Goal: Task Accomplishment & Management: Manage account settings

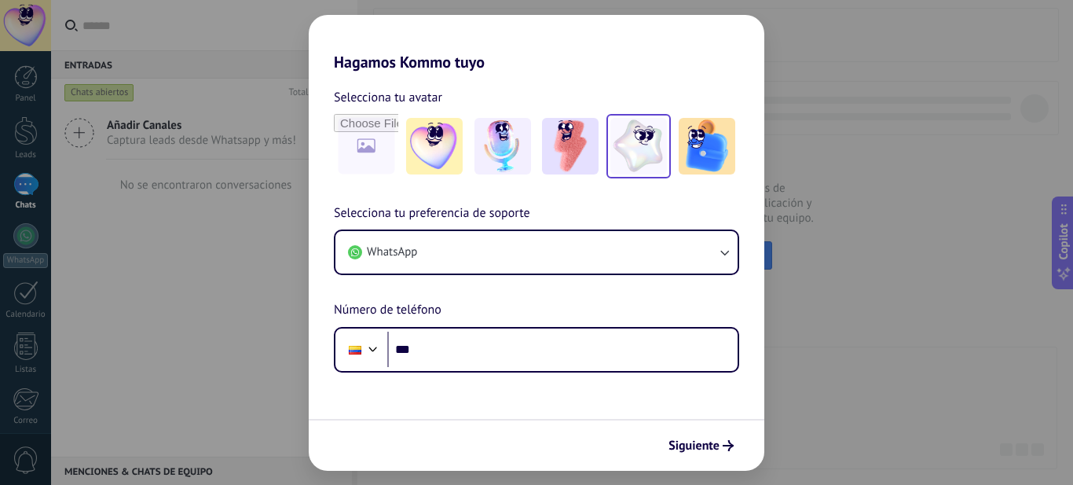
click at [650, 151] on img at bounding box center [638, 146] width 57 height 57
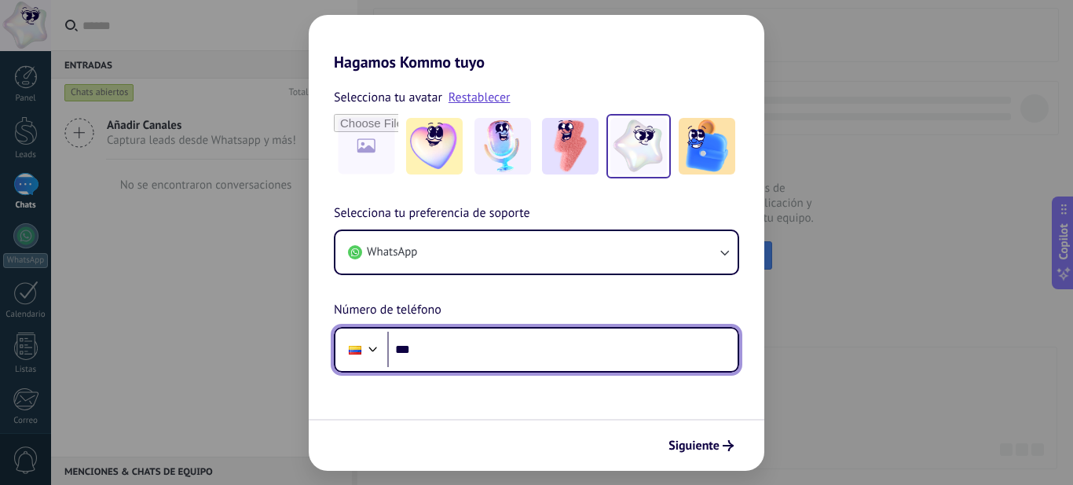
click at [455, 346] on input "***" at bounding box center [562, 349] width 350 height 36
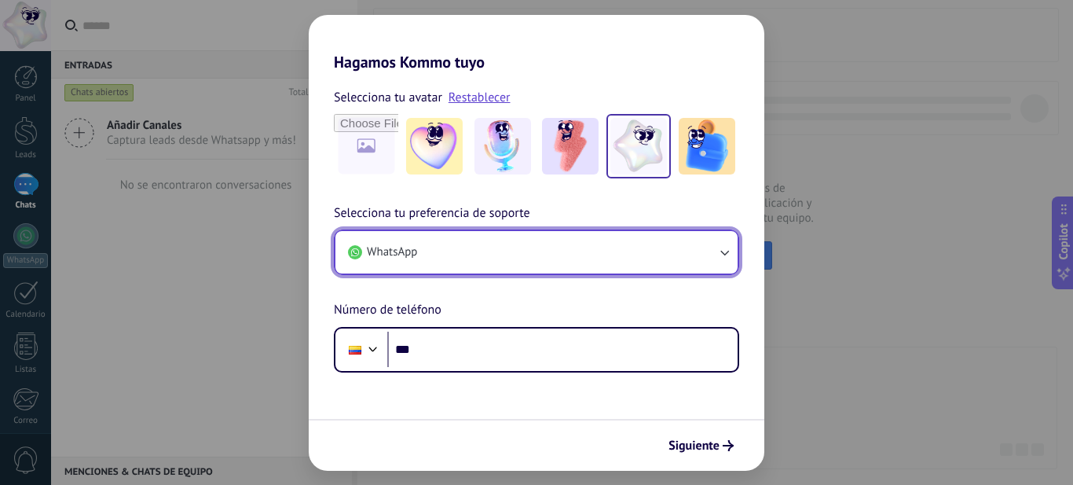
click at [486, 233] on button "WhatsApp" at bounding box center [536, 252] width 402 height 42
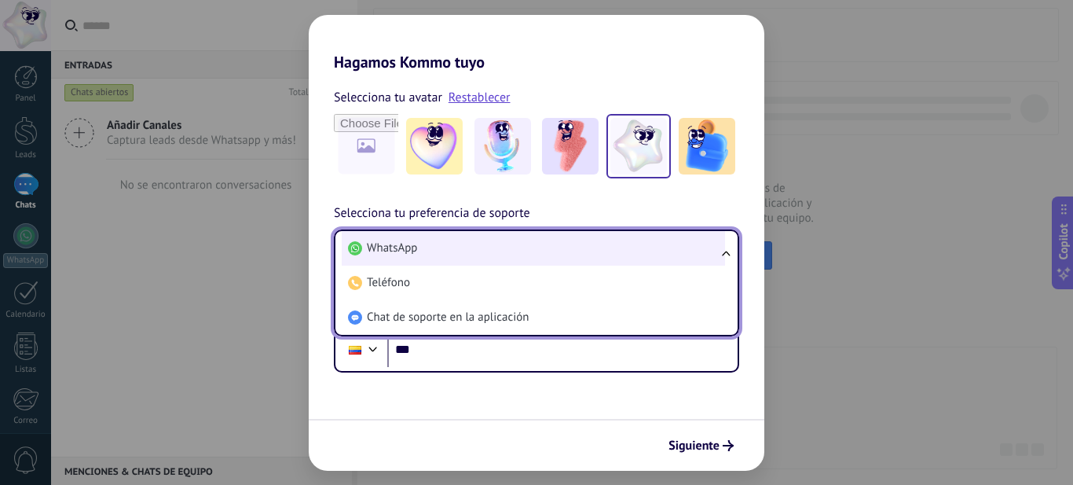
click at [485, 243] on li "WhatsApp" at bounding box center [533, 248] width 383 height 35
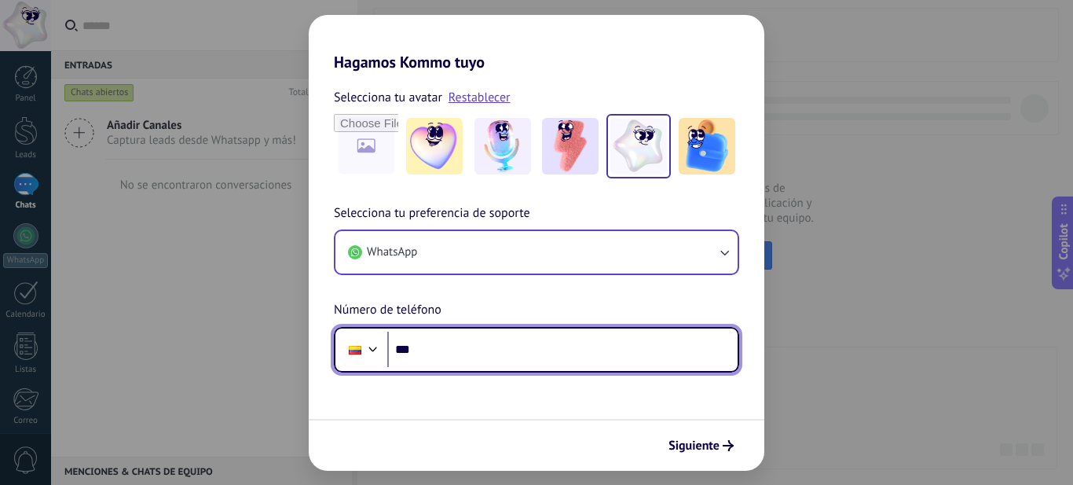
click at [450, 346] on input "***" at bounding box center [562, 349] width 350 height 36
type input "**********"
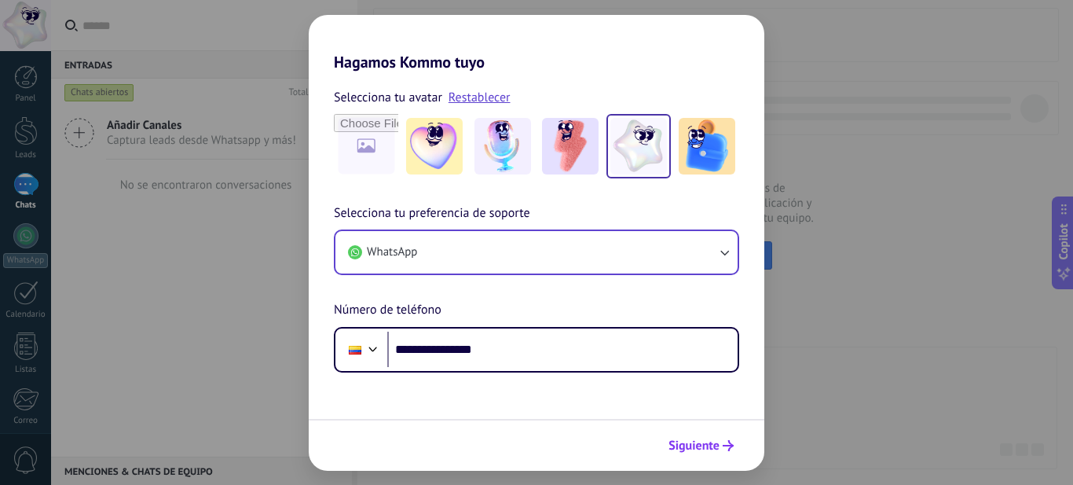
click at [698, 451] on span "Siguiente" at bounding box center [693, 445] width 51 height 11
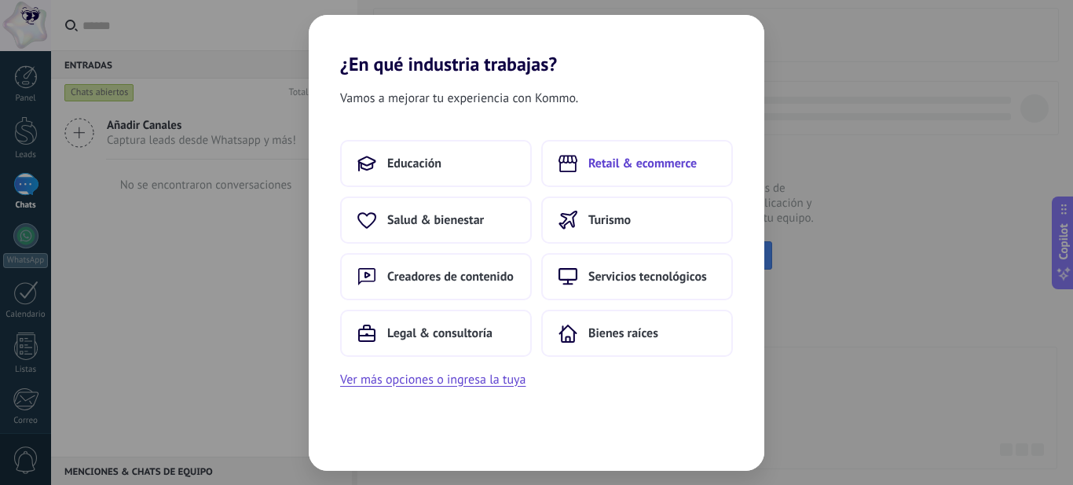
click at [598, 171] on button "Retail & ecommerce" at bounding box center [637, 163] width 192 height 47
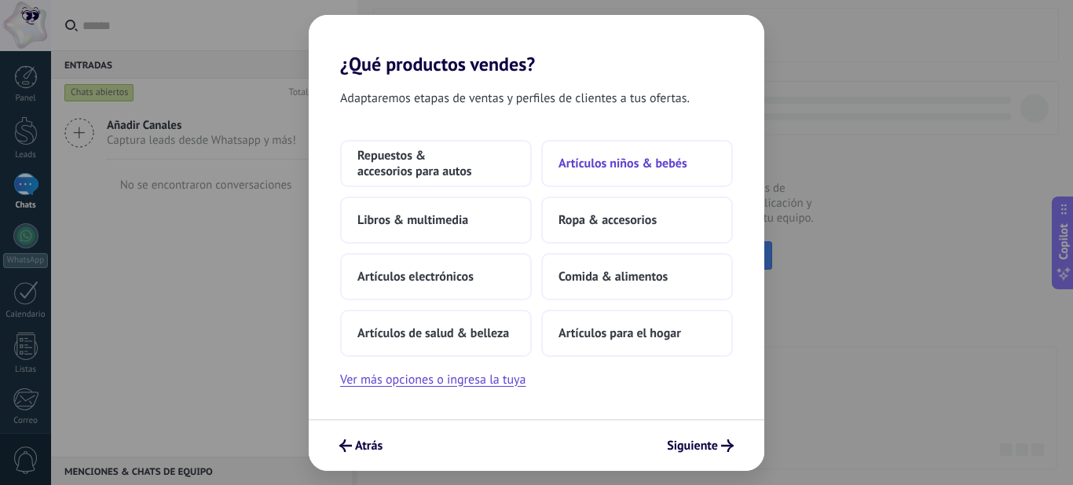
click at [645, 160] on span "Artículos niños & bebés" at bounding box center [622, 164] width 129 height 16
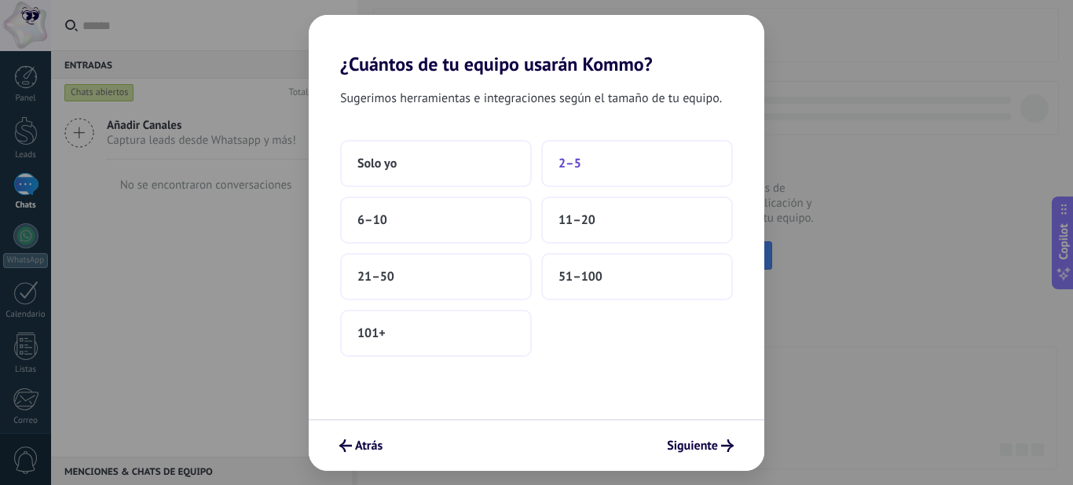
click at [602, 173] on button "2–5" at bounding box center [637, 163] width 192 height 47
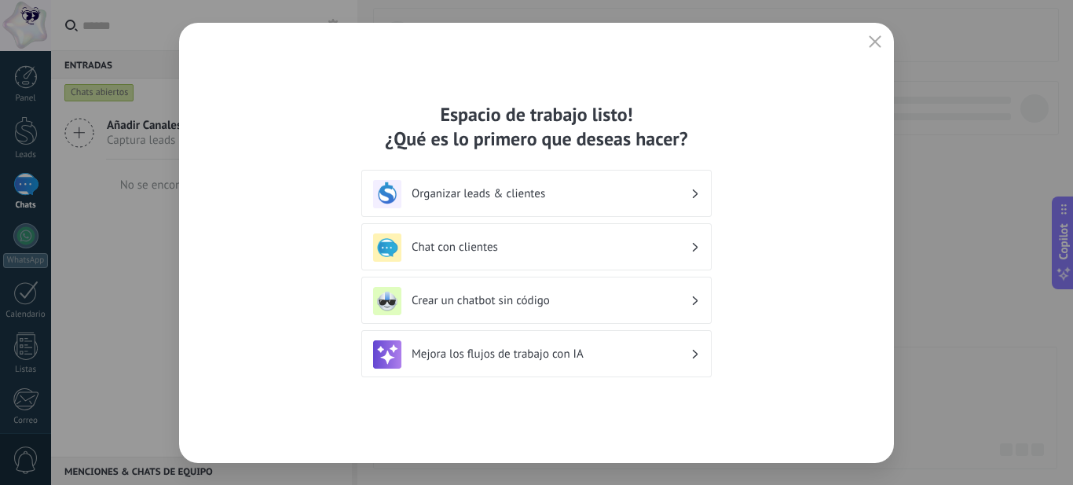
click at [690, 196] on div "Organizar leads & clientes" at bounding box center [536, 194] width 327 height 28
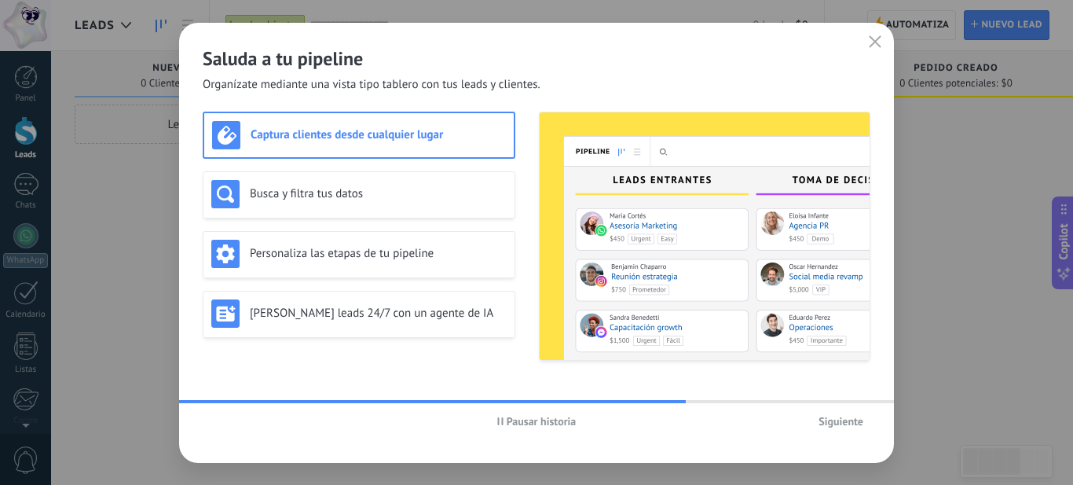
click at [834, 424] on span "Siguiente" at bounding box center [840, 421] width 45 height 11
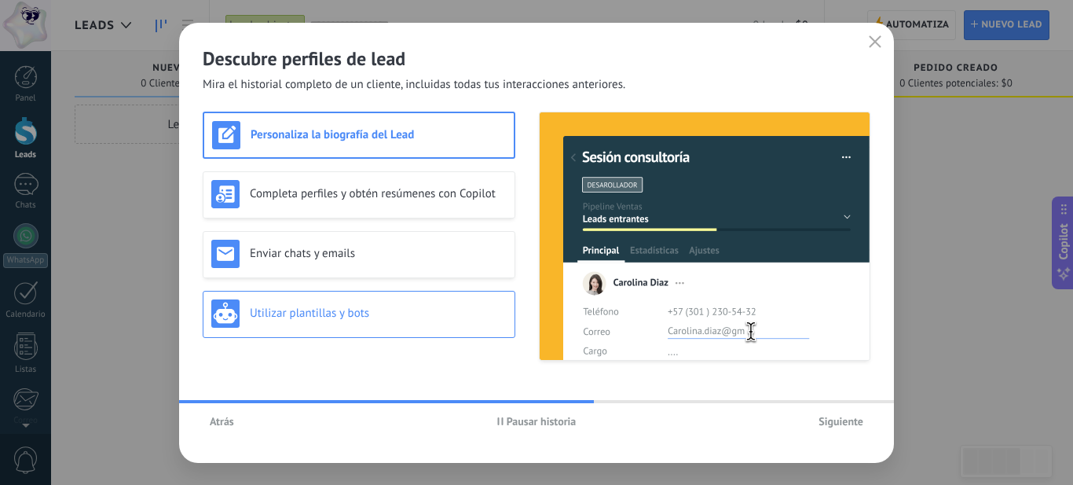
click at [391, 327] on div "Utilizar plantillas y bots" at bounding box center [358, 313] width 295 height 28
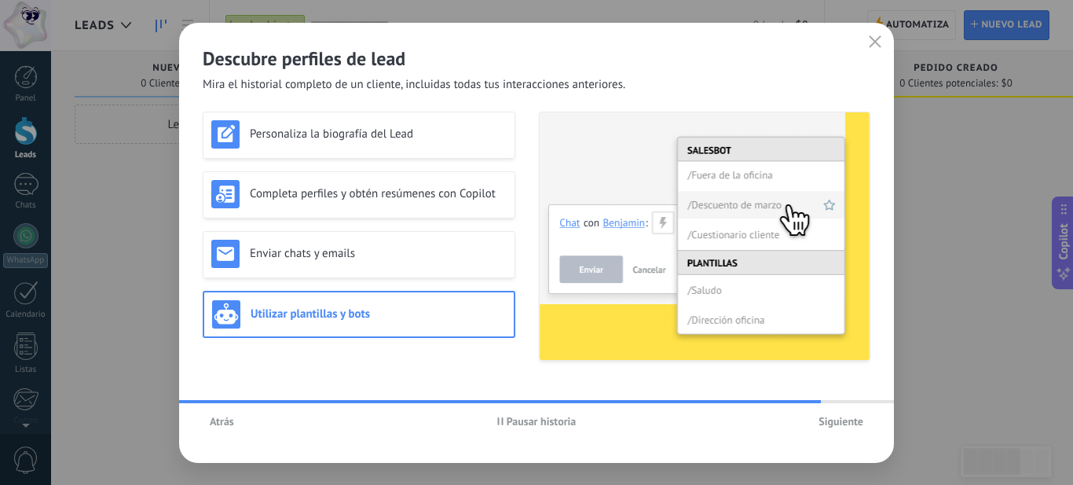
click at [848, 426] on span "Siguiente" at bounding box center [840, 421] width 45 height 11
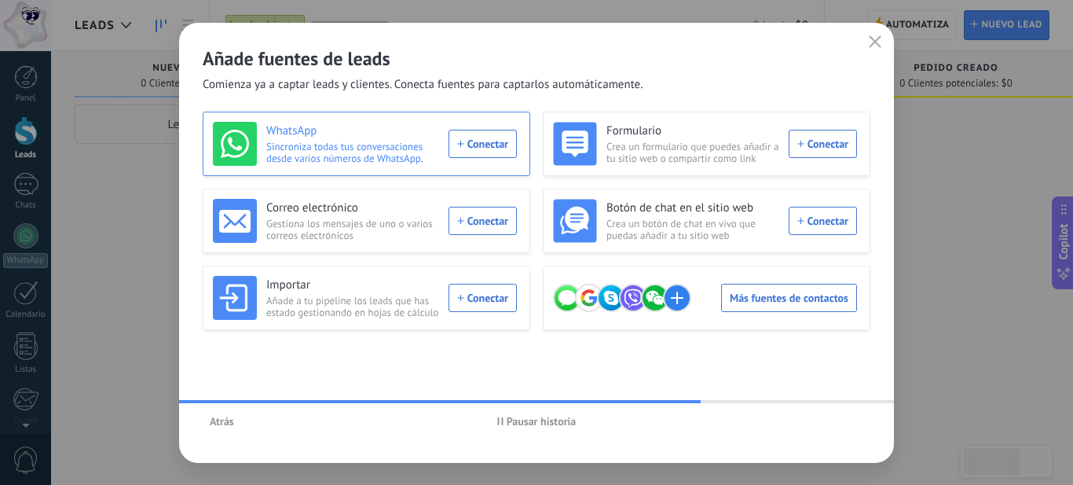
click at [466, 146] on div "WhatsApp Sincroniza todas tus conversaciones desde varios números de WhatsApp. …" at bounding box center [365, 144] width 304 height 44
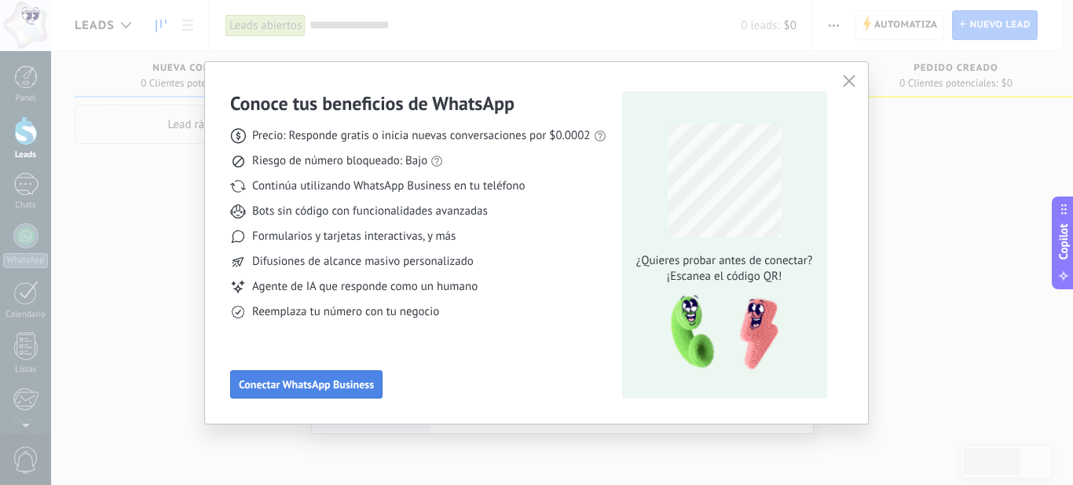
click at [244, 384] on span "Conectar WhatsApp Business" at bounding box center [306, 384] width 135 height 11
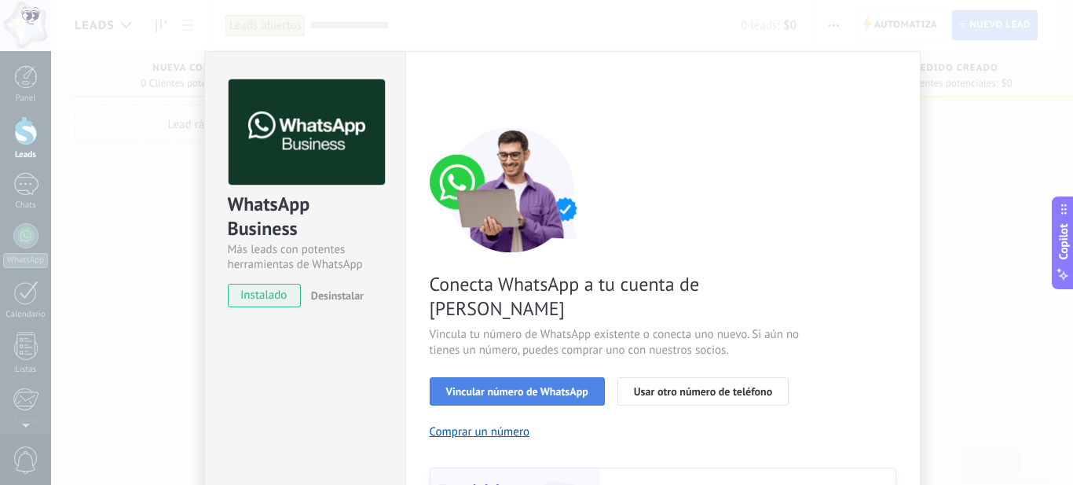
scroll to position [157, 0]
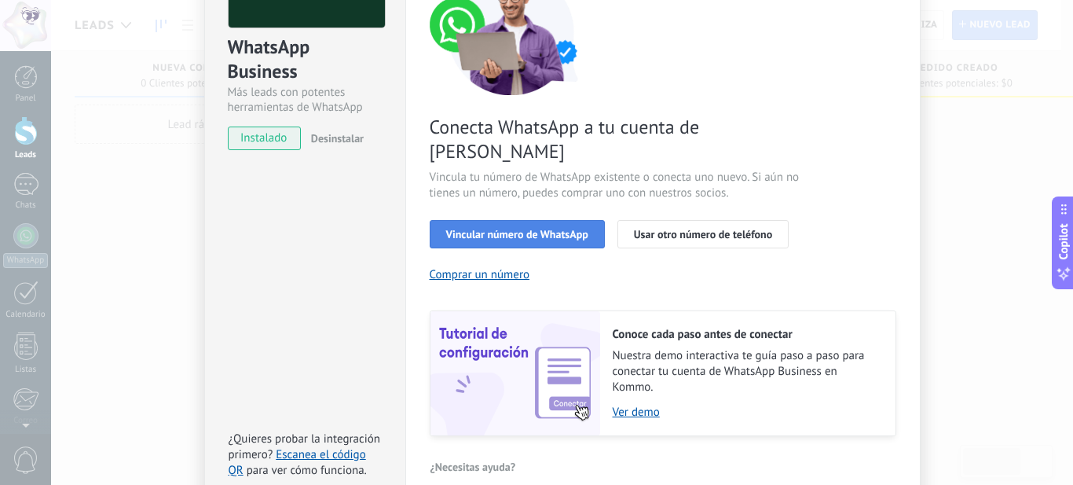
click at [527, 229] on span "Vincular número de WhatsApp" at bounding box center [517, 234] width 142 height 11
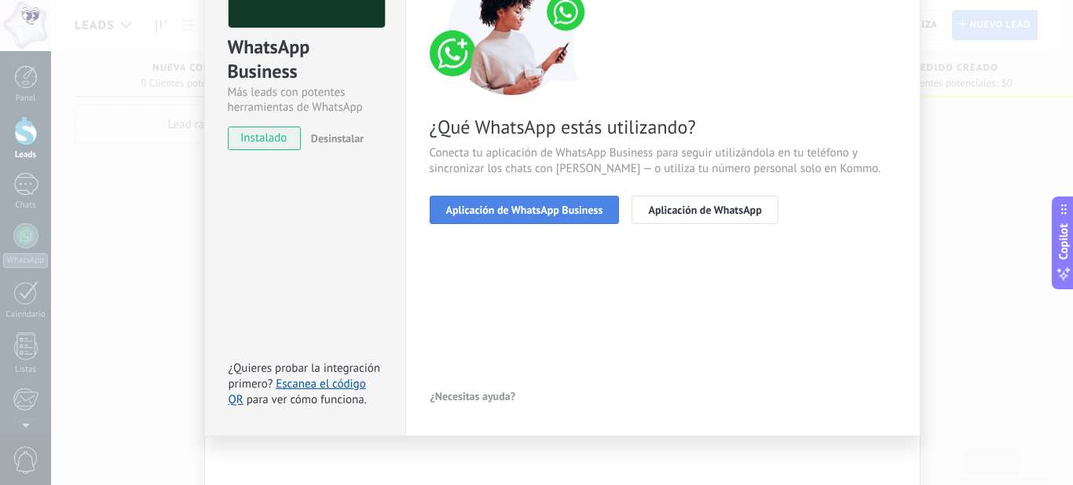
click at [569, 207] on span "Aplicación de WhatsApp Business" at bounding box center [524, 209] width 157 height 11
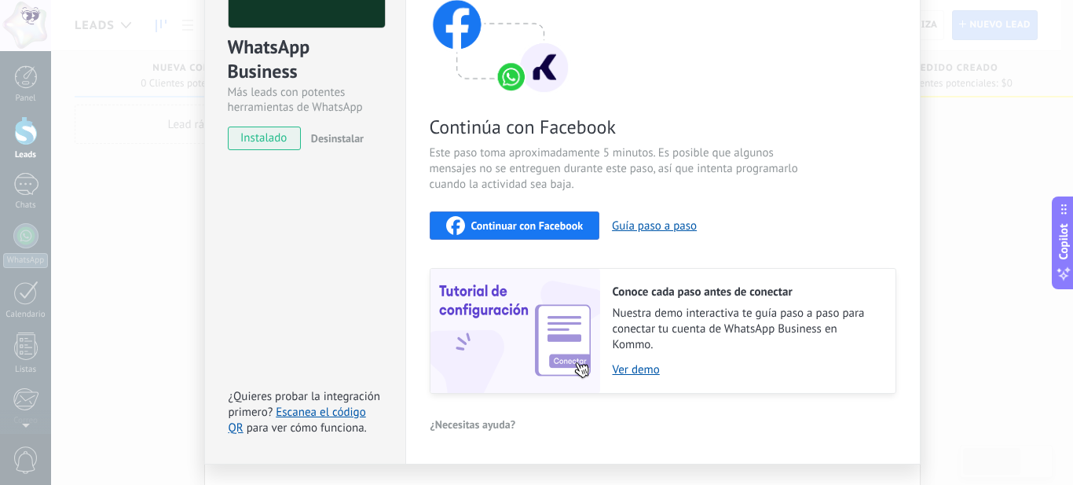
click at [548, 222] on span "Continuar con Facebook" at bounding box center [527, 225] width 112 height 11
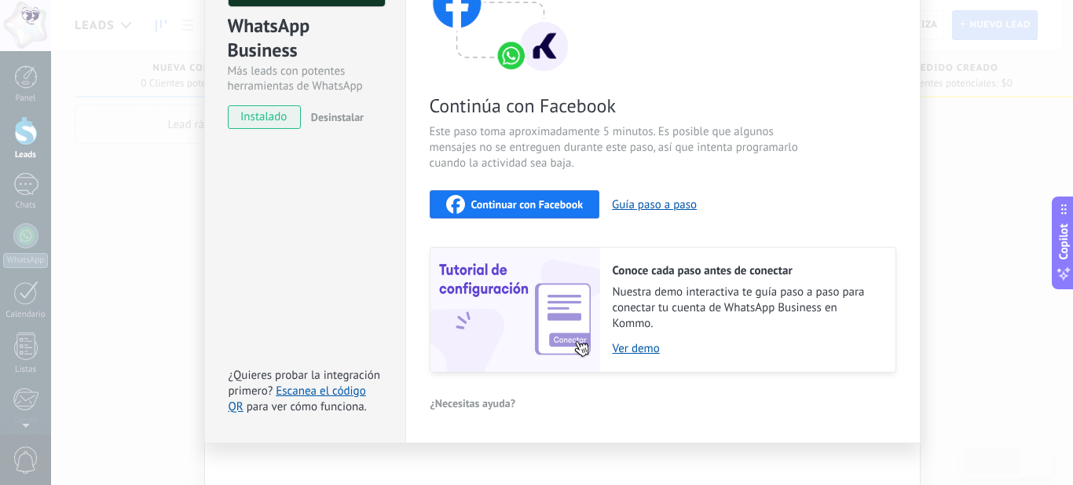
scroll to position [195, 0]
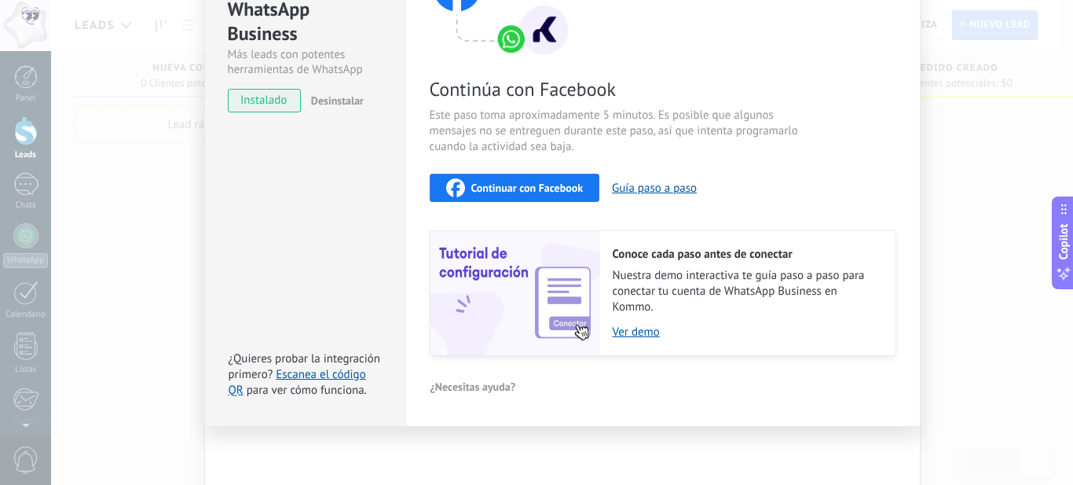
click at [532, 192] on span "Continuar con Facebook" at bounding box center [527, 187] width 112 height 11
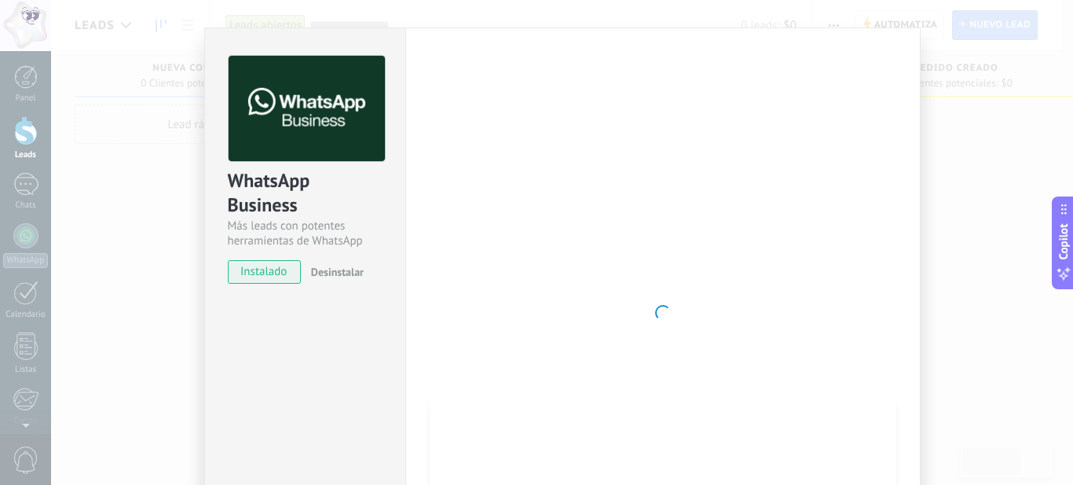
scroll to position [0, 0]
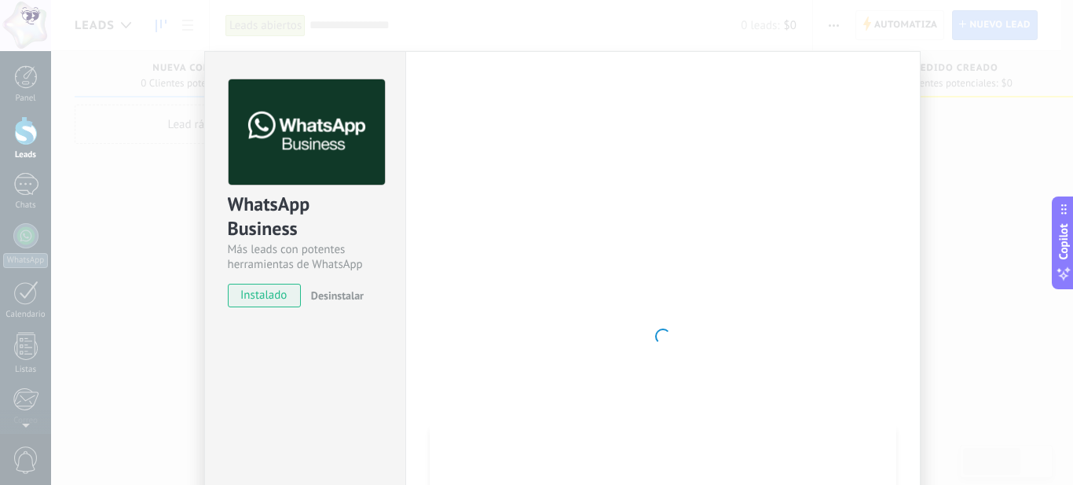
drag, startPoint x: 499, startPoint y: 204, endPoint x: 524, endPoint y: 205, distance: 25.1
click at [500, 204] on div at bounding box center [663, 336] width 467 height 514
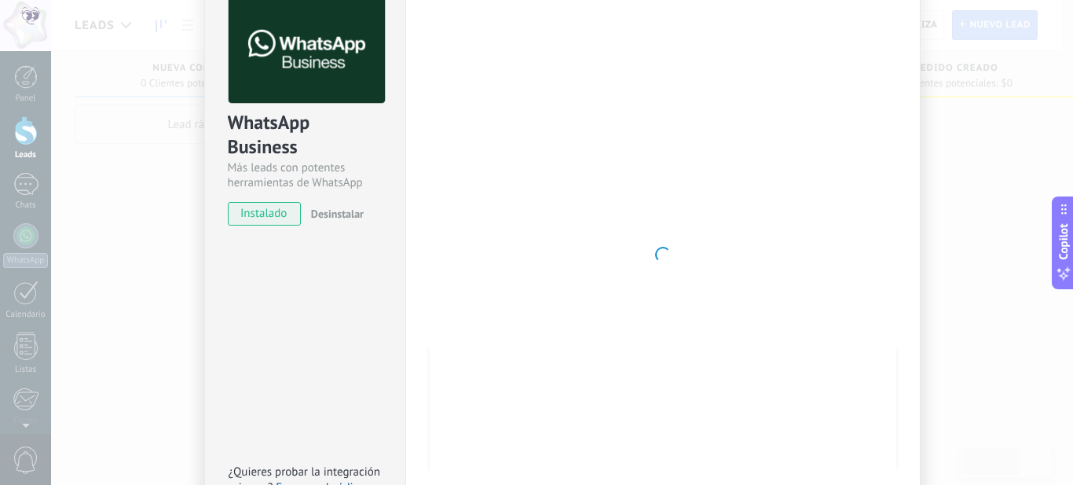
scroll to position [157, 0]
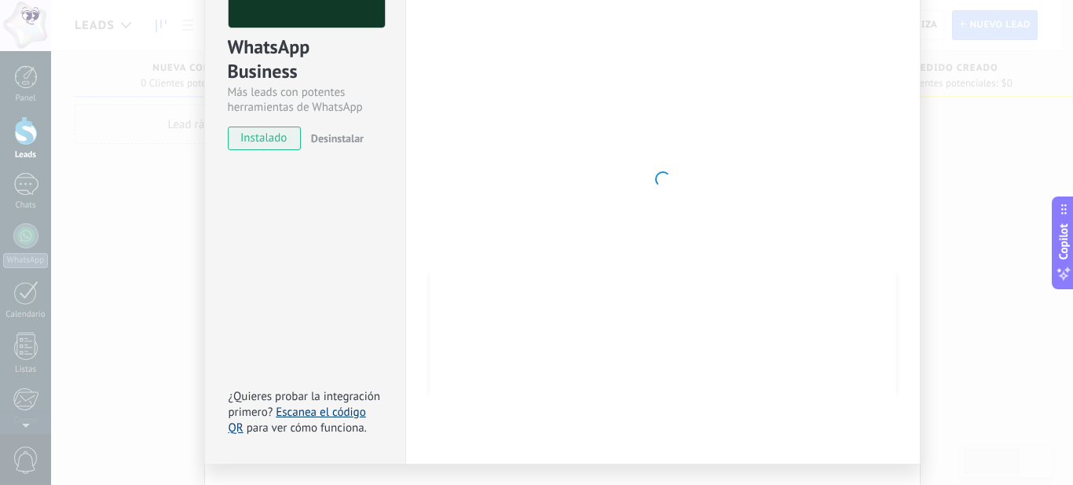
click at [317, 412] on link "Escanea el código QR" at bounding box center [297, 420] width 137 height 31
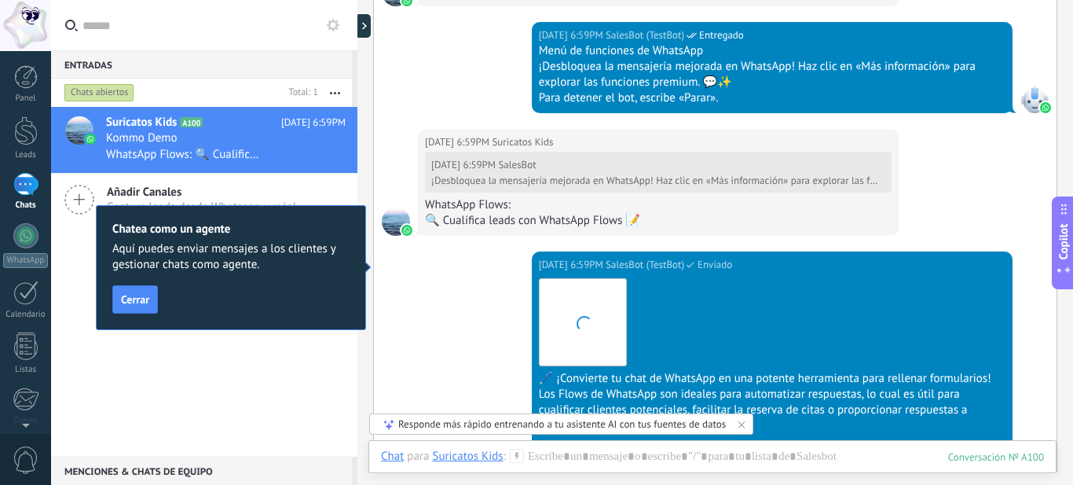
scroll to position [1122, 0]
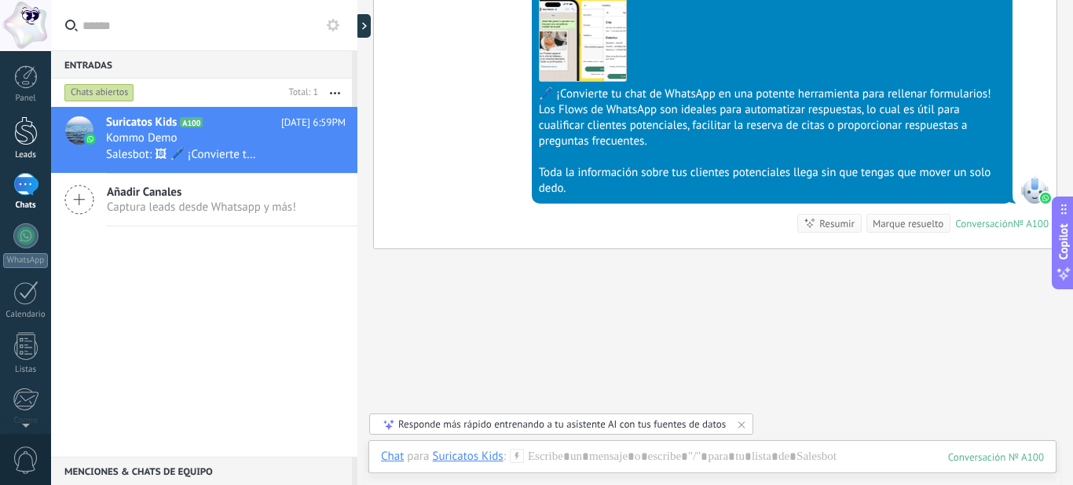
click at [15, 141] on div at bounding box center [26, 130] width 24 height 29
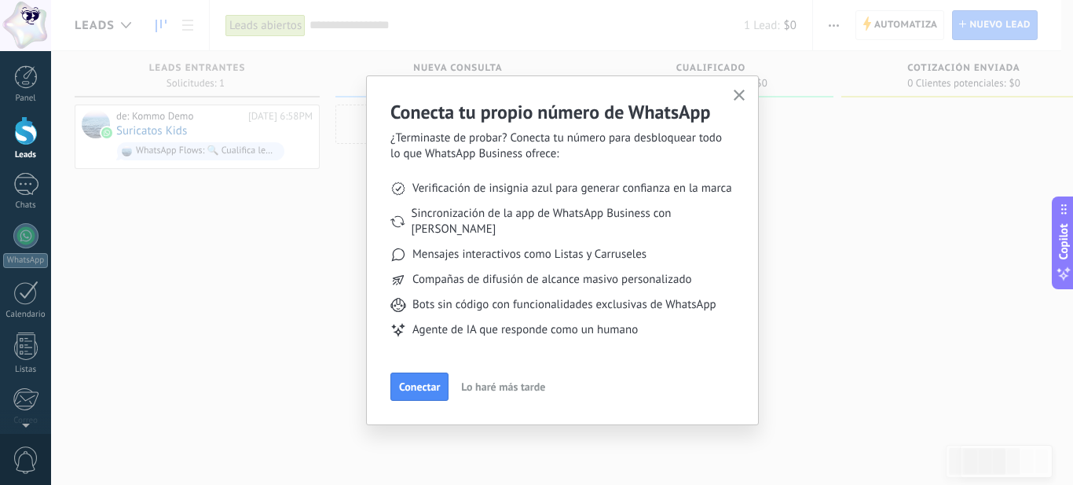
drag, startPoint x: 426, startPoint y: 375, endPoint x: 298, endPoint y: 416, distance: 133.9
click at [298, 416] on div "Conecta tu propio número de WhatsApp ¿Terminaste de probar? Conecta tu número p…" at bounding box center [562, 242] width 1022 height 485
click at [398, 372] on button "Conectar" at bounding box center [419, 386] width 58 height 28
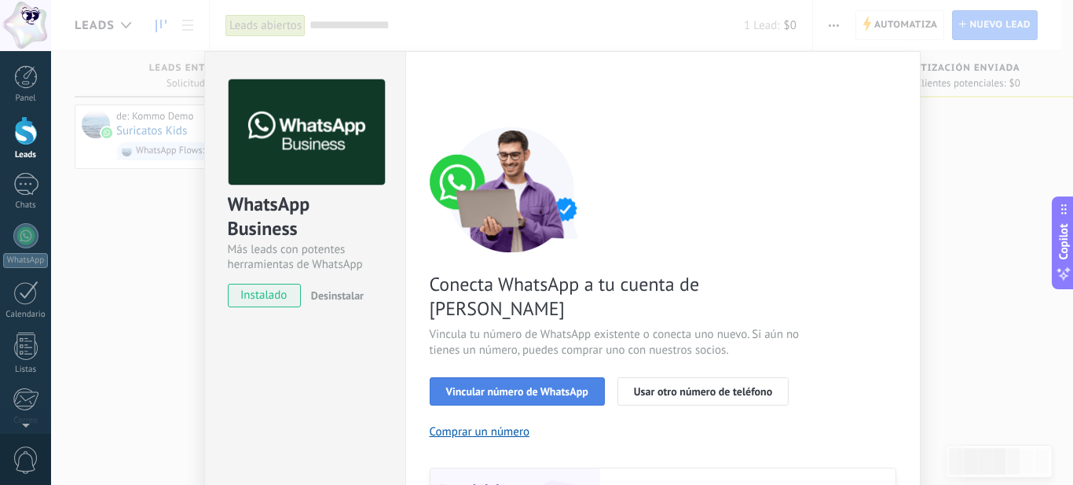
click at [551, 377] on button "Vincular número de WhatsApp" at bounding box center [517, 391] width 175 height 28
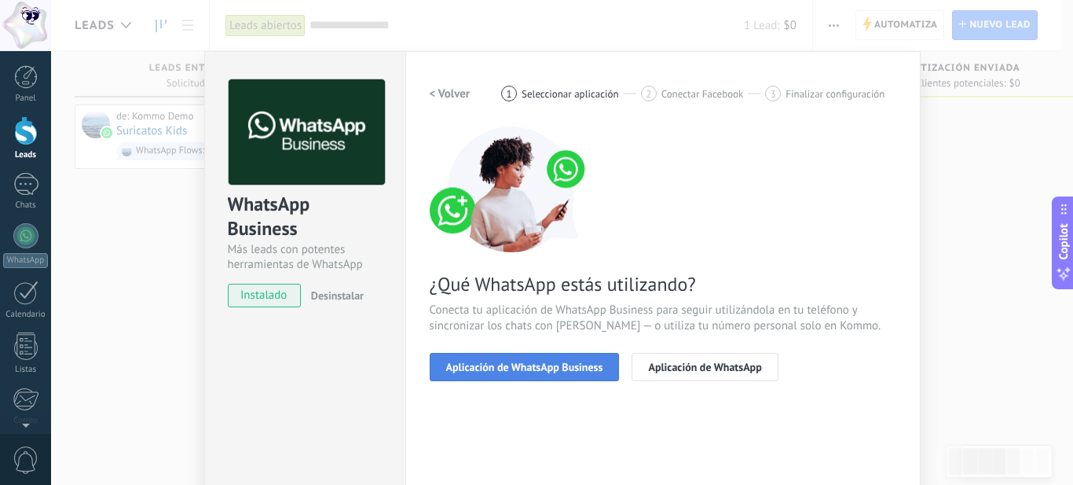
click at [554, 375] on button "Aplicación de WhatsApp Business" at bounding box center [525, 367] width 190 height 28
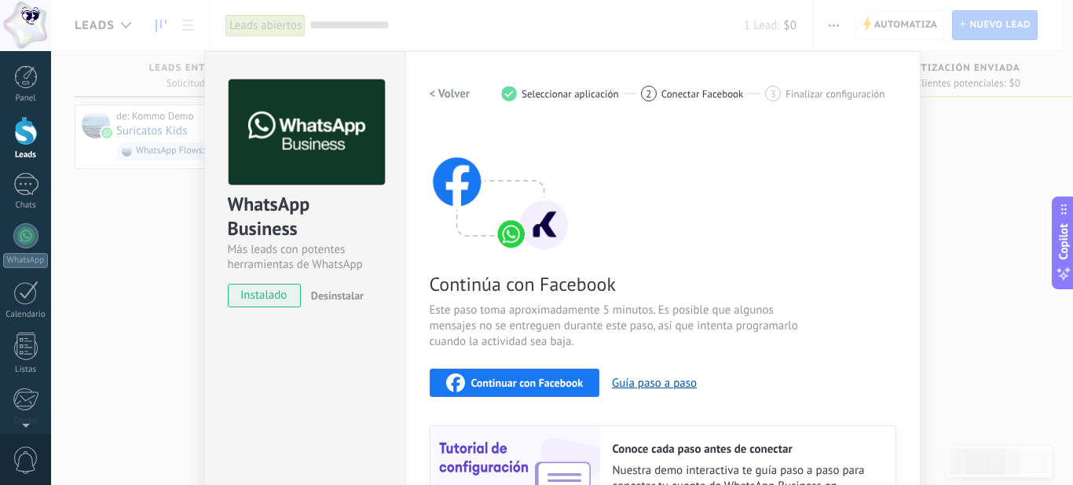
click at [577, 379] on span "Continuar con Facebook" at bounding box center [527, 382] width 112 height 11
click at [969, 350] on div "WhatsApp Business Más leads con potentes herramientas de WhatsApp instalado Des…" at bounding box center [562, 242] width 1022 height 485
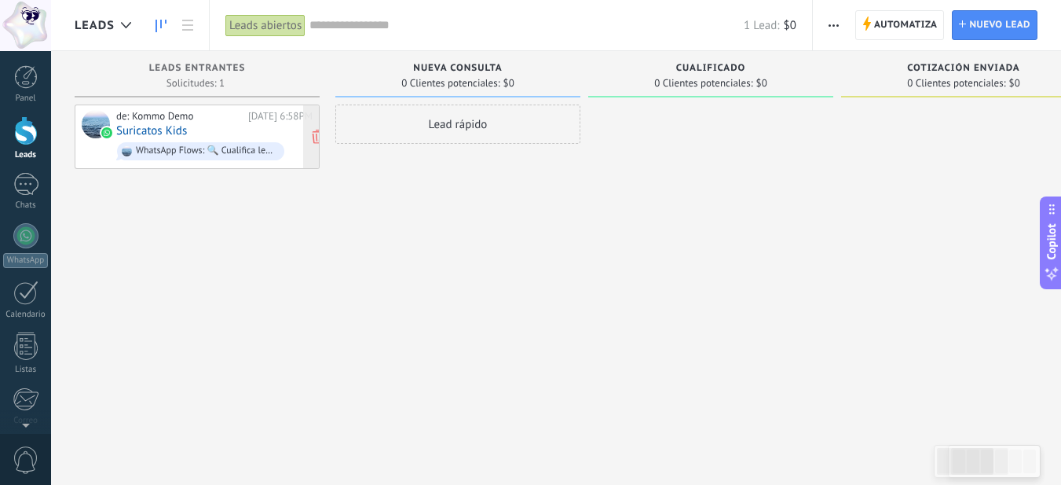
click at [86, 108] on div "de: Kommo Demo Hoy 6:58PM Suricatos Kids WhatsApp Flows: 🔍 Cualifica leads con …" at bounding box center [197, 136] width 245 height 64
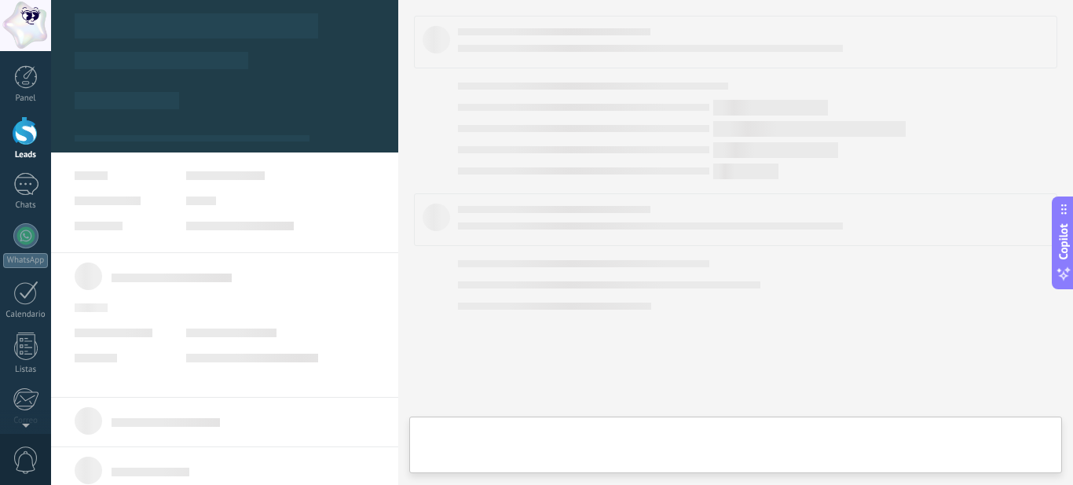
click at [87, 123] on div "Leads Leads abiertos Aplicar 1 Lead: $0 Leads abiertos Mis leads Leads ganados …" at bounding box center [536, 242] width 1073 height 485
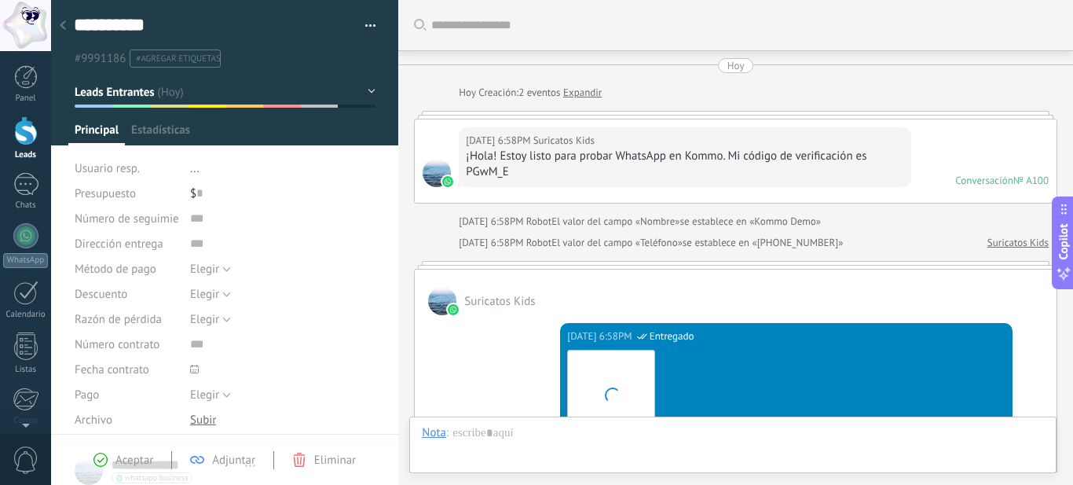
type textarea "**********"
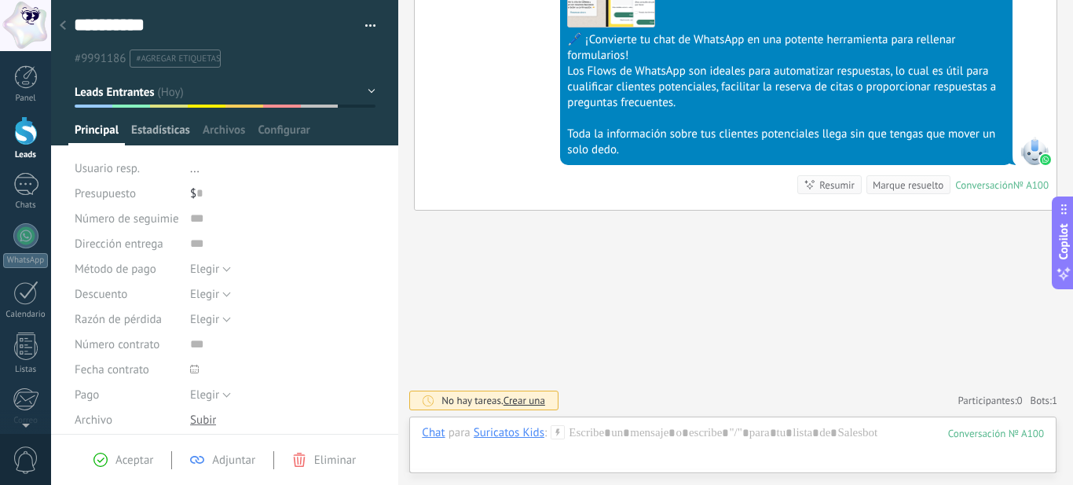
click at [166, 130] on span "Estadísticas" at bounding box center [160, 134] width 59 height 23
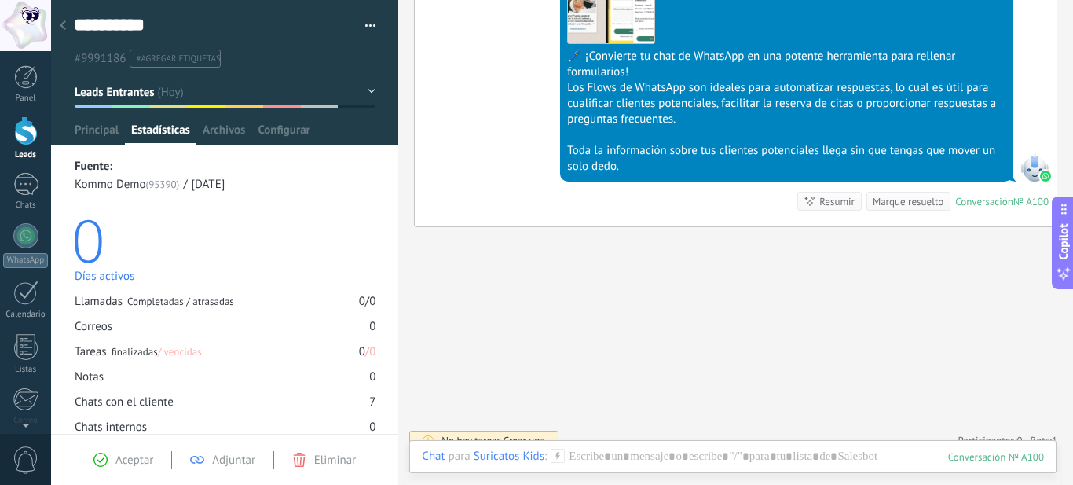
scroll to position [1224, 0]
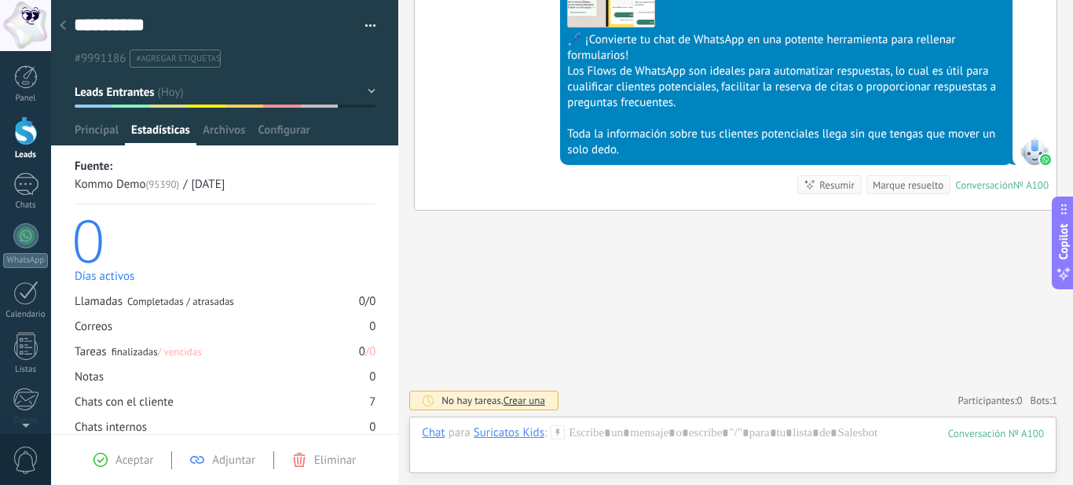
click at [363, 401] on div "Chats con el cliente 7" at bounding box center [225, 401] width 301 height 15
click at [33, 25] on div at bounding box center [25, 25] width 51 height 51
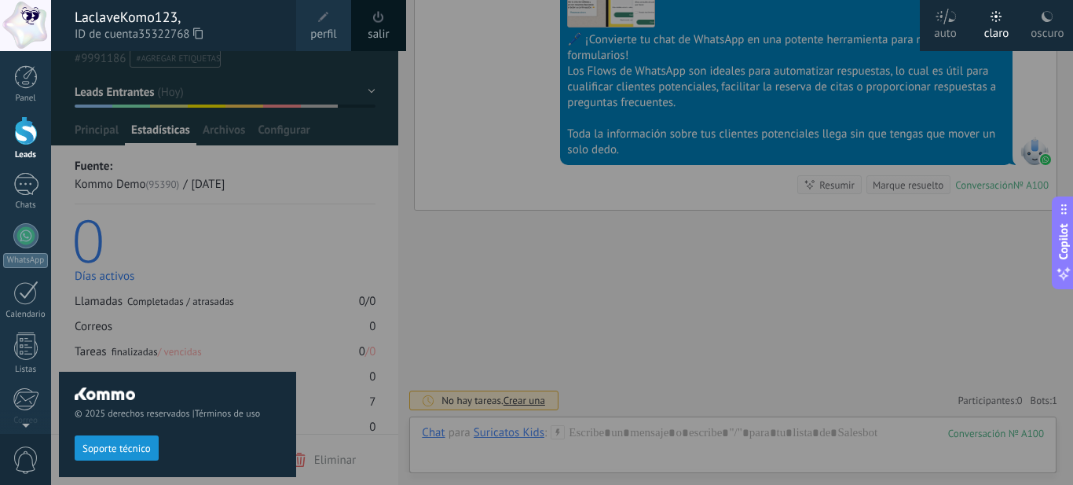
click at [317, 32] on span "perfil" at bounding box center [323, 34] width 26 height 17
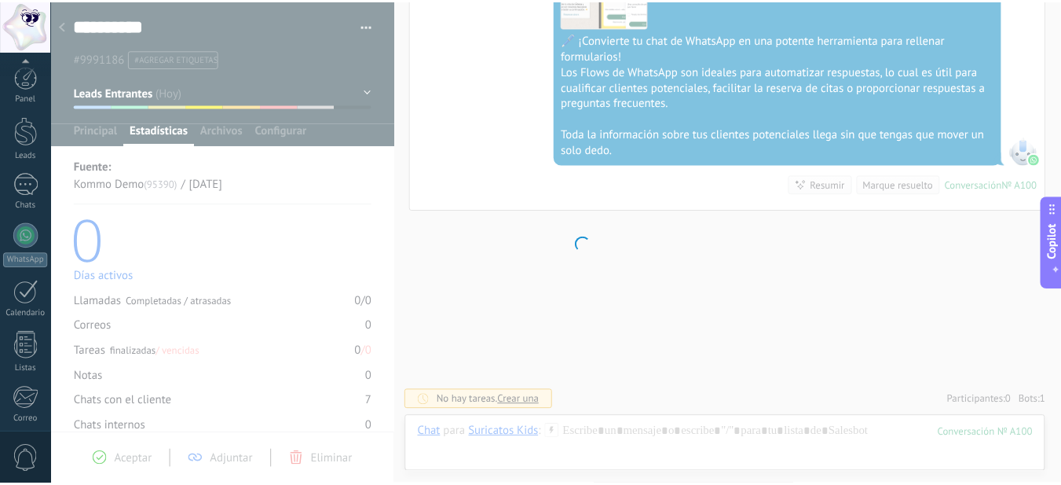
scroll to position [169, 0]
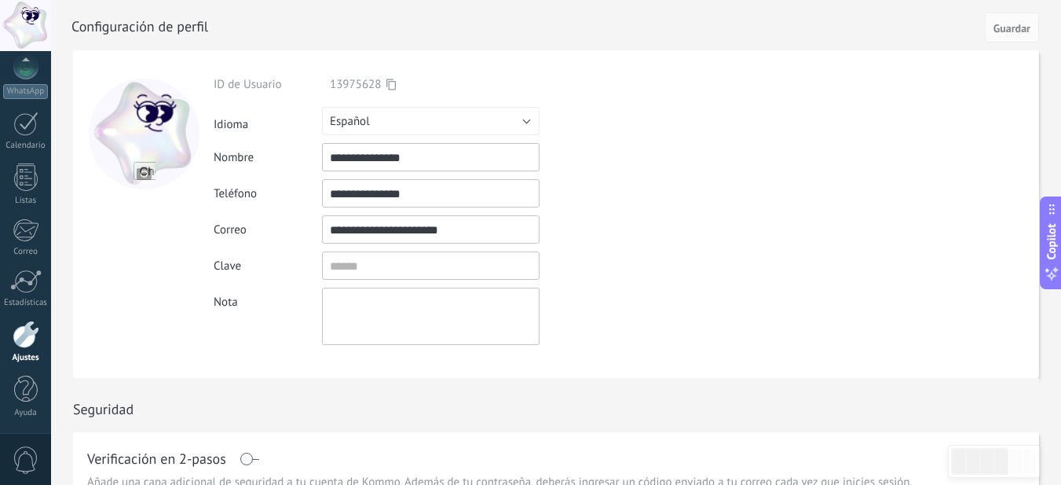
click at [143, 174] on input "file" at bounding box center [145, 173] width 22 height 22
drag, startPoint x: 207, startPoint y: 315, endPoint x: 199, endPoint y: 316, distance: 7.9
click at [203, 315] on div at bounding box center [143, 214] width 141 height 328
click at [21, 75] on div at bounding box center [26, 77] width 24 height 24
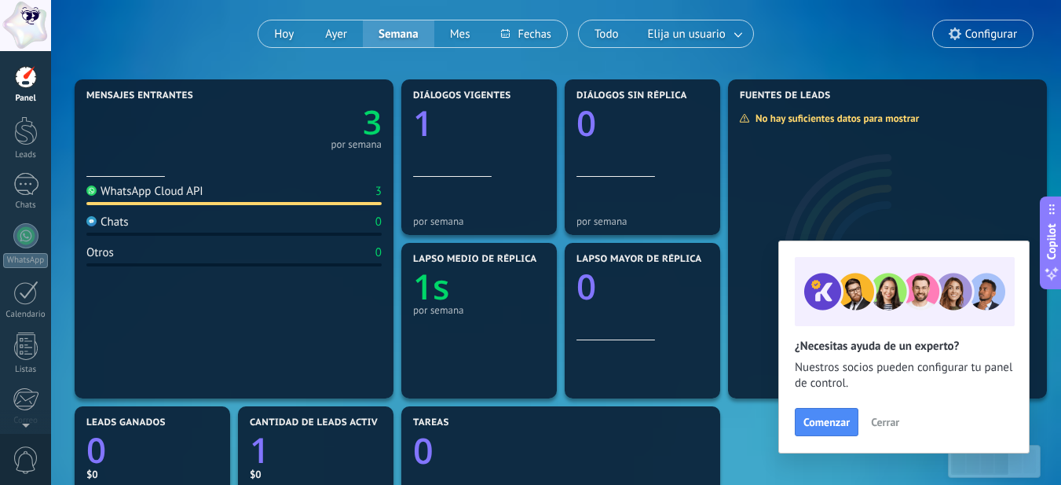
scroll to position [157, 0]
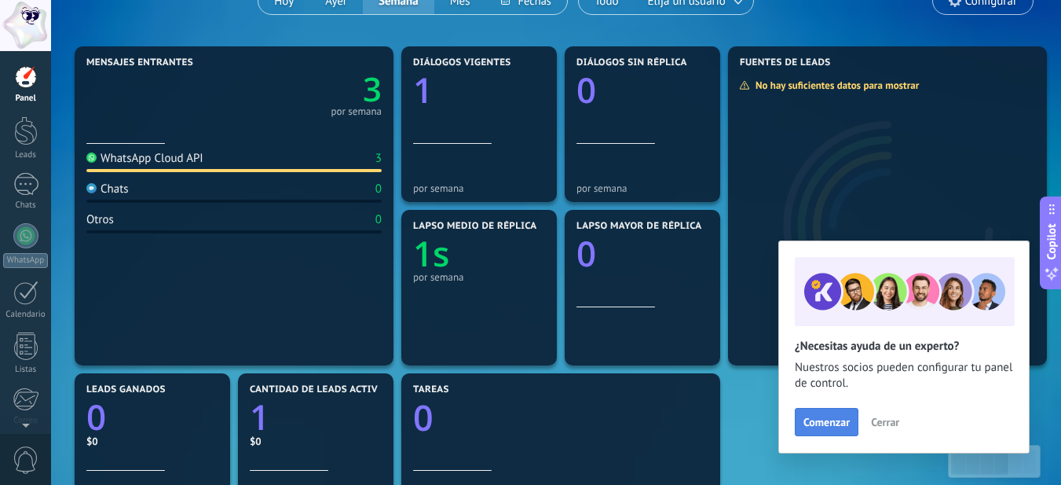
click at [829, 416] on span "Comenzar" at bounding box center [827, 421] width 46 height 11
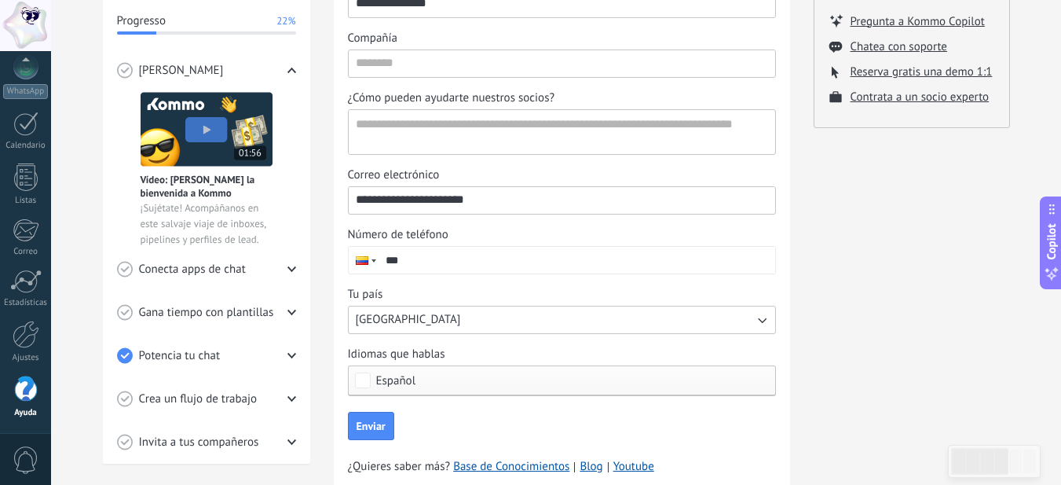
scroll to position [234, 0]
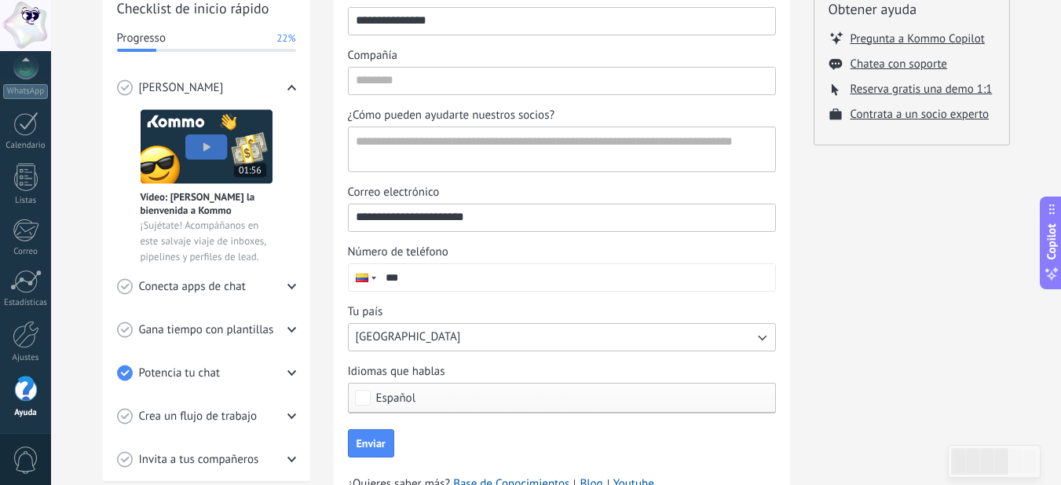
click at [289, 282] on icon at bounding box center [291, 286] width 9 height 9
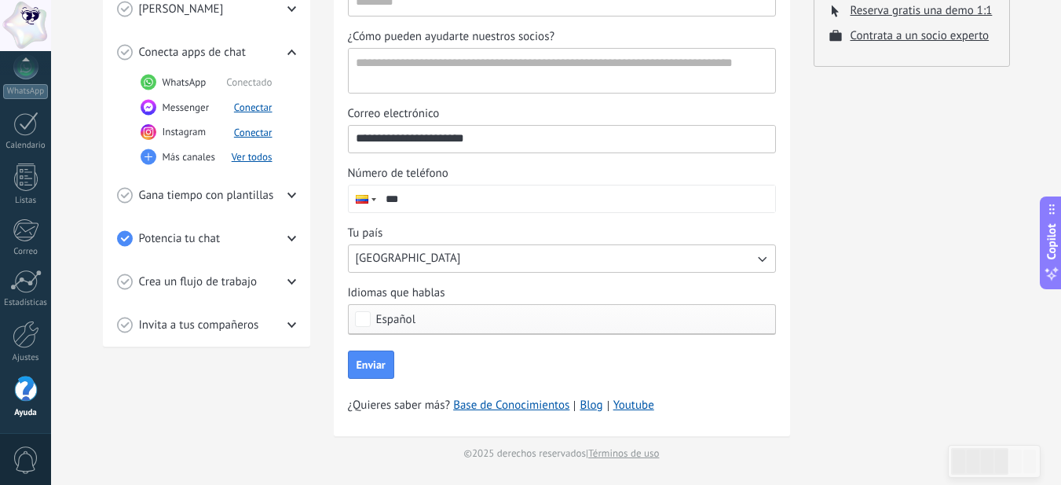
scroll to position [156, 0]
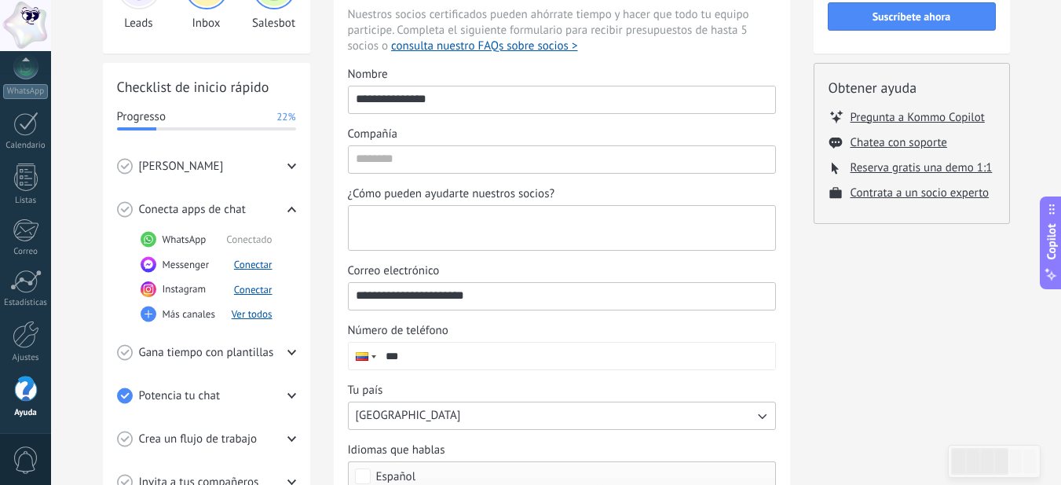
click at [452, 222] on textarea "¿Cómo pueden ayudarte nuestros socios?" at bounding box center [560, 228] width 423 height 44
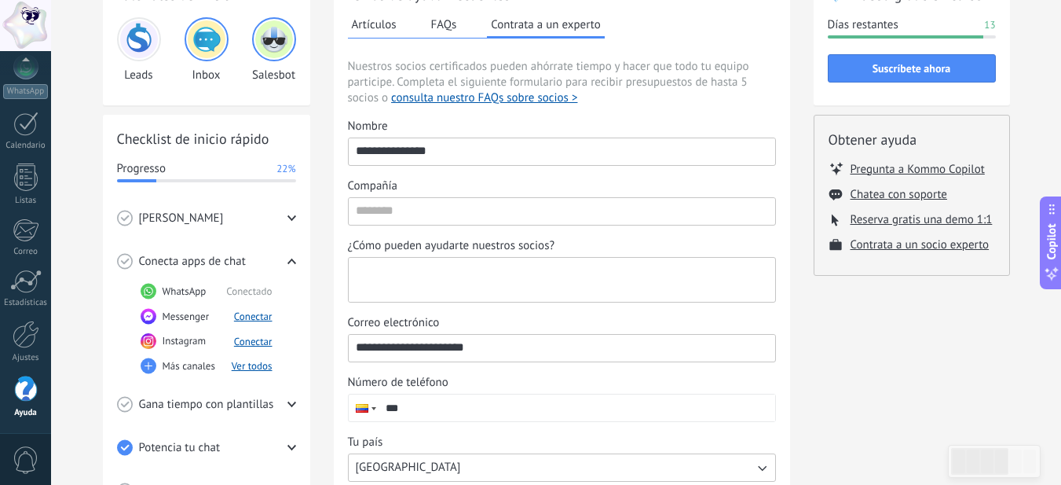
scroll to position [0, 0]
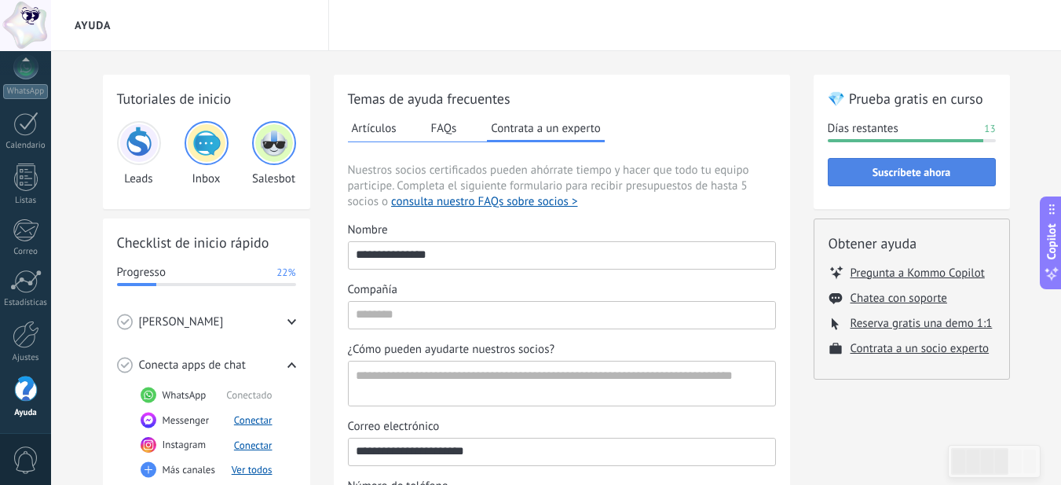
click at [928, 176] on span "Suscríbete ahora" at bounding box center [912, 172] width 79 height 11
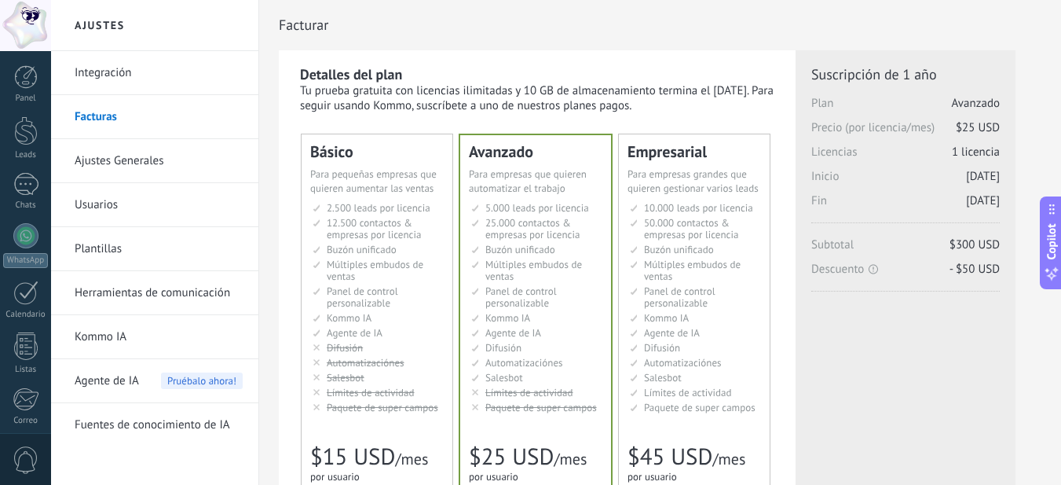
click at [99, 158] on link "Ajustes Generales" at bounding box center [159, 161] width 168 height 44
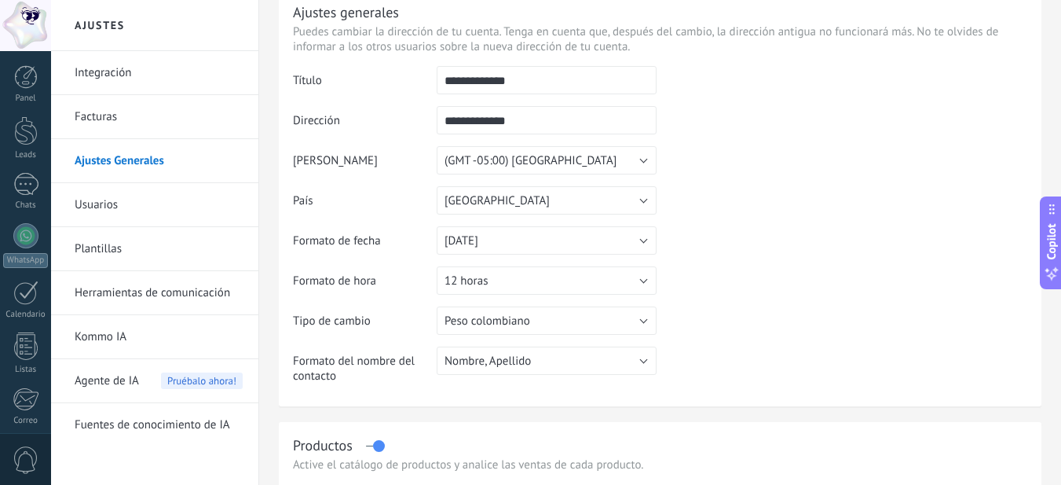
scroll to position [79, 0]
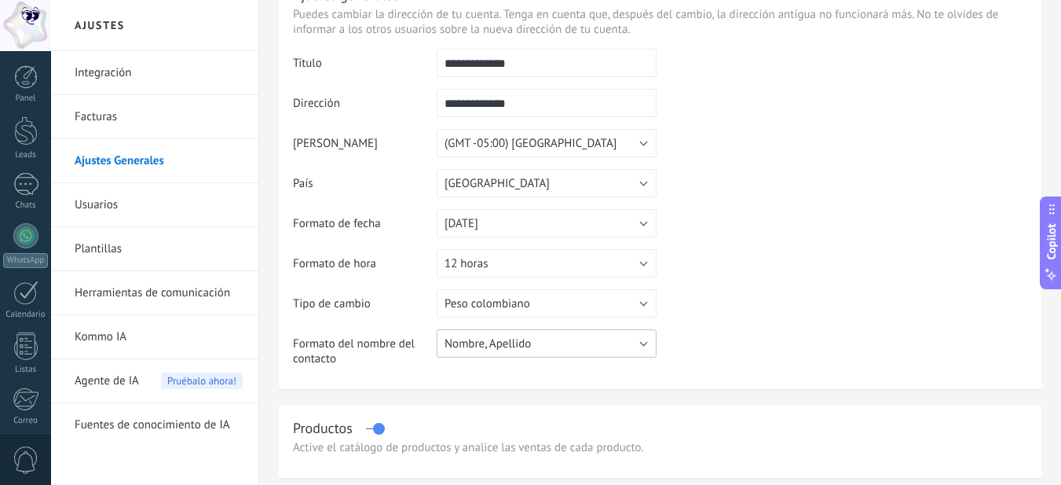
click at [500, 345] on span "Nombre, Apellido" at bounding box center [488, 343] width 86 height 15
click at [500, 345] on span "Nombre, Apellido" at bounding box center [539, 343] width 224 height 15
click at [122, 203] on link "Usuarios" at bounding box center [159, 205] width 168 height 44
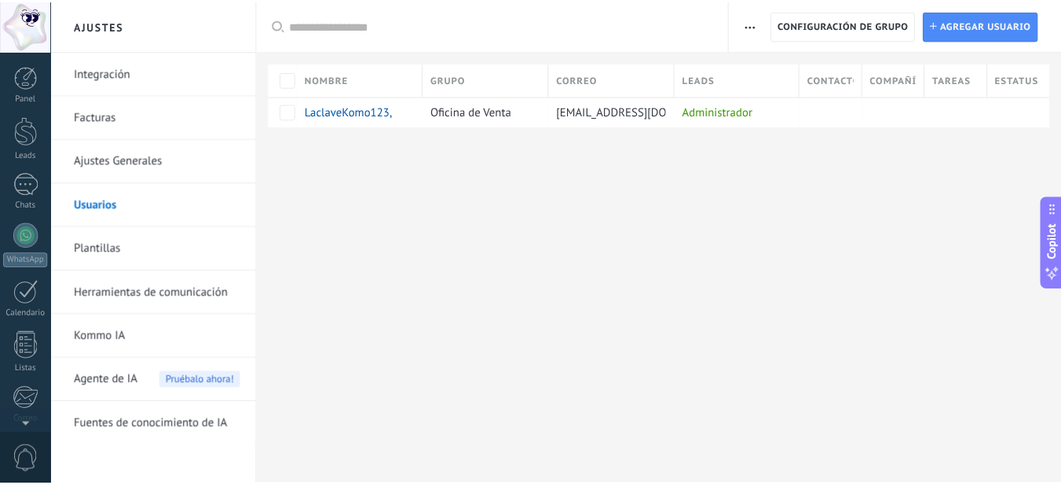
scroll to position [169, 0]
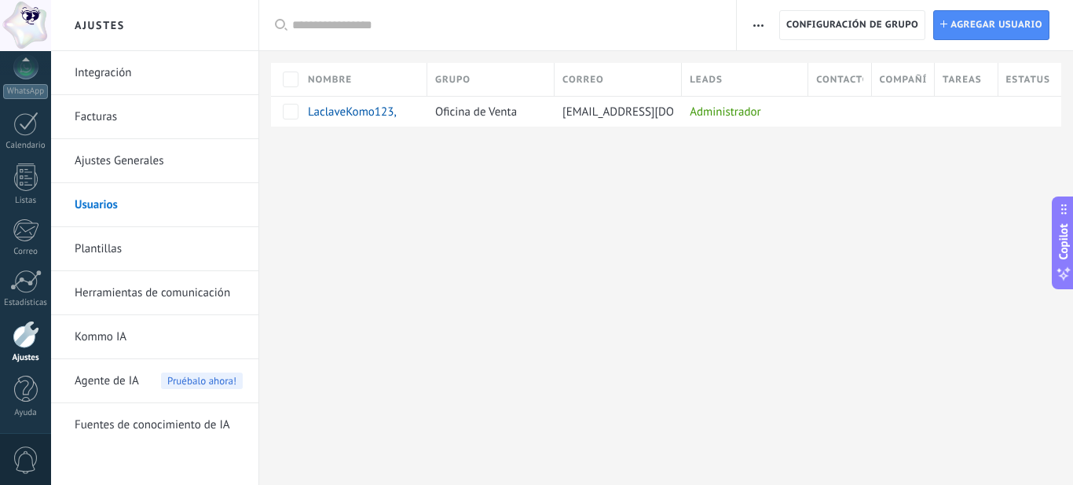
click at [93, 247] on link "Plantillas" at bounding box center [159, 249] width 168 height 44
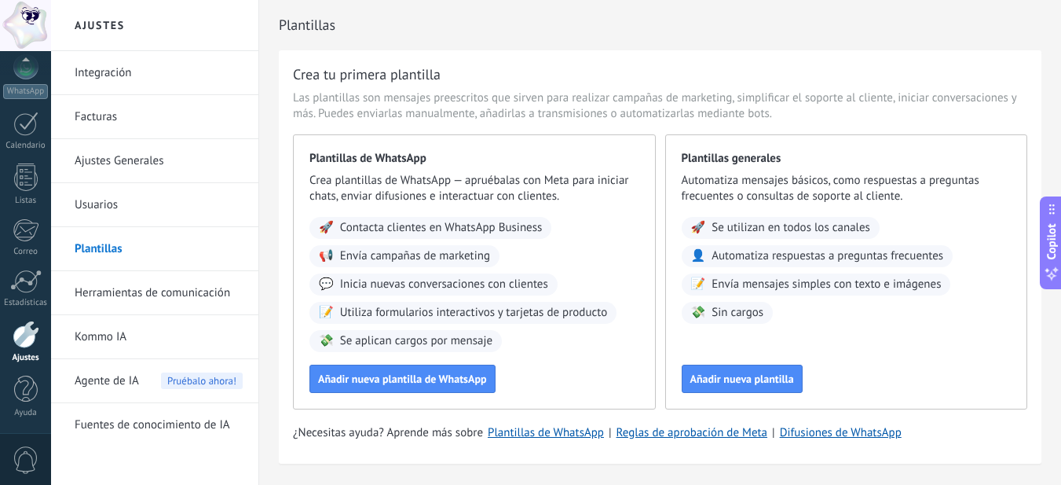
click at [155, 79] on link "Integración" at bounding box center [159, 73] width 168 height 44
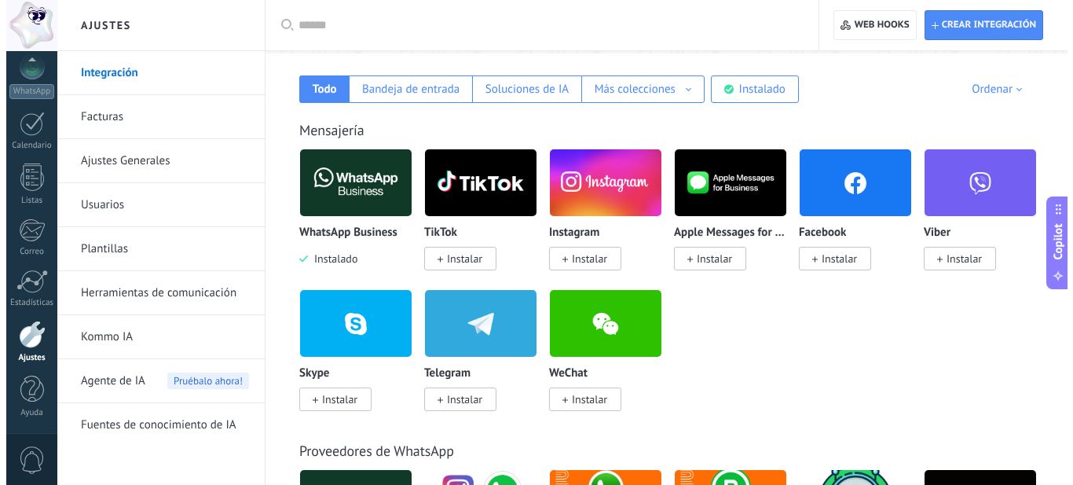
scroll to position [236, 0]
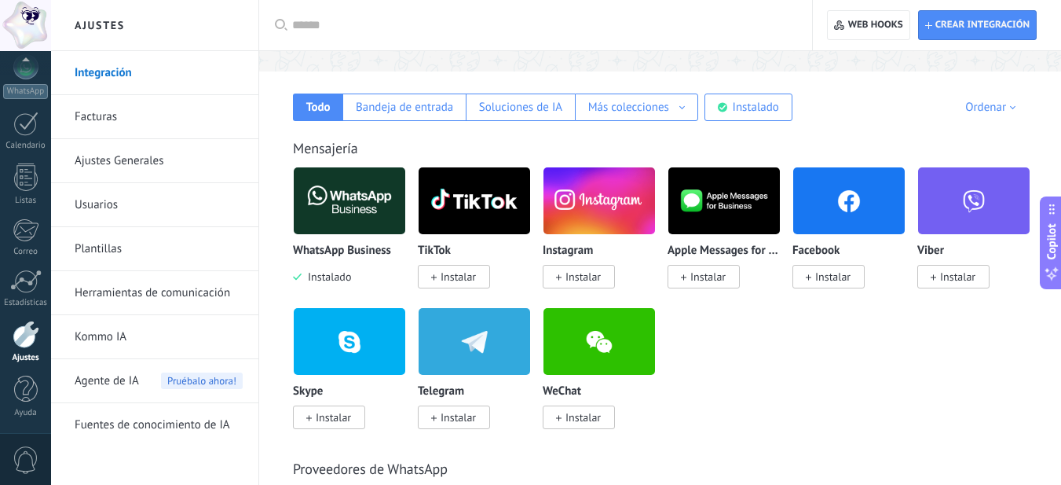
click at [431, 275] on icon at bounding box center [433, 277] width 5 height 6
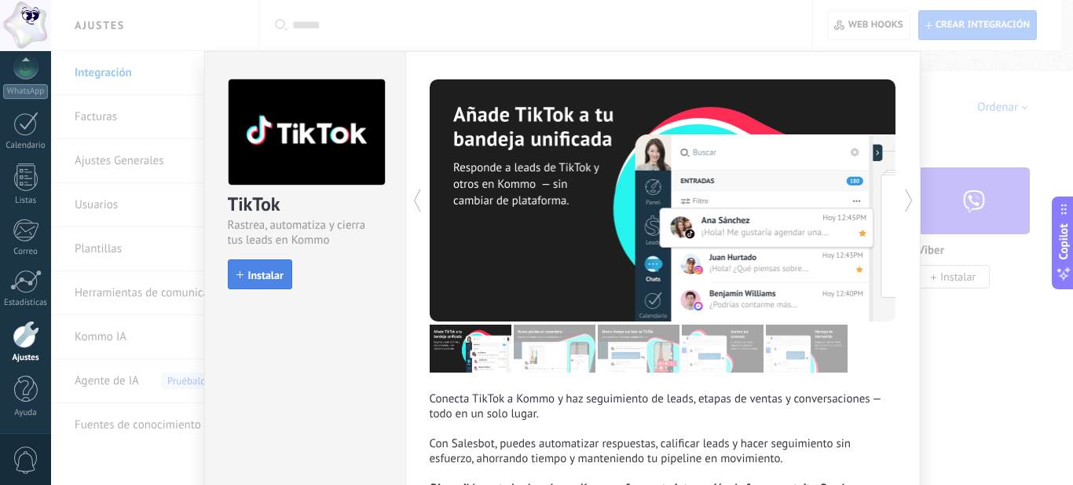
click at [253, 273] on span "Instalar" at bounding box center [265, 274] width 35 height 11
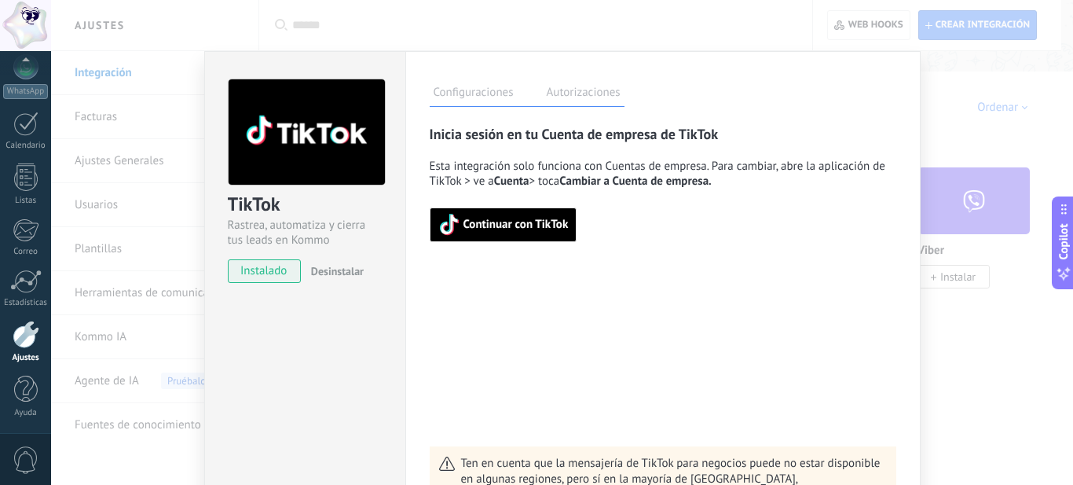
click at [463, 223] on span "Continuar con TikTok" at bounding box center [515, 224] width 105 height 11
click at [580, 89] on label "Autorizaciones" at bounding box center [584, 94] width 82 height 23
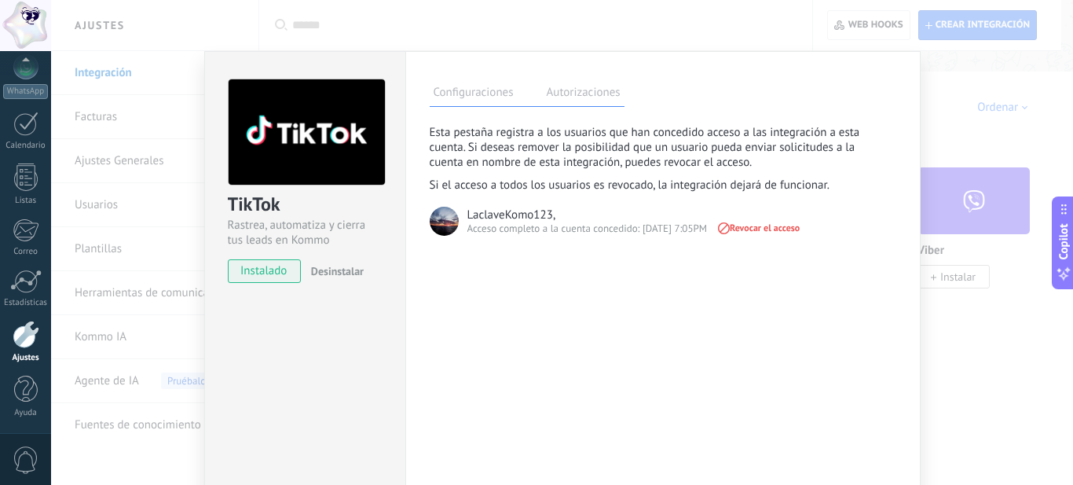
click at [493, 90] on label "Configuraciones" at bounding box center [474, 94] width 88 height 23
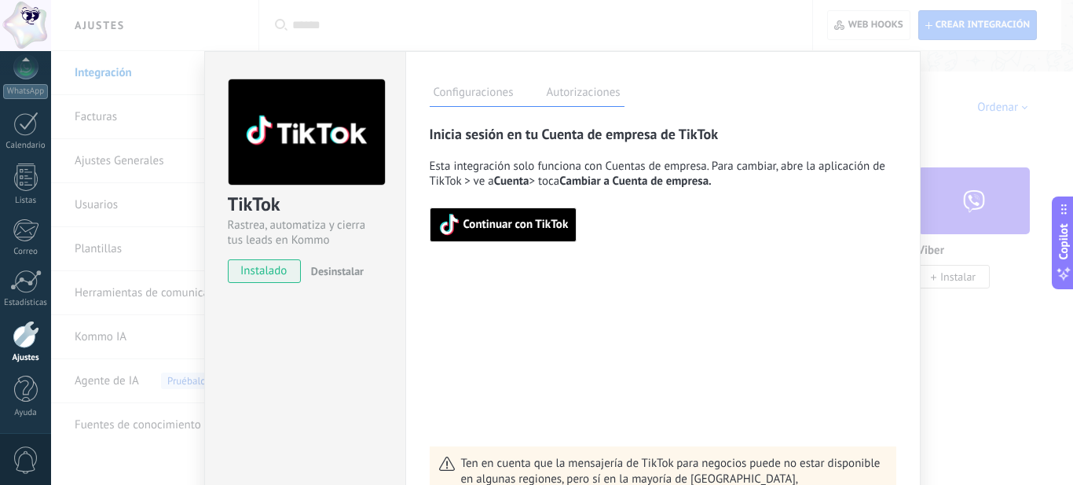
click at [518, 224] on span "Continuar con TikTok" at bounding box center [515, 224] width 105 height 11
click at [596, 339] on div "Inicia sesión en tu Cuenta de empresa de TikTok Esta integración solo funciona …" at bounding box center [663, 318] width 467 height 387
click at [441, 255] on div "Inicia sesión en tu Cuenta de empresa de TikTok Esta integración solo funciona …" at bounding box center [663, 318] width 467 height 387
click at [947, 98] on div "TikTok Rastrea, automatiza y cierra tus leads en Kommo instalado Desinstalar Co…" at bounding box center [562, 242] width 1022 height 485
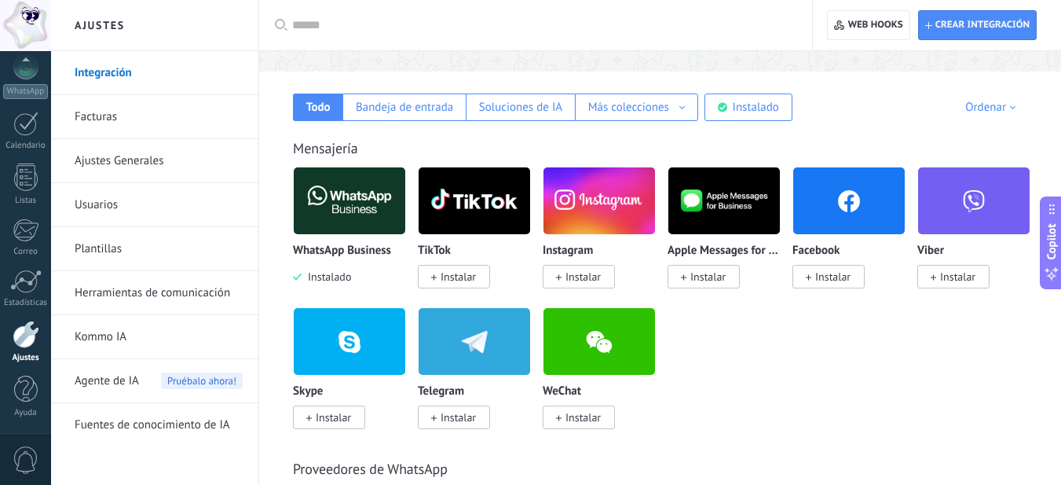
click at [460, 276] on span "Instalar" at bounding box center [458, 276] width 35 height 14
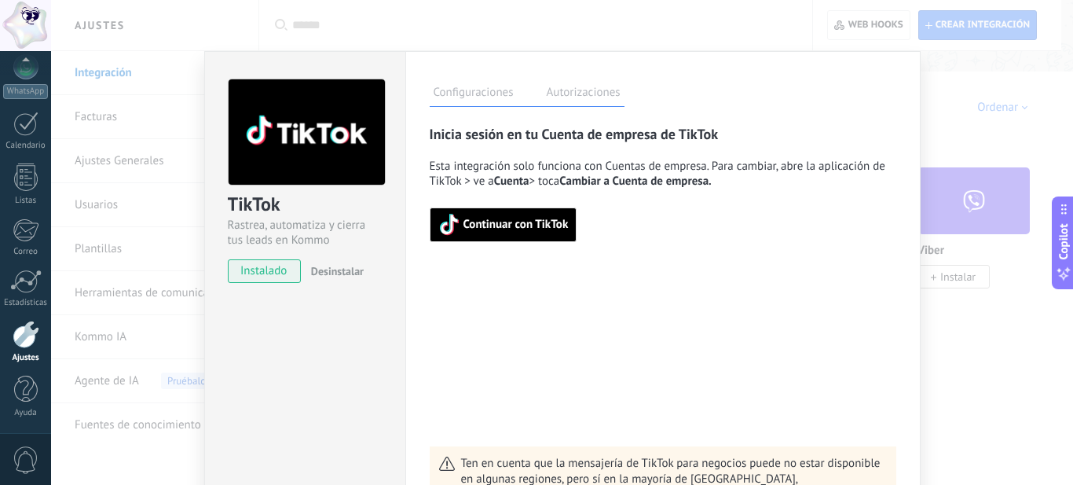
click at [491, 226] on span "Continuar con TikTok" at bounding box center [515, 224] width 105 height 11
click at [985, 128] on div "TikTok Rastrea, automatiza y cierra tus leads en Kommo instalado Desinstalar Co…" at bounding box center [562, 242] width 1022 height 485
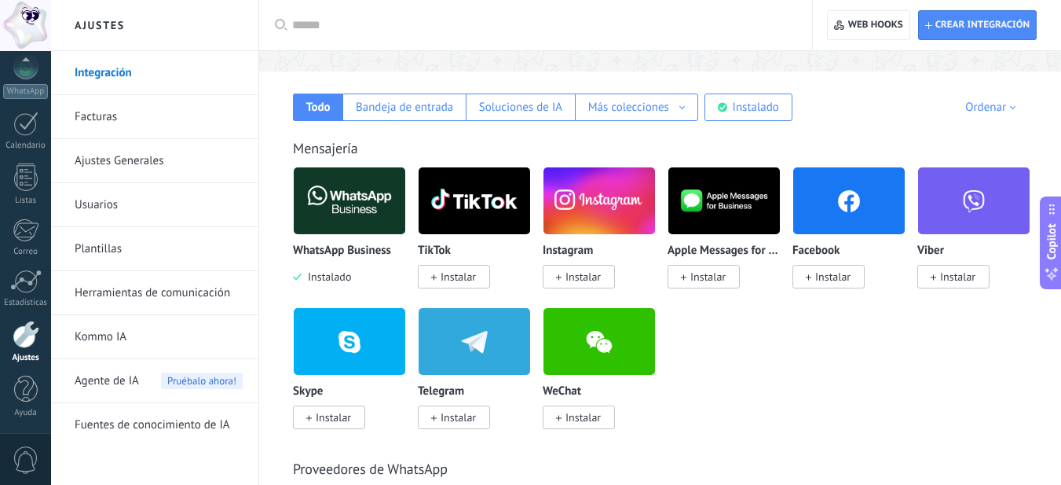
click at [471, 282] on span "Instalar" at bounding box center [458, 276] width 35 height 14
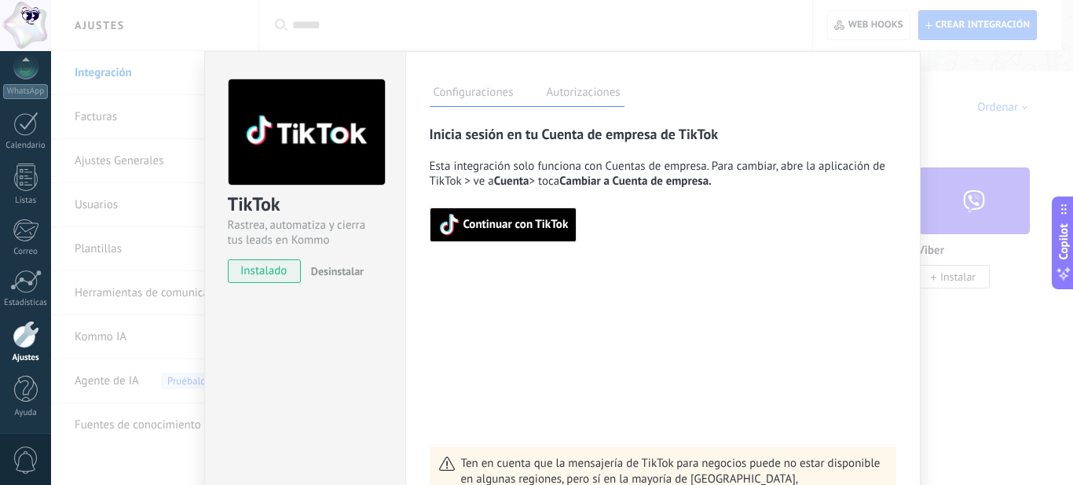
click at [514, 225] on span "Continuar con TikTok" at bounding box center [515, 224] width 105 height 11
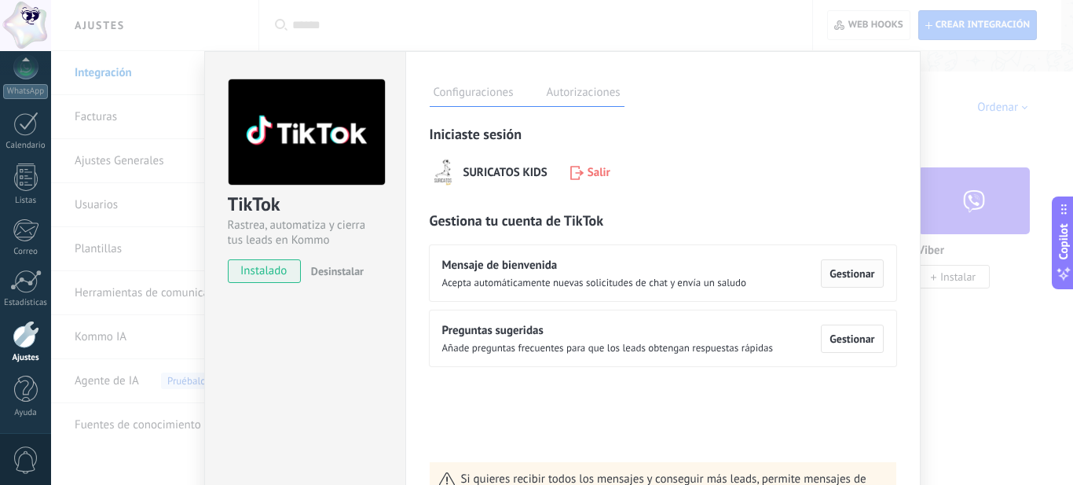
click at [851, 276] on span "Gestionar" at bounding box center [851, 273] width 45 height 11
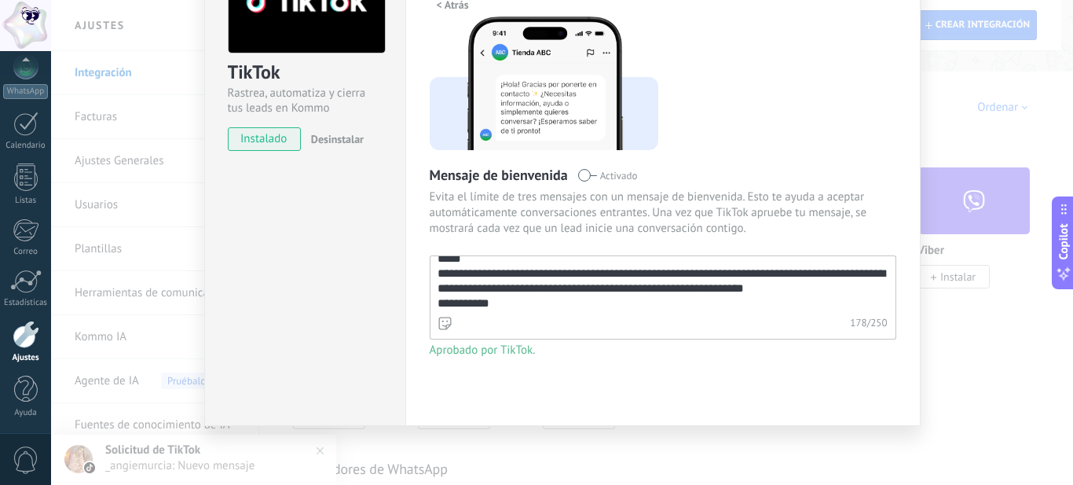
scroll to position [15, 0]
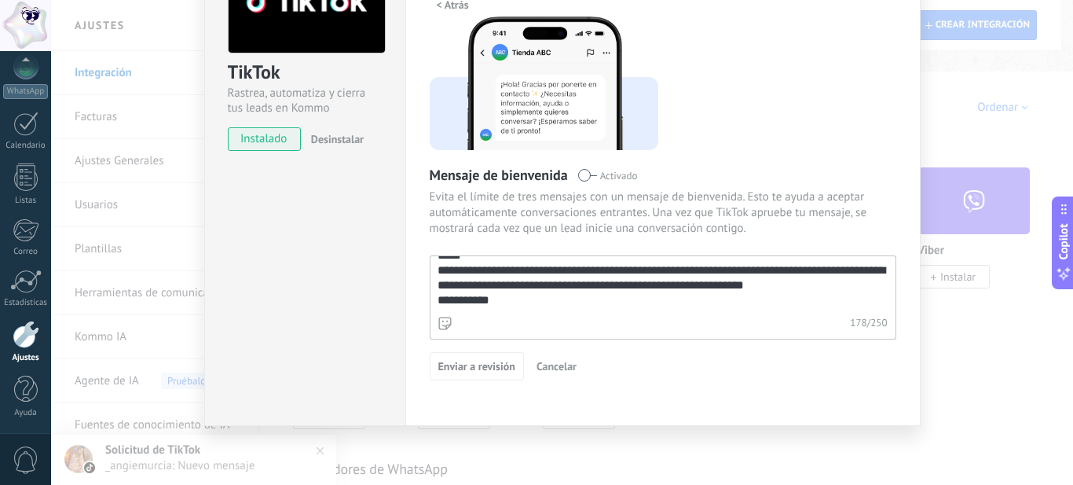
click at [731, 285] on textarea "**********" at bounding box center [661, 284] width 462 height 57
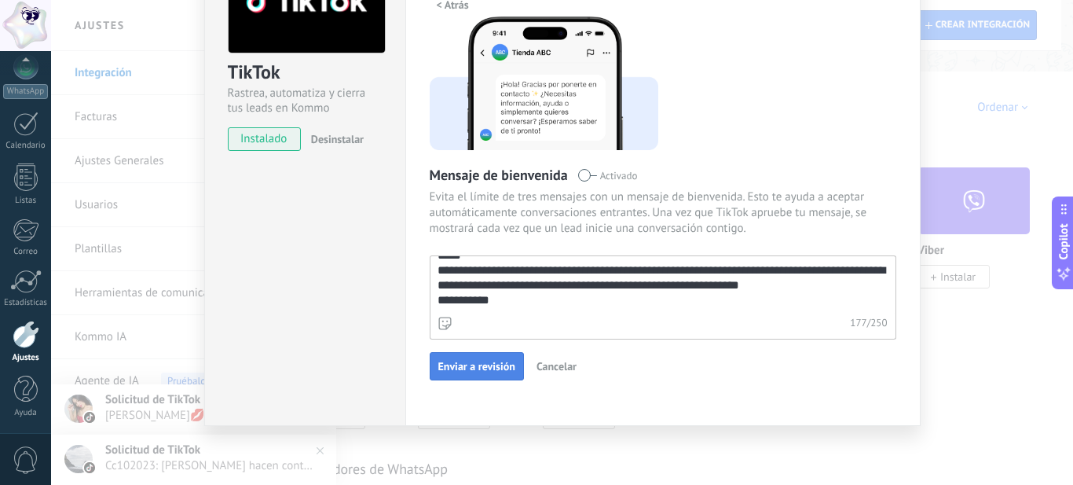
type textarea "**********"
click at [462, 365] on span "Enviar a revisión" at bounding box center [476, 366] width 77 height 11
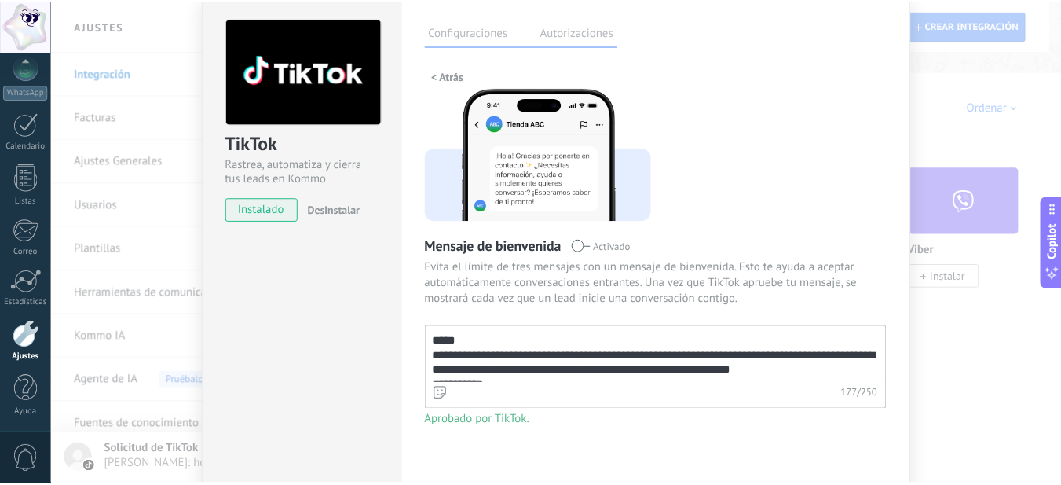
scroll to position [0, 0]
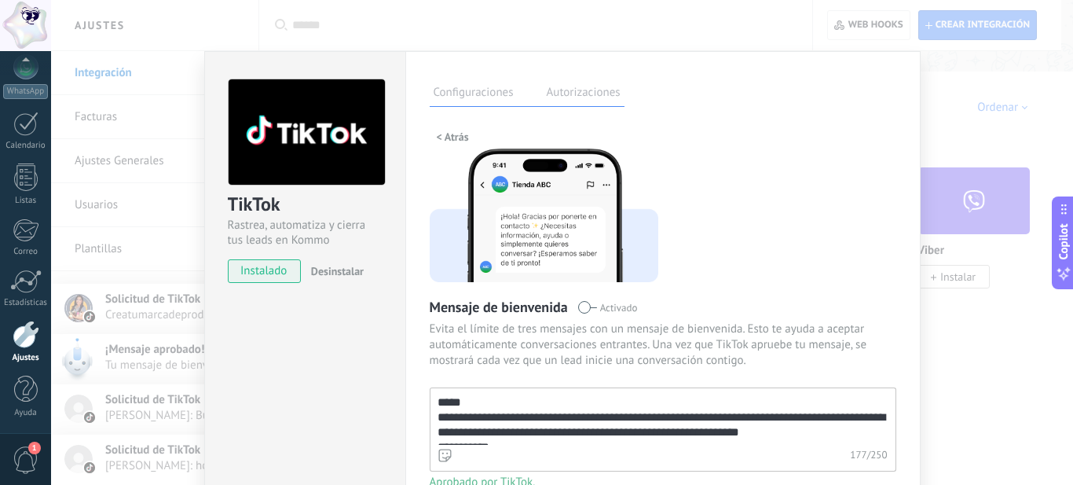
click at [455, 138] on span "< Atrás" at bounding box center [453, 136] width 32 height 11
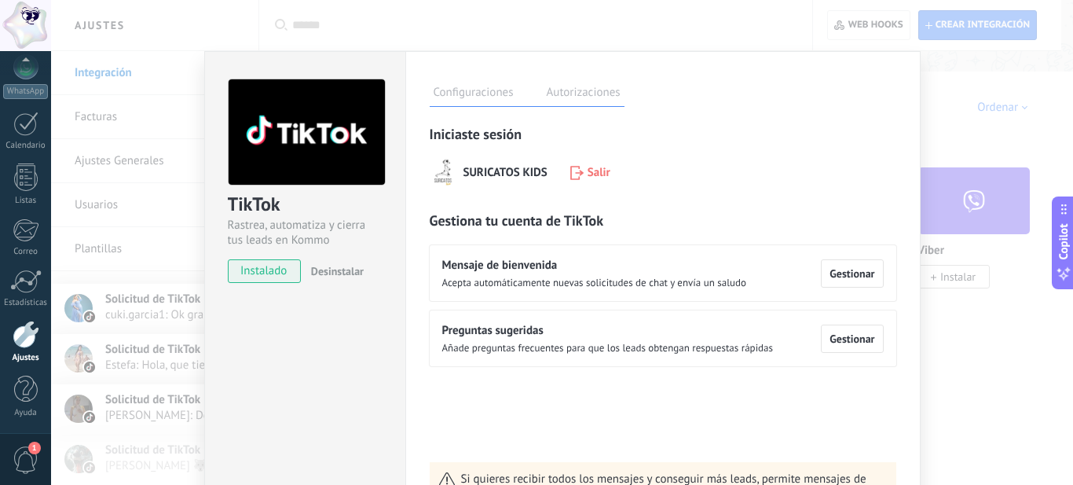
click at [969, 96] on div "TikTok Rastrea, automatiza y cierra tus leads en Kommo instalado Desinstalar Co…" at bounding box center [562, 242] width 1022 height 485
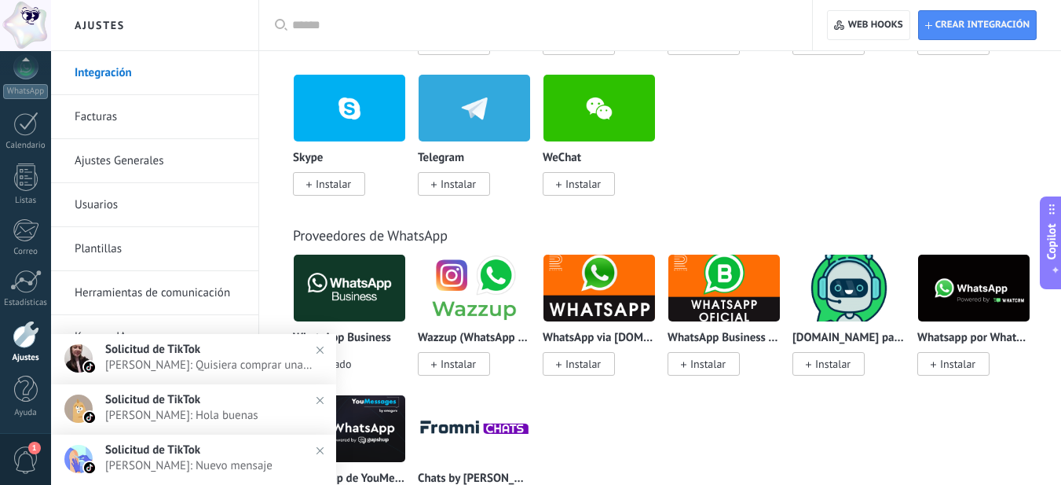
scroll to position [550, 0]
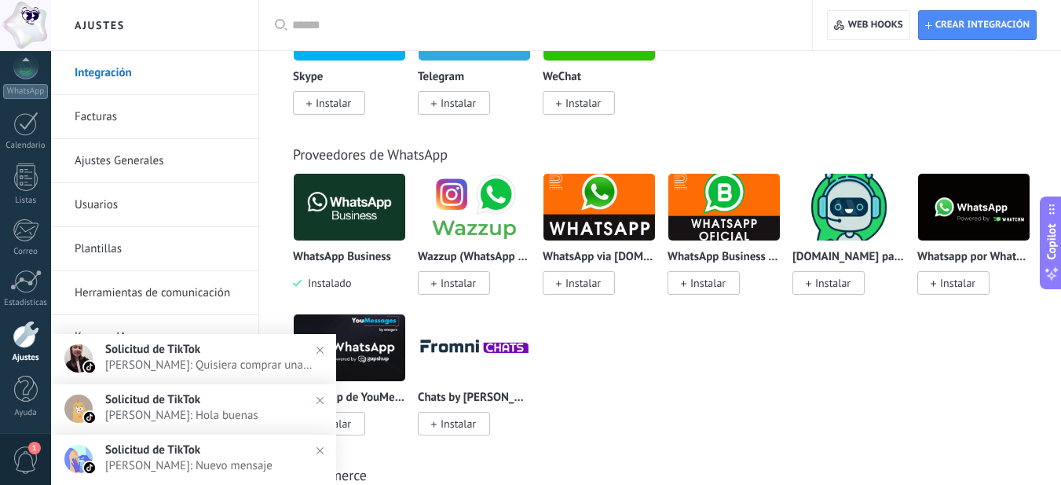
click at [214, 369] on span "Luisa Fernanda Varga: Quisiera comprar una primera muda para bebe" at bounding box center [209, 364] width 208 height 15
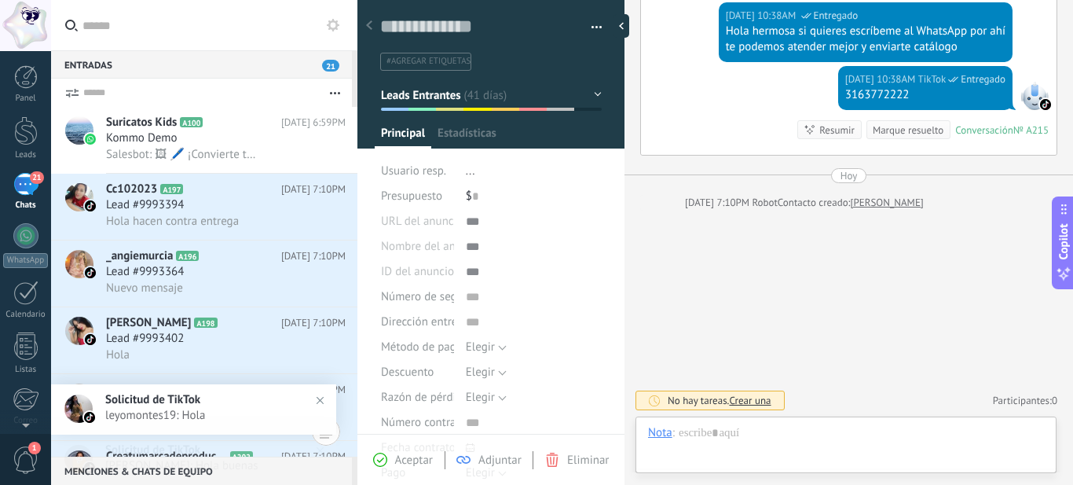
scroll to position [24, 0]
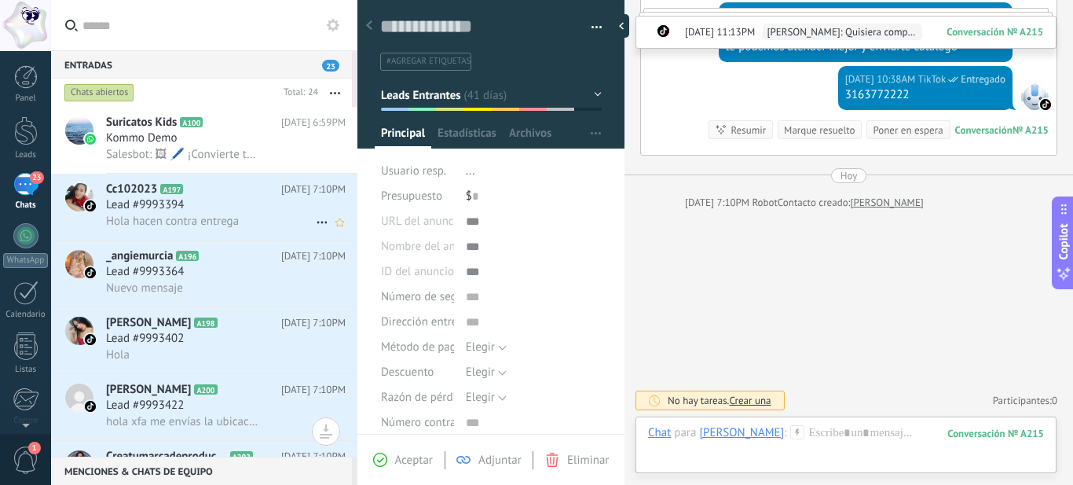
click at [241, 211] on div "Lead #9993394" at bounding box center [226, 205] width 240 height 16
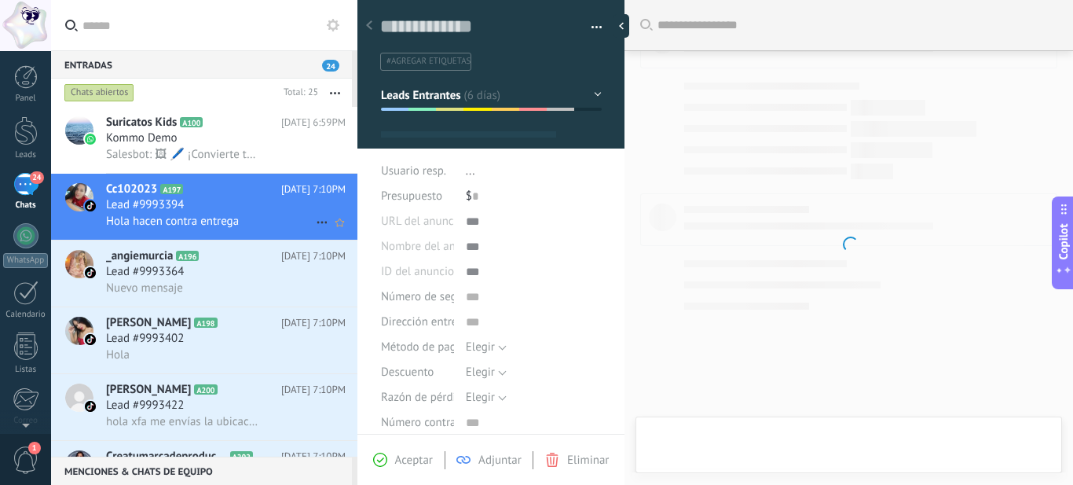
type textarea "**********"
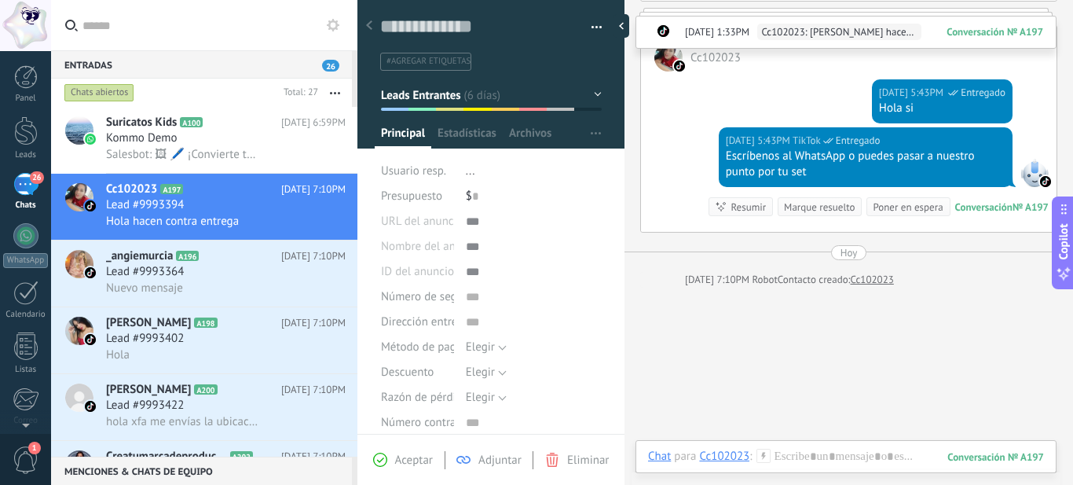
scroll to position [386, 0]
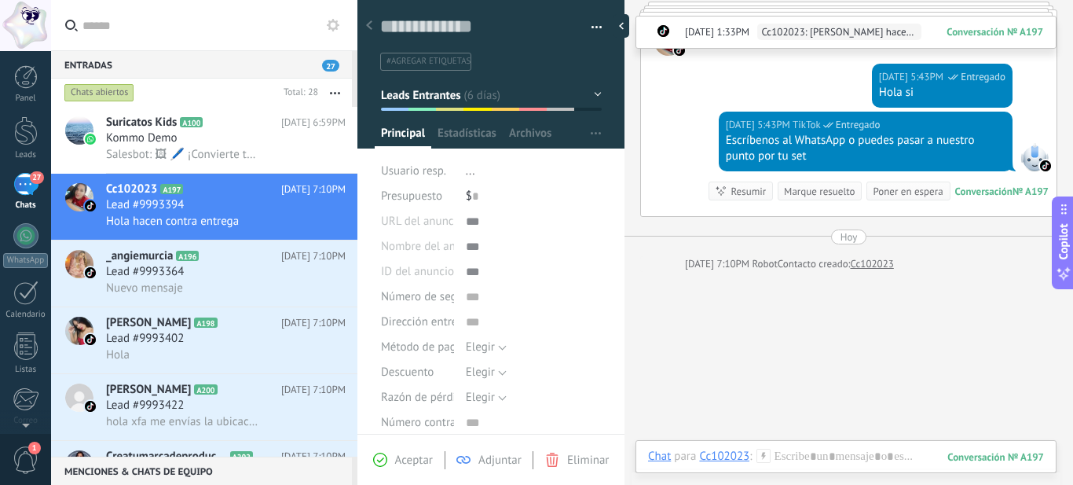
click at [741, 361] on div "Buscar Carga más 29/09/2025 29/09/2025 1:33PM Robot Lead creado: Lead #9993394 …" at bounding box center [848, 80] width 449 height 932
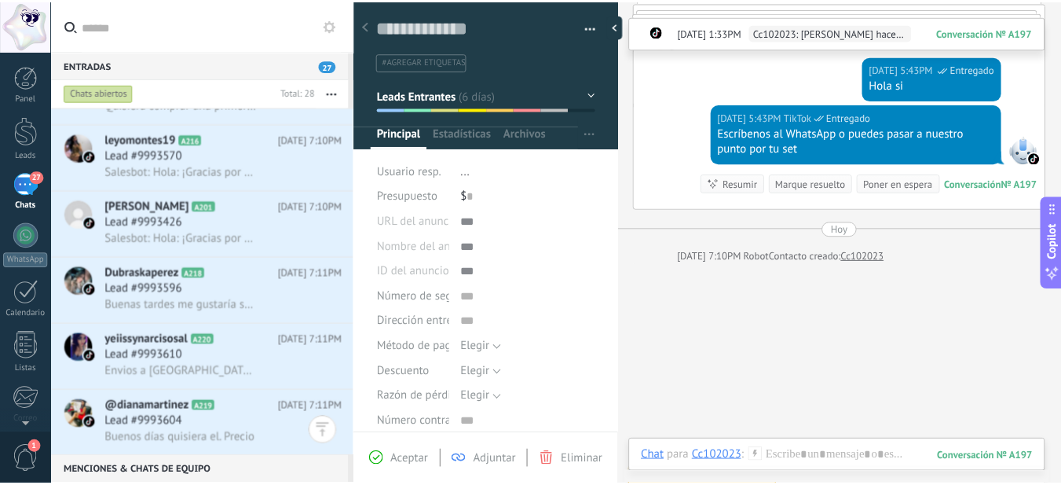
scroll to position [1218, 0]
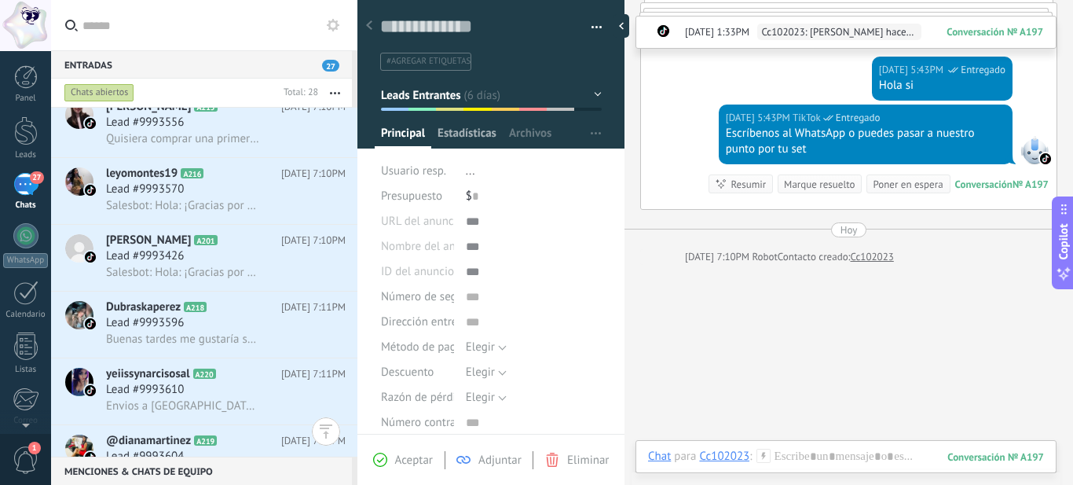
click at [482, 132] on span "Estadísticas" at bounding box center [467, 137] width 59 height 23
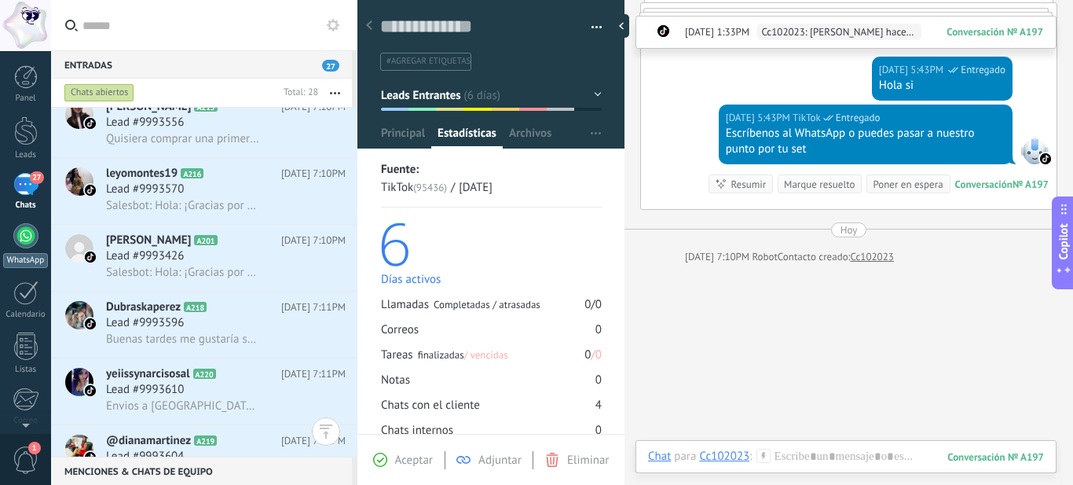
click at [28, 249] on link "WhatsApp" at bounding box center [25, 245] width 51 height 45
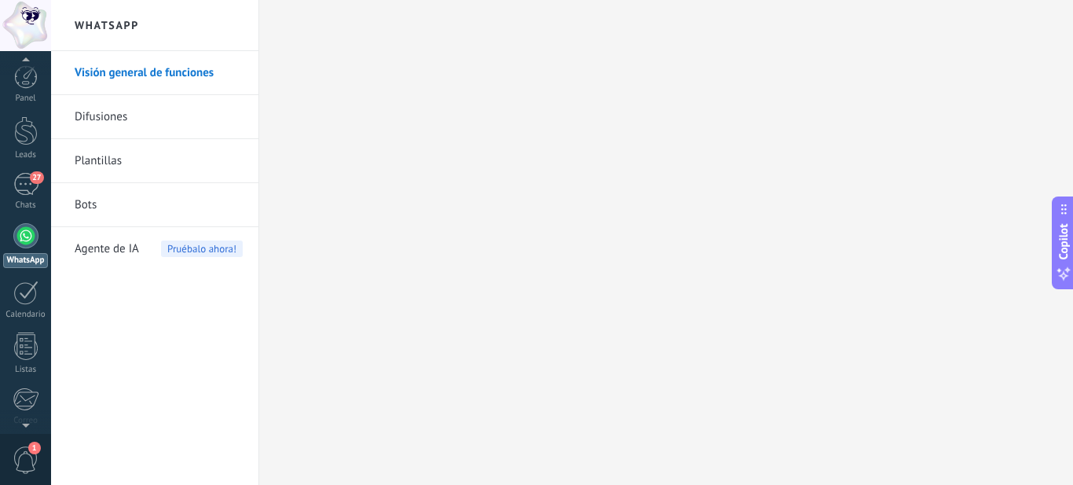
click at [22, 462] on span "1" at bounding box center [26, 459] width 27 height 27
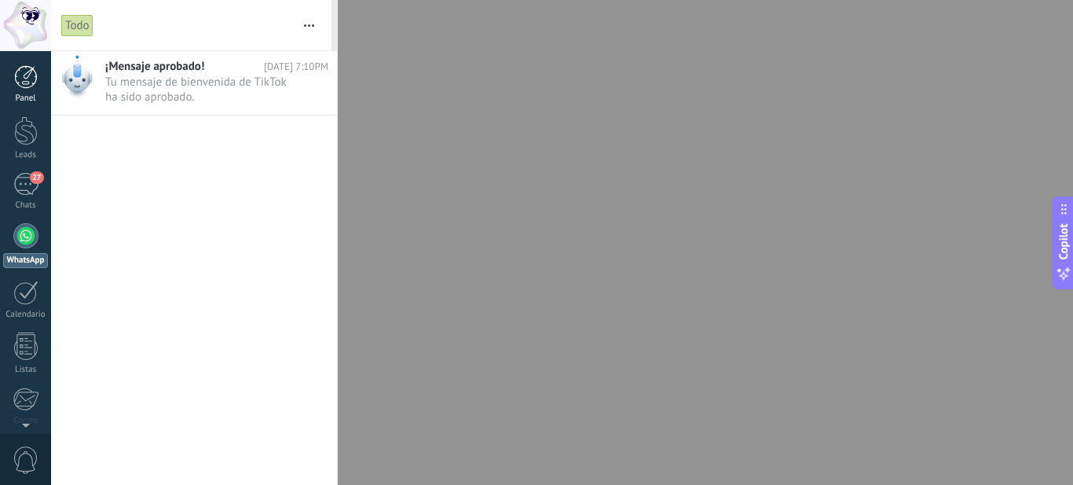
click at [32, 81] on div at bounding box center [26, 77] width 24 height 24
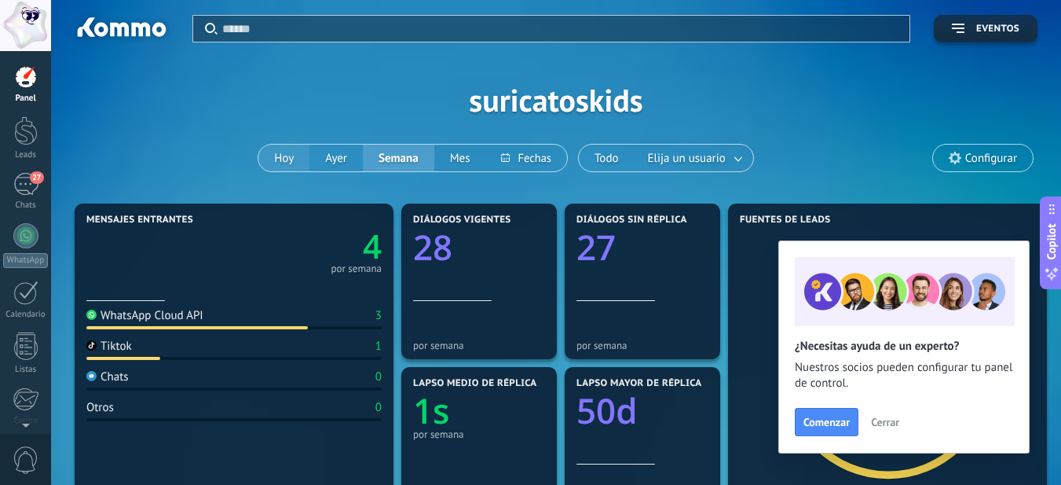
click at [269, 159] on button "Hoy" at bounding box center [283, 158] width 51 height 27
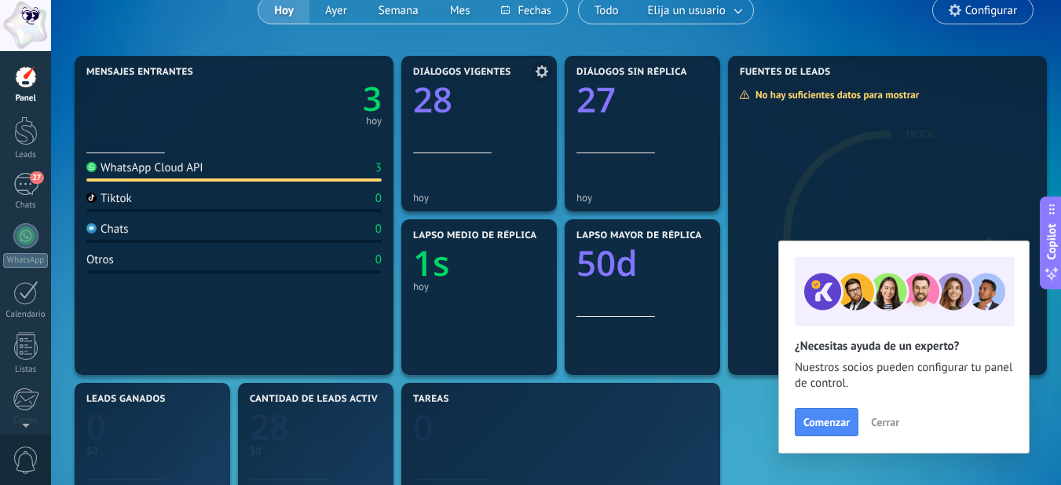
scroll to position [157, 0]
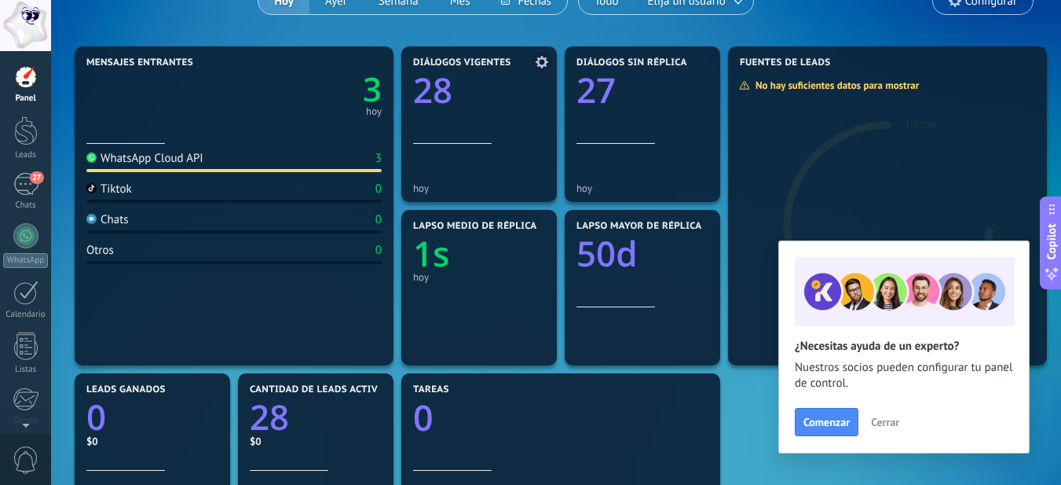
click at [544, 56] on icon at bounding box center [542, 62] width 13 height 13
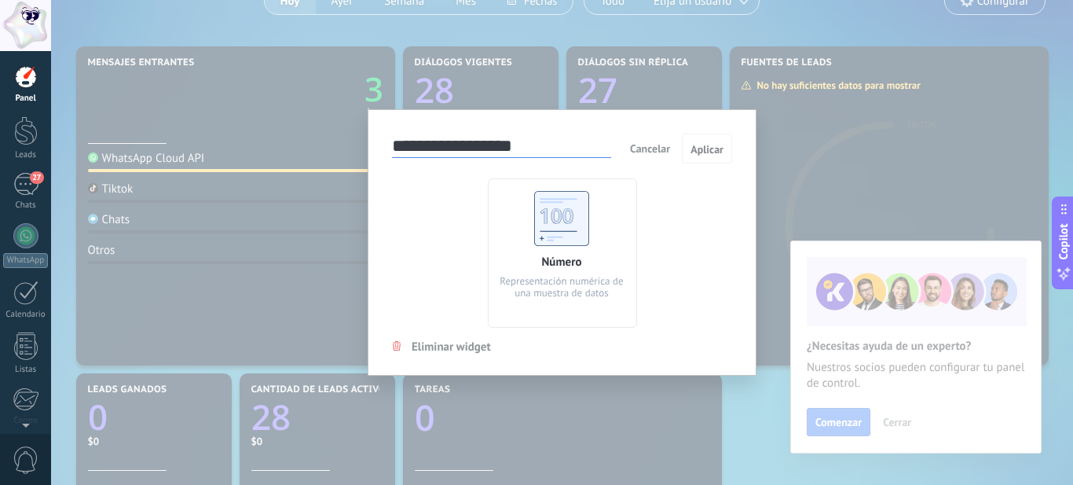
drag, startPoint x: 732, startPoint y: 220, endPoint x: 723, endPoint y: 202, distance: 20.0
click at [733, 220] on div "**********" at bounding box center [562, 242] width 389 height 266
click at [712, 138] on button "Aplicar" at bounding box center [707, 149] width 50 height 30
click at [870, 121] on div "**********" at bounding box center [562, 242] width 1022 height 485
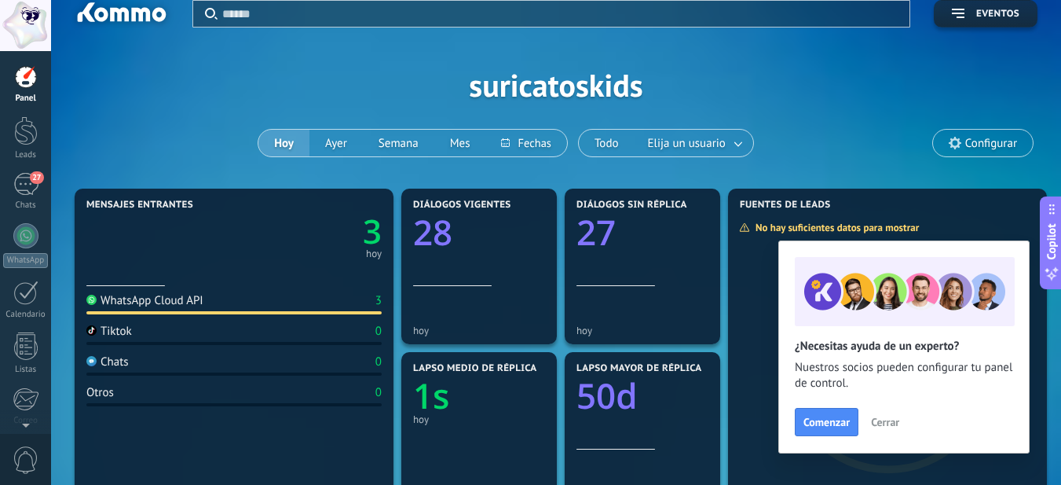
scroll to position [0, 0]
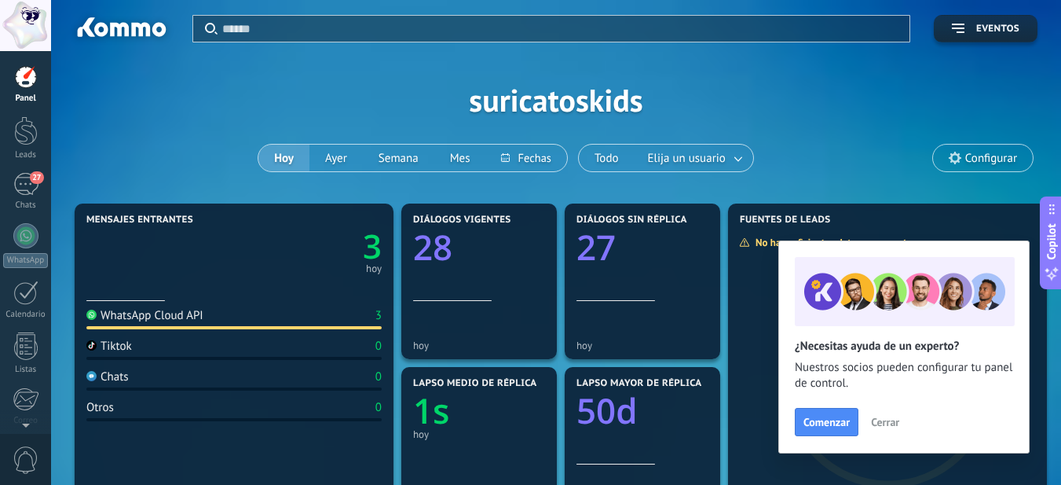
click at [957, 152] on icon at bounding box center [955, 158] width 13 height 13
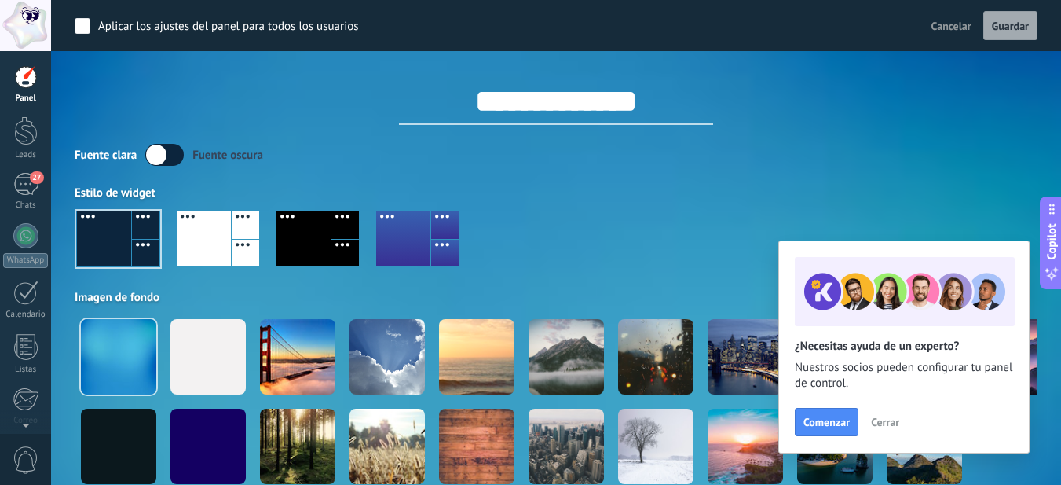
click at [368, 244] on div at bounding box center [556, 245] width 963 height 90
click at [337, 253] on div at bounding box center [344, 253] width 27 height 27
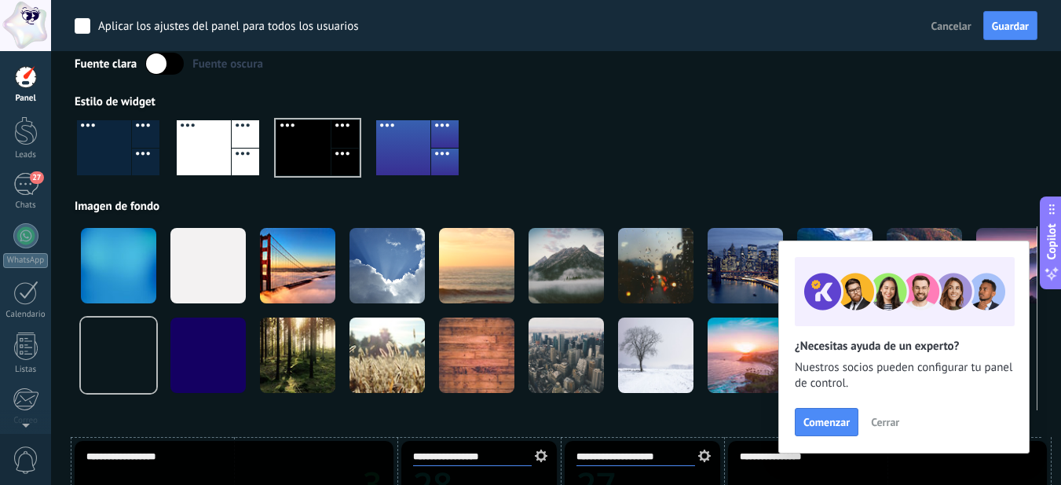
scroll to position [79, 0]
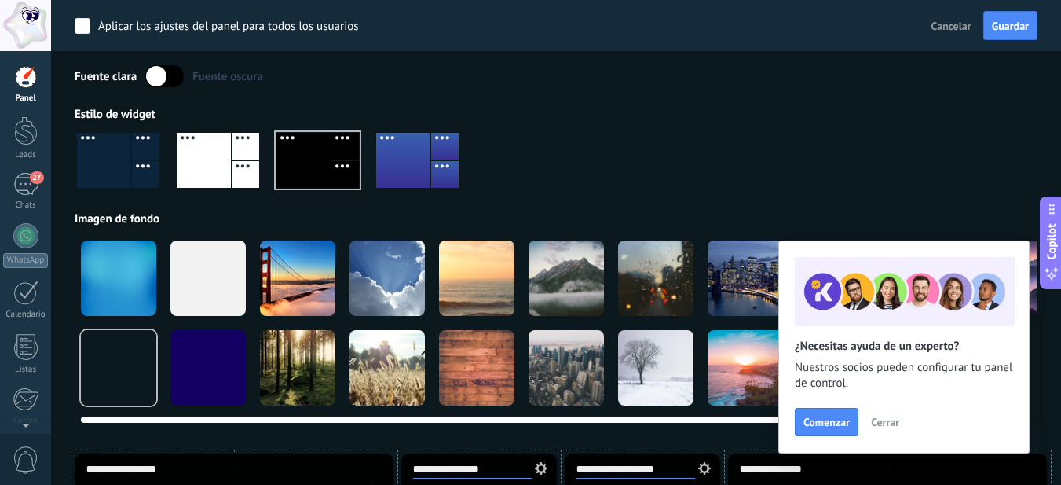
click at [405, 268] on div at bounding box center [387, 277] width 75 height 75
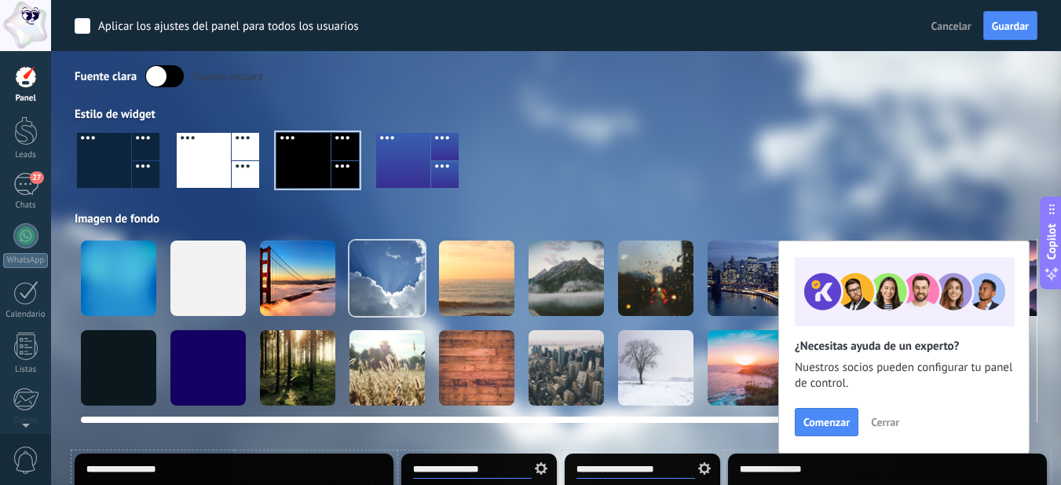
click at [504, 276] on div at bounding box center [476, 277] width 75 height 75
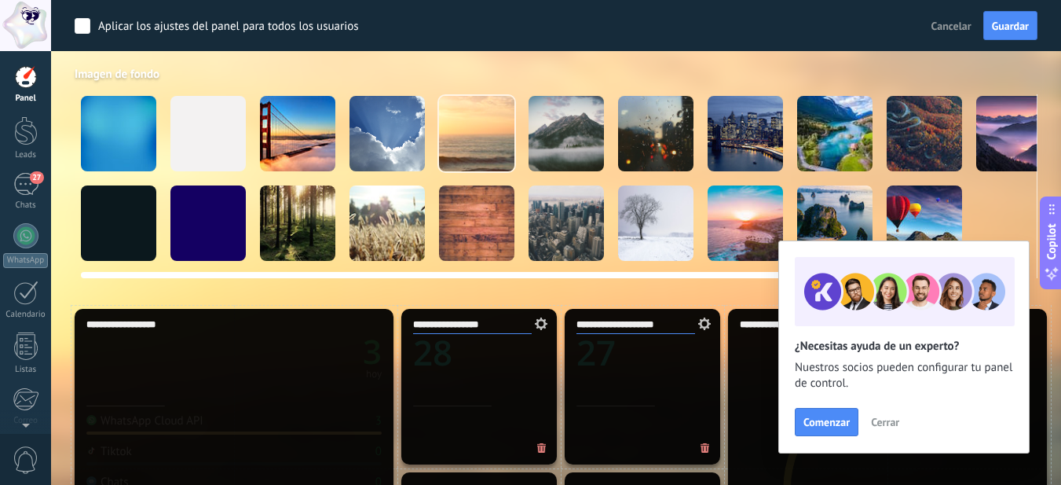
scroll to position [236, 0]
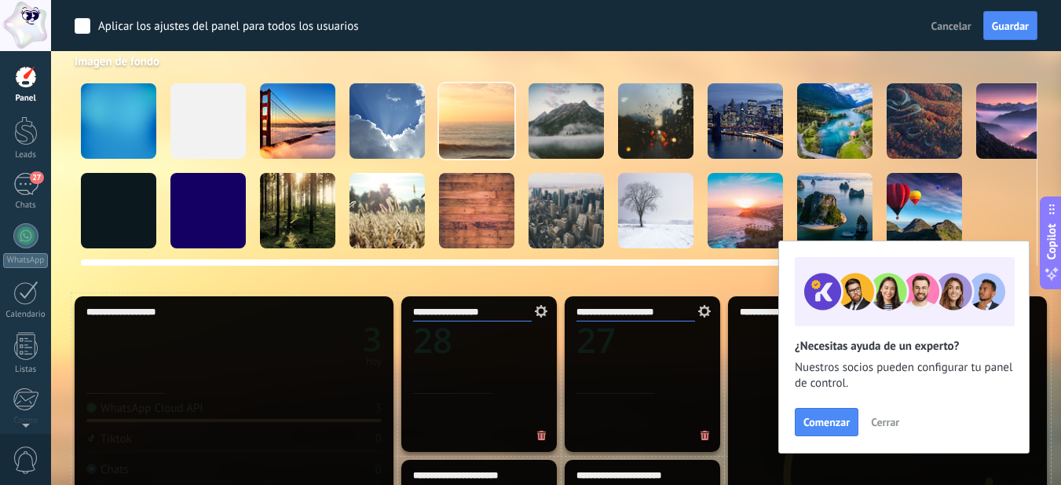
click at [987, 202] on video at bounding box center [1013, 210] width 75 height 75
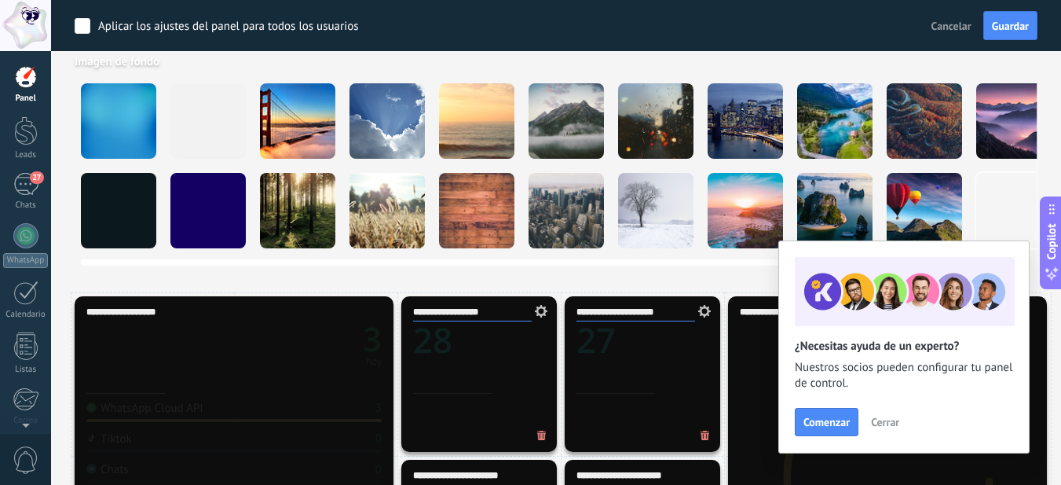
click at [485, 131] on div at bounding box center [476, 120] width 75 height 75
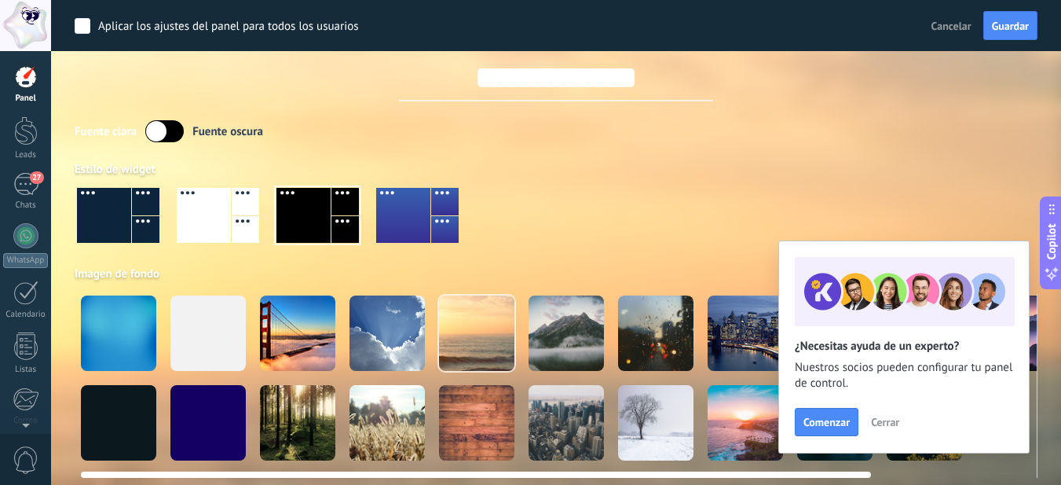
scroll to position [0, 0]
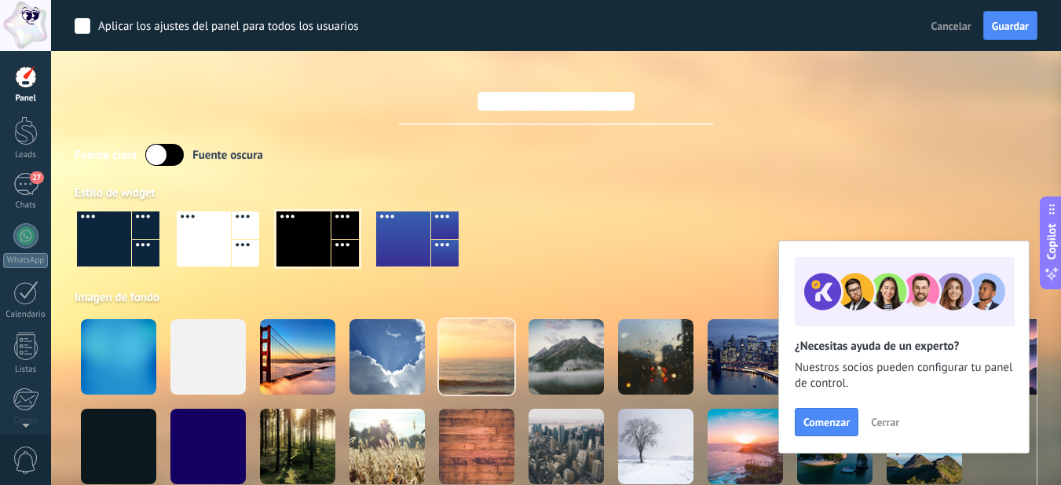
click at [577, 156] on div "Fuente clara Fuente oscura" at bounding box center [556, 155] width 963 height 22
click at [166, 148] on label at bounding box center [164, 155] width 38 height 22
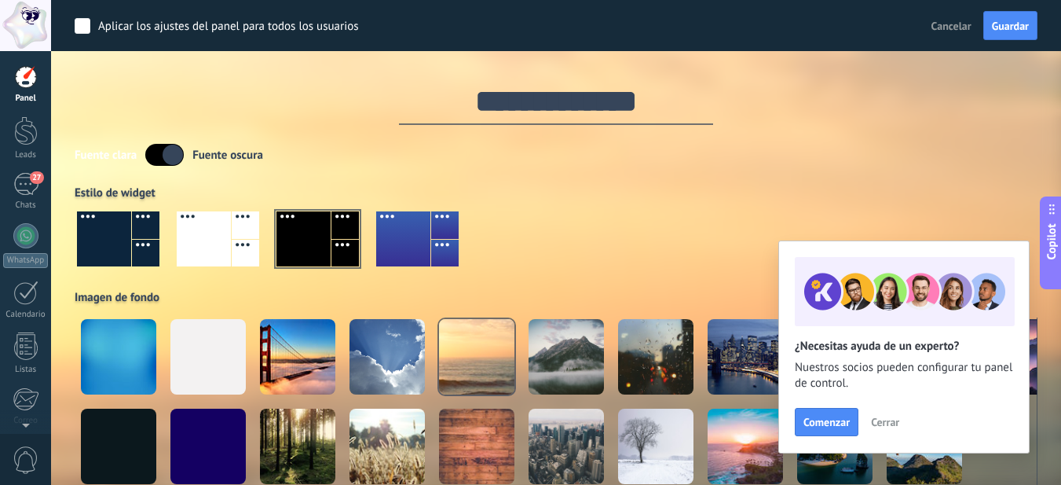
click at [147, 152] on label at bounding box center [164, 155] width 38 height 22
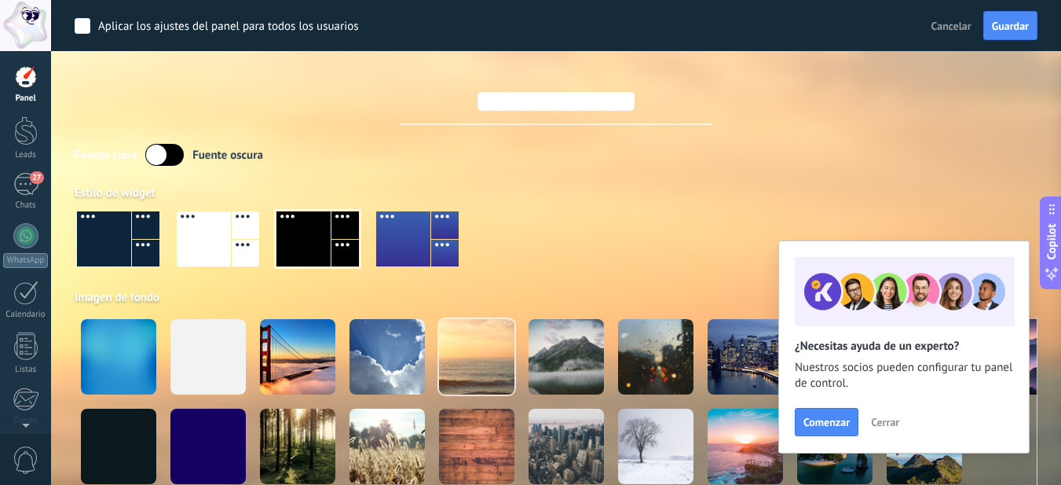
click at [172, 153] on label at bounding box center [164, 155] width 38 height 22
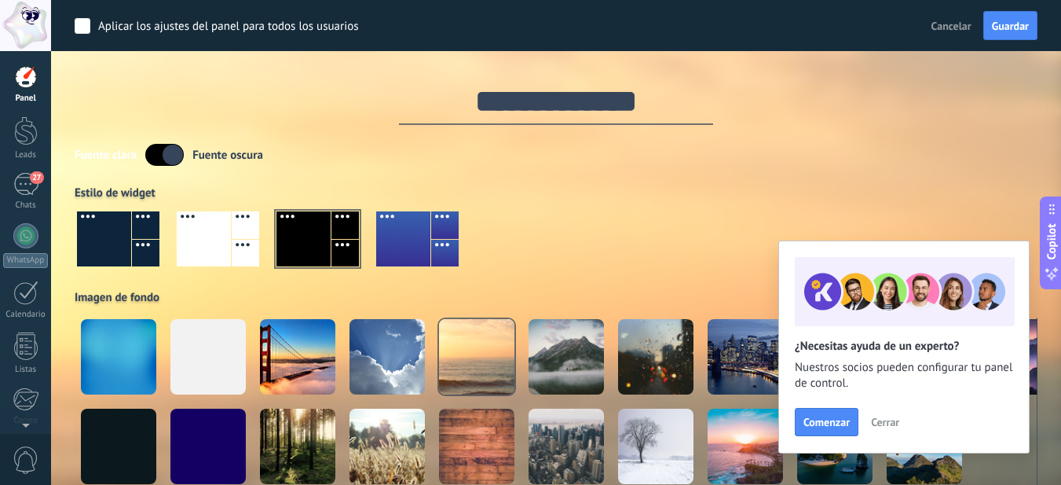
click at [558, 159] on div "Fuente clara Fuente oscura" at bounding box center [556, 155] width 963 height 22
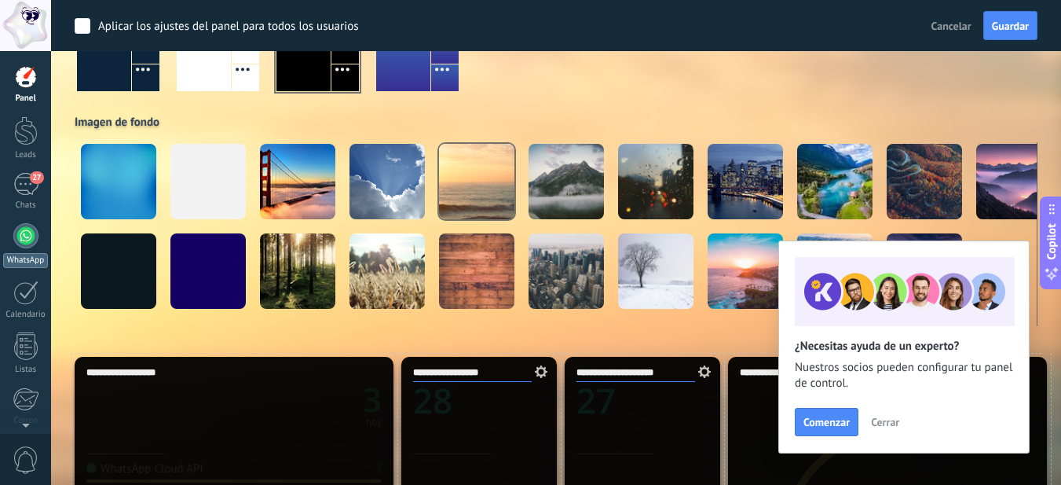
scroll to position [157, 0]
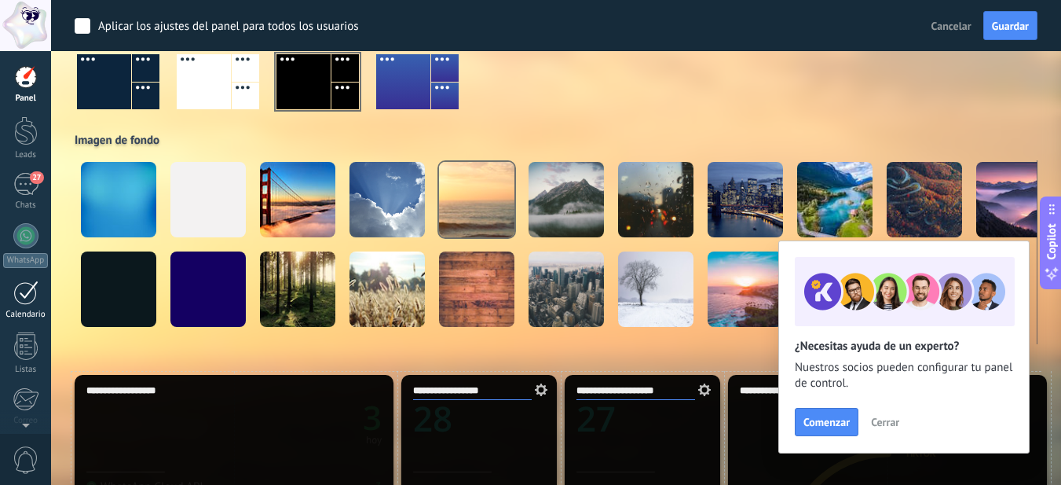
click at [36, 313] on div "Calendario" at bounding box center [26, 314] width 46 height 10
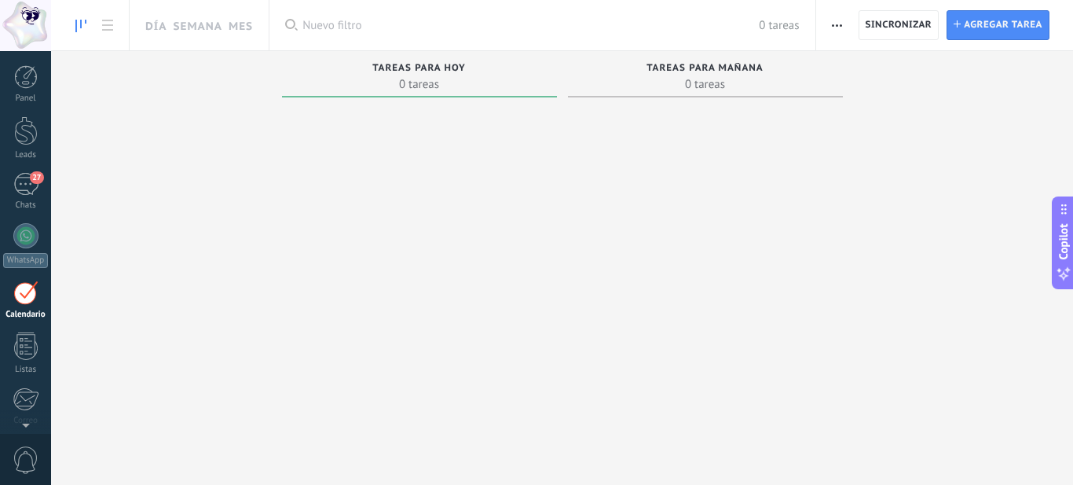
scroll to position [46, 0]
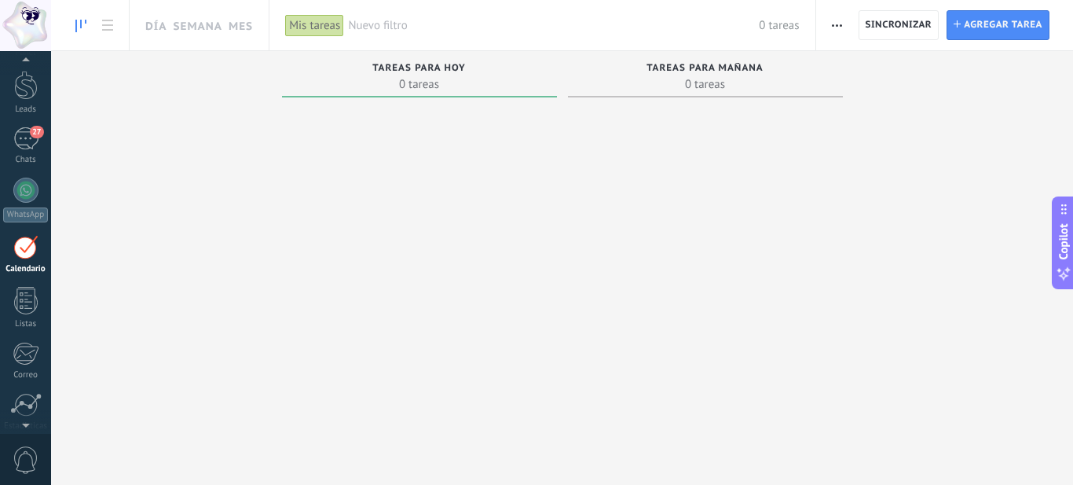
click at [143, 29] on div "Día Semana Mes" at bounding box center [195, 25] width 132 height 50
click at [841, 29] on span "button" at bounding box center [837, 25] width 10 height 30
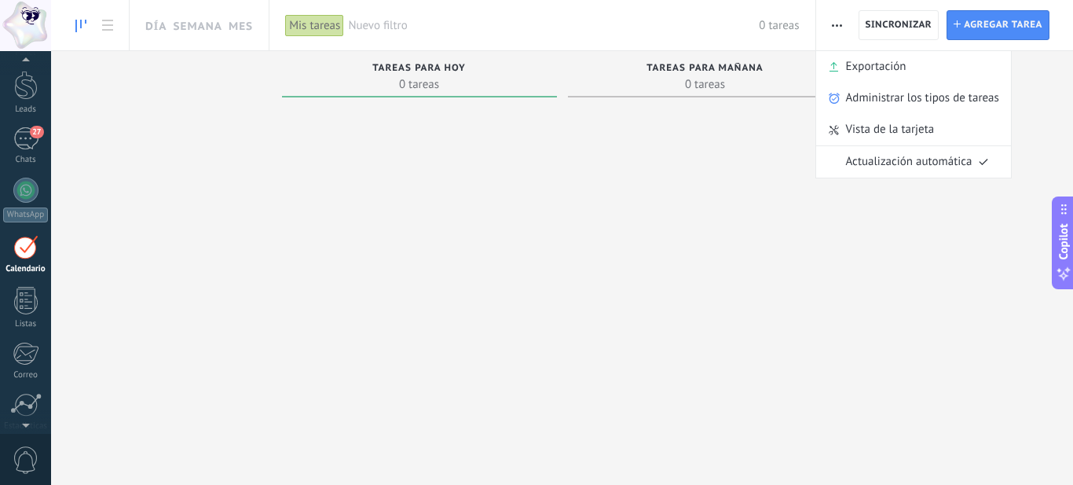
drag, startPoint x: 430, startPoint y: 315, endPoint x: 384, endPoint y: 292, distance: 51.6
click at [430, 313] on div at bounding box center [419, 244] width 275 height 280
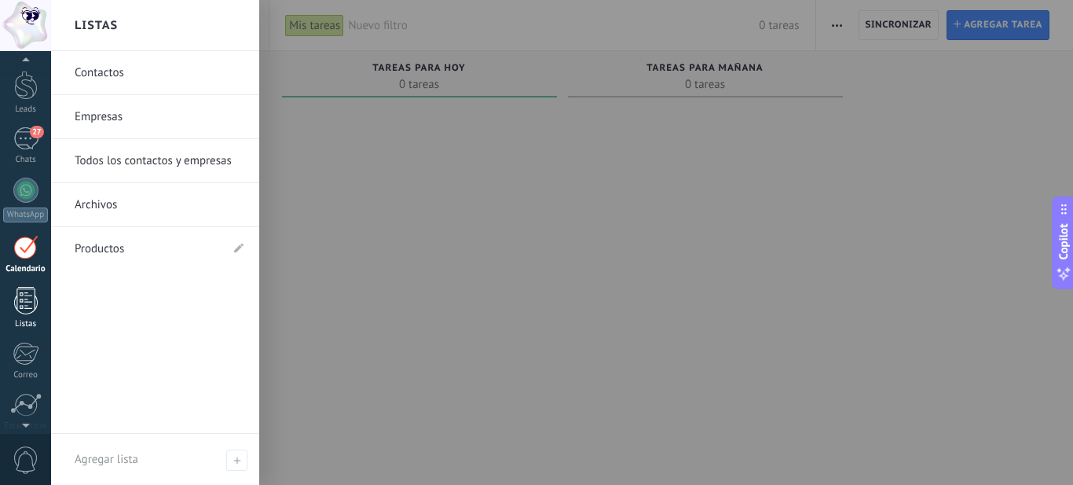
click at [34, 295] on div at bounding box center [26, 300] width 24 height 27
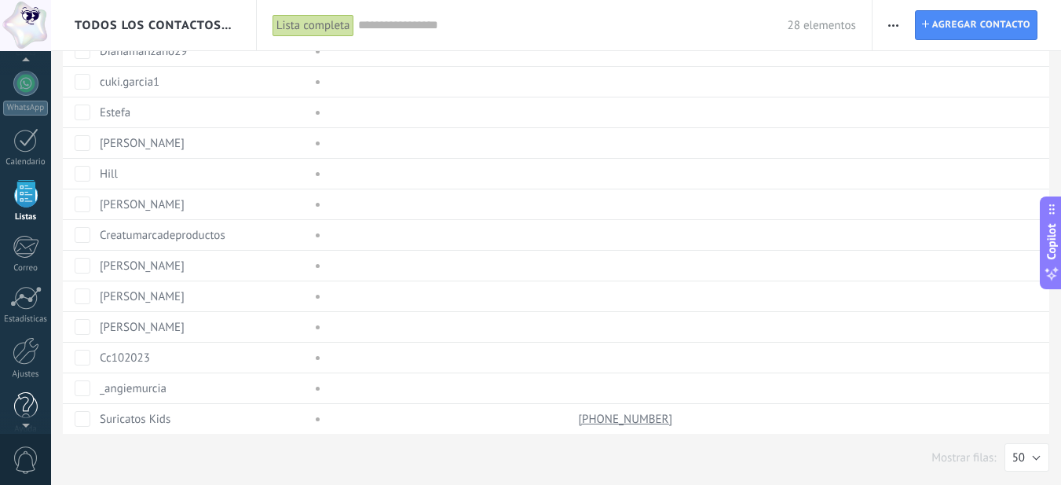
scroll to position [169, 0]
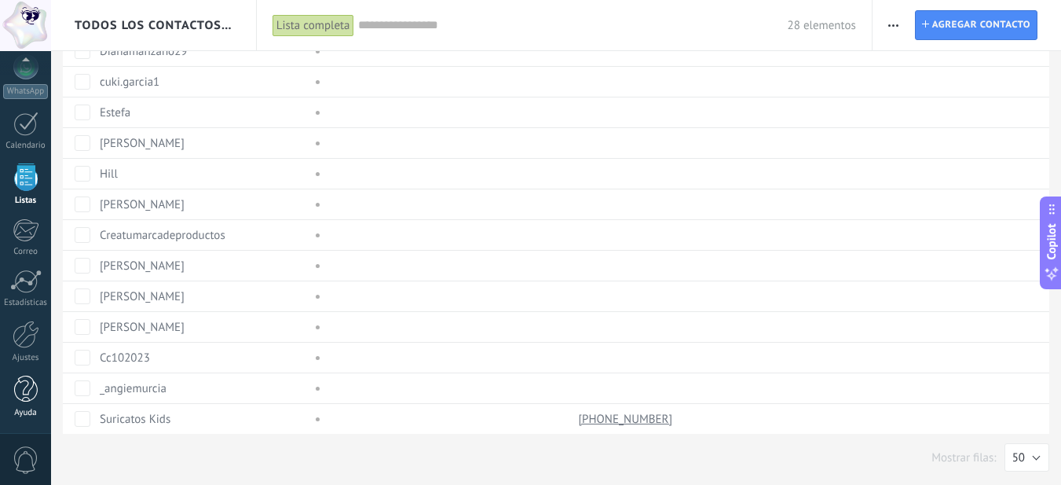
click at [20, 389] on div at bounding box center [26, 388] width 24 height 27
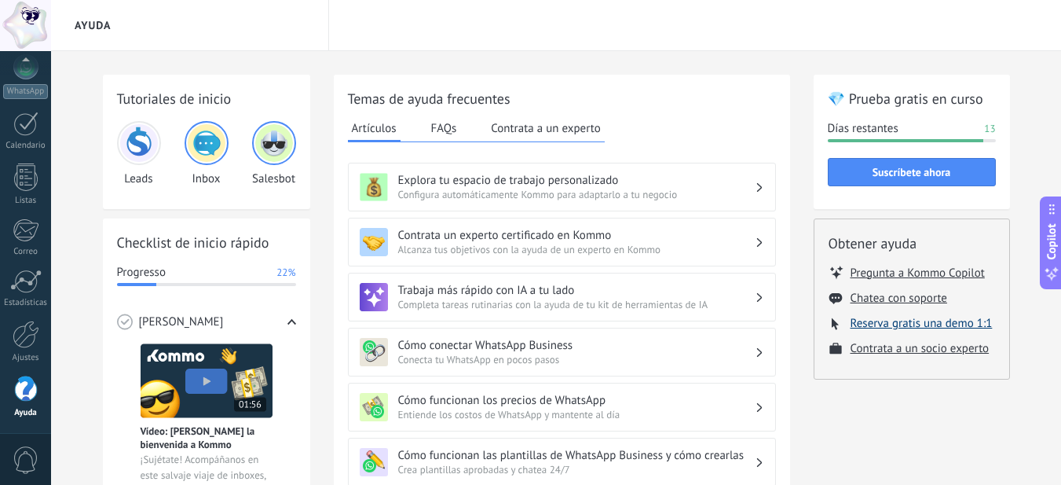
click at [917, 328] on button "Reserva gratis una demo 1:1" at bounding box center [922, 323] width 142 height 15
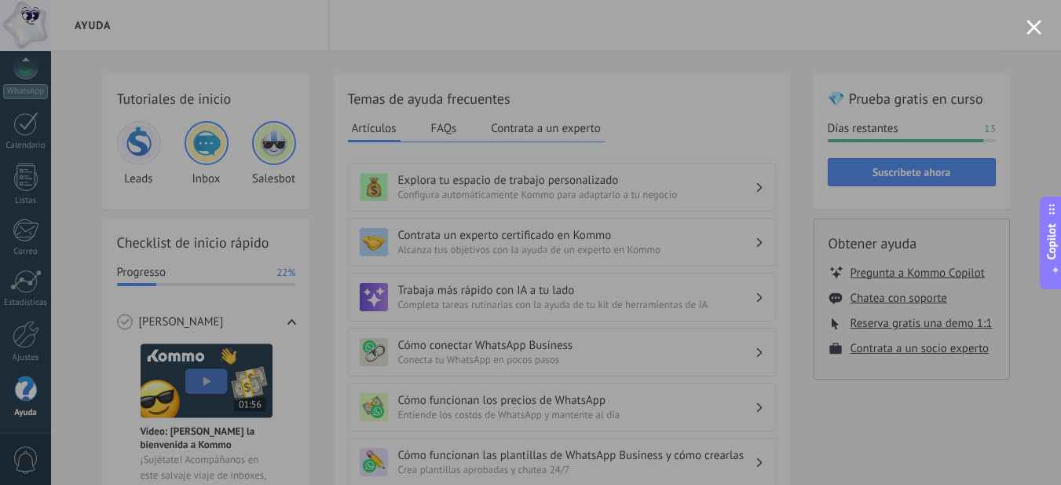
drag, startPoint x: 895, startPoint y: 13, endPoint x: 913, endPoint y: 13, distance: 17.3
click at [899, 13] on div at bounding box center [530, 242] width 1061 height 485
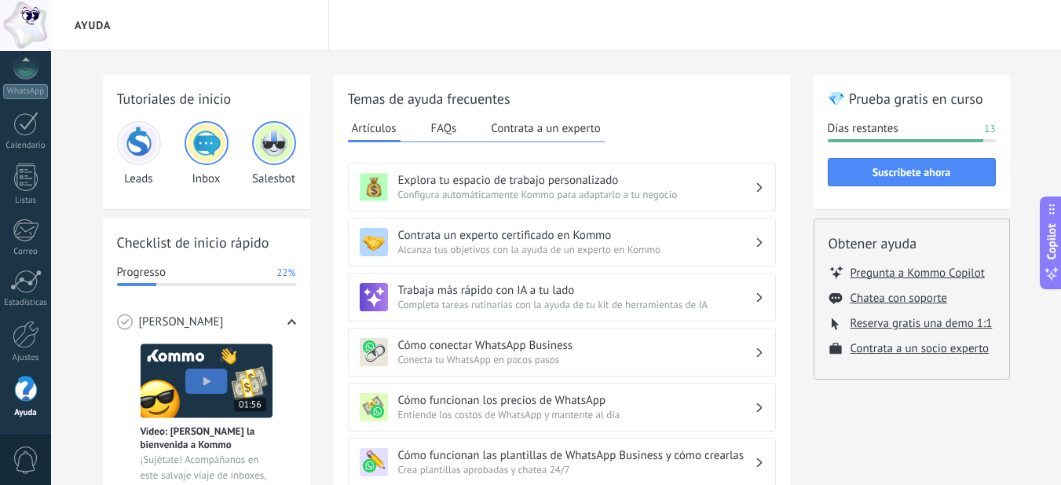
click at [455, 130] on button "FAQs" at bounding box center [444, 128] width 34 height 24
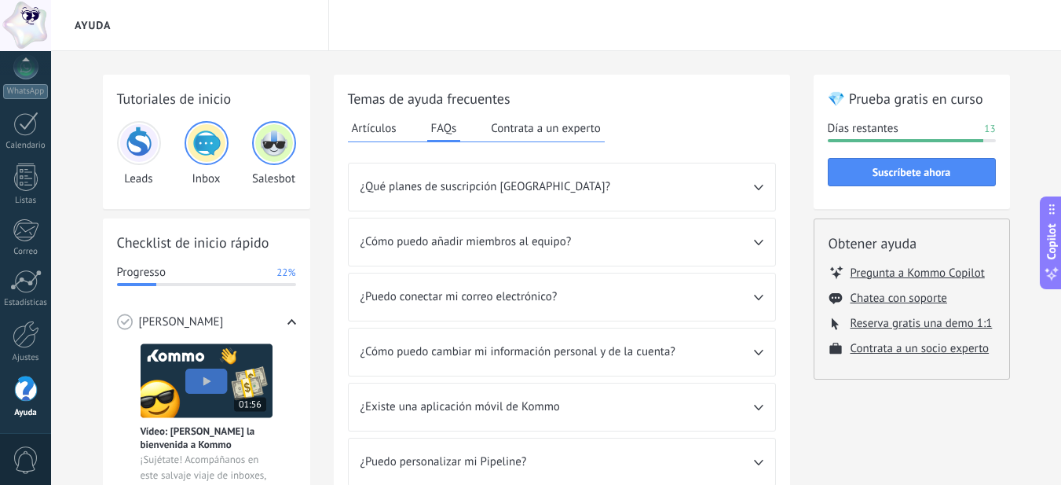
click at [544, 125] on button "Contrata a un experto" at bounding box center [545, 128] width 117 height 24
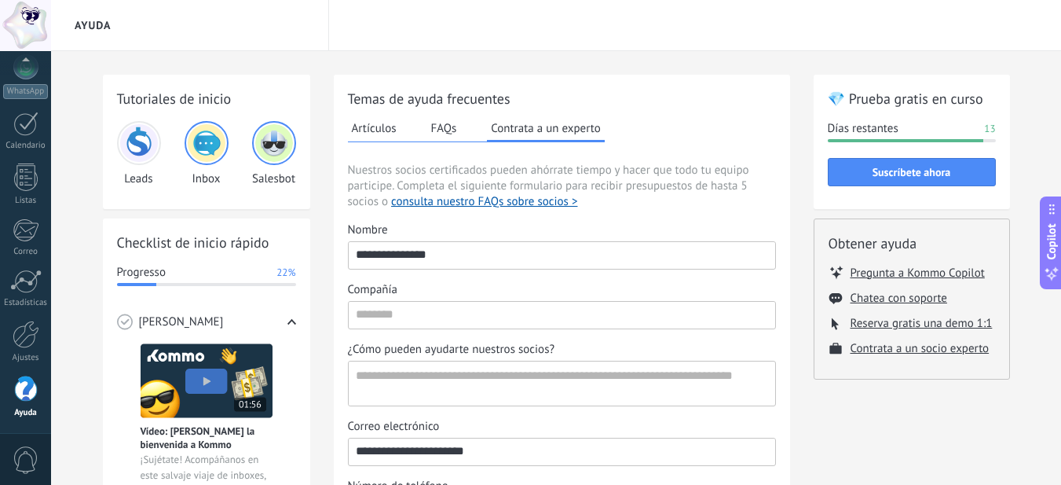
click at [203, 160] on img at bounding box center [207, 143] width 38 height 38
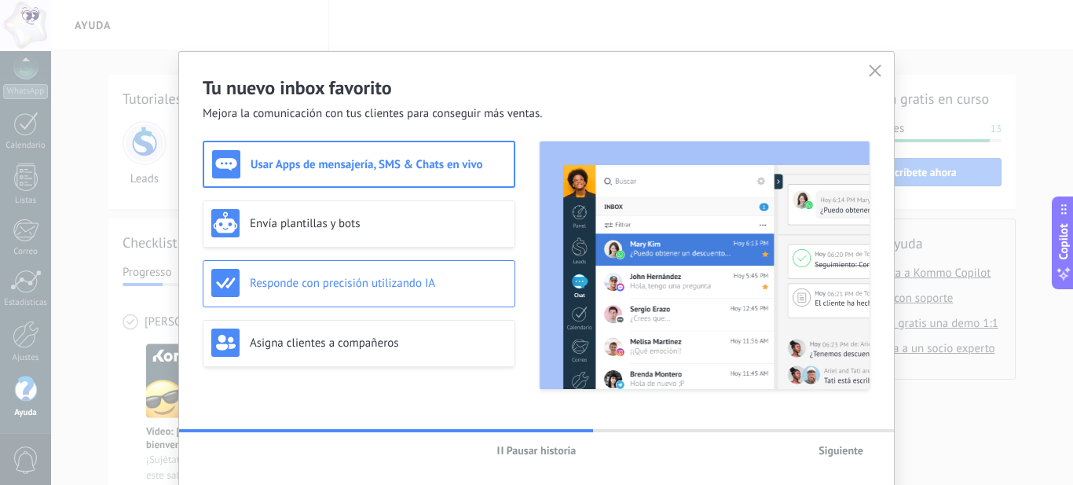
click at [355, 291] on div "Responde con precisión utilizando IA" at bounding box center [358, 283] width 295 height 28
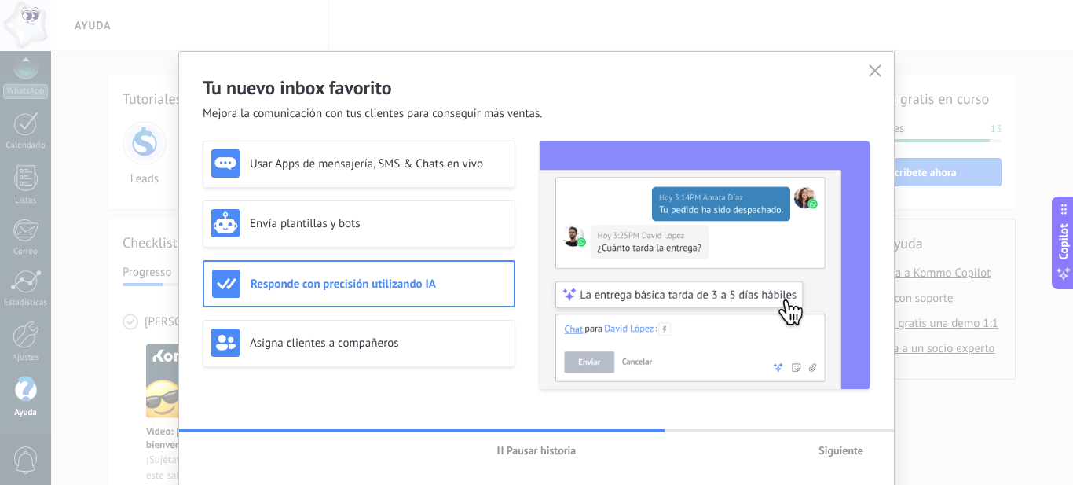
scroll to position [59, 0]
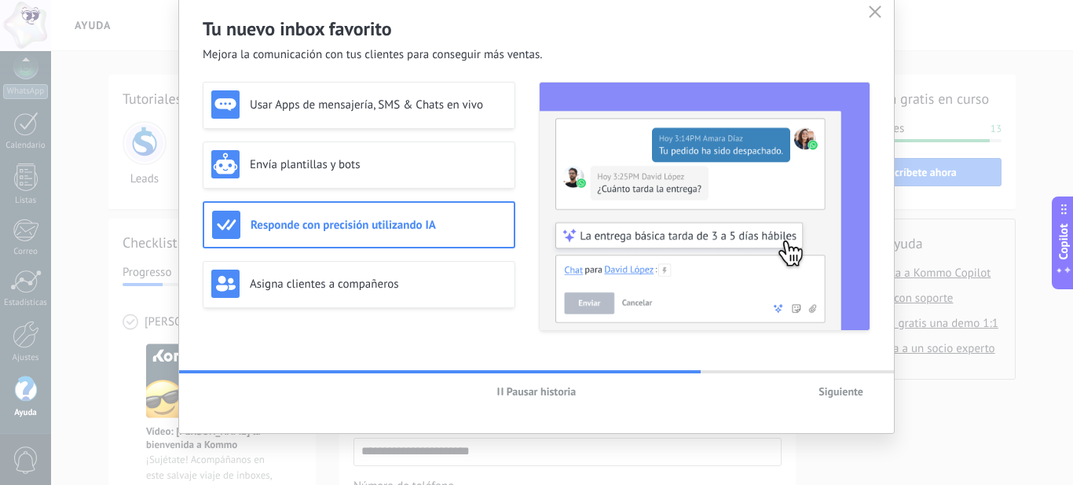
click at [687, 245] on img at bounding box center [705, 205] width 330 height 247
click at [840, 388] on span "Siguiente" at bounding box center [840, 391] width 45 height 11
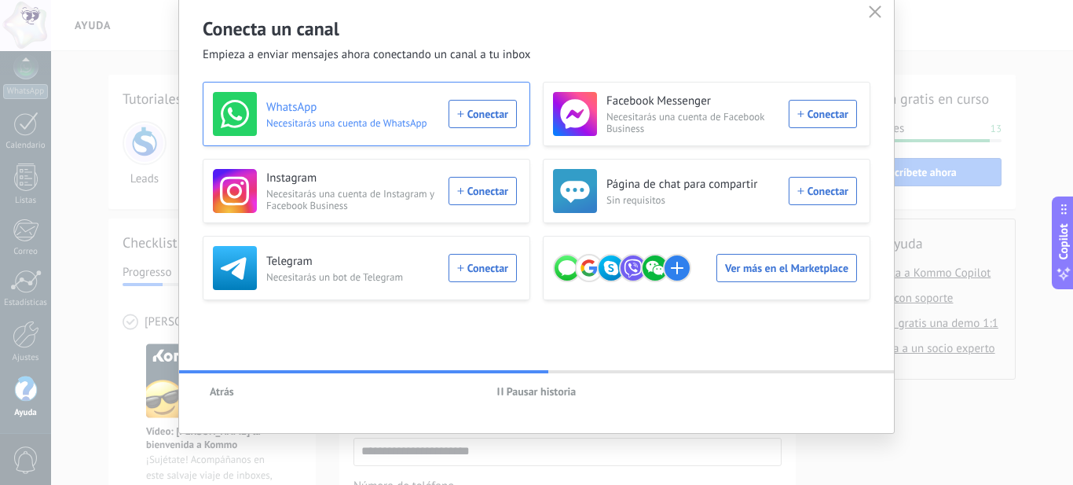
click at [480, 116] on div "WhatsApp Necesitarás una cuenta de WhatsApp Conectar" at bounding box center [365, 114] width 304 height 44
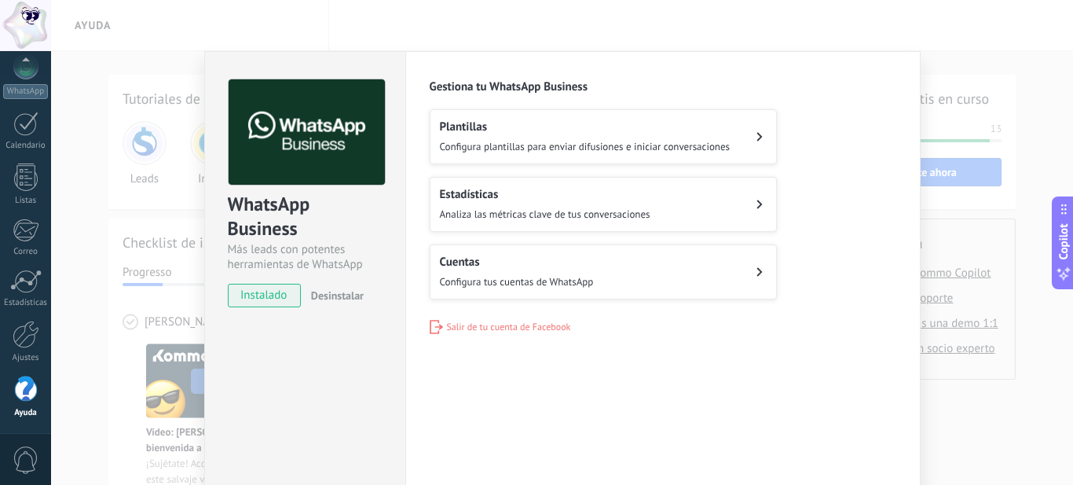
click at [636, 139] on div "Plantillas Configura plantillas para enviar difusiones e iniciar conversaciones" at bounding box center [585, 136] width 291 height 35
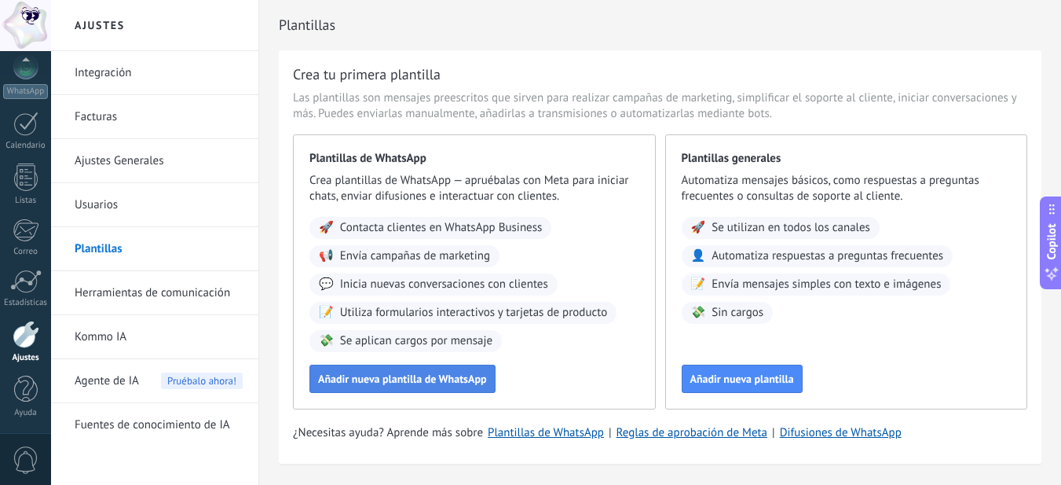
click at [443, 386] on button "Añadir nueva plantilla de WhatsApp" at bounding box center [402, 378] width 186 height 28
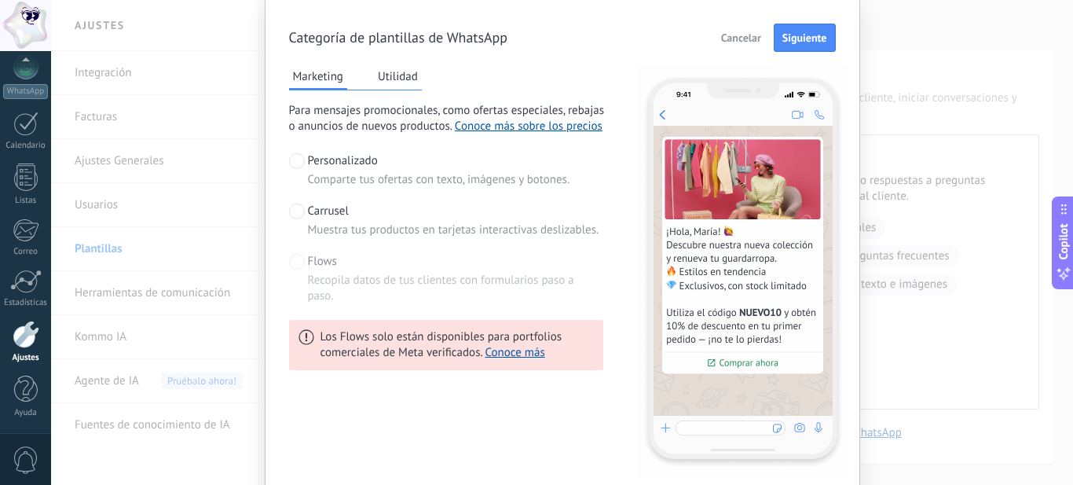
scroll to position [79, 0]
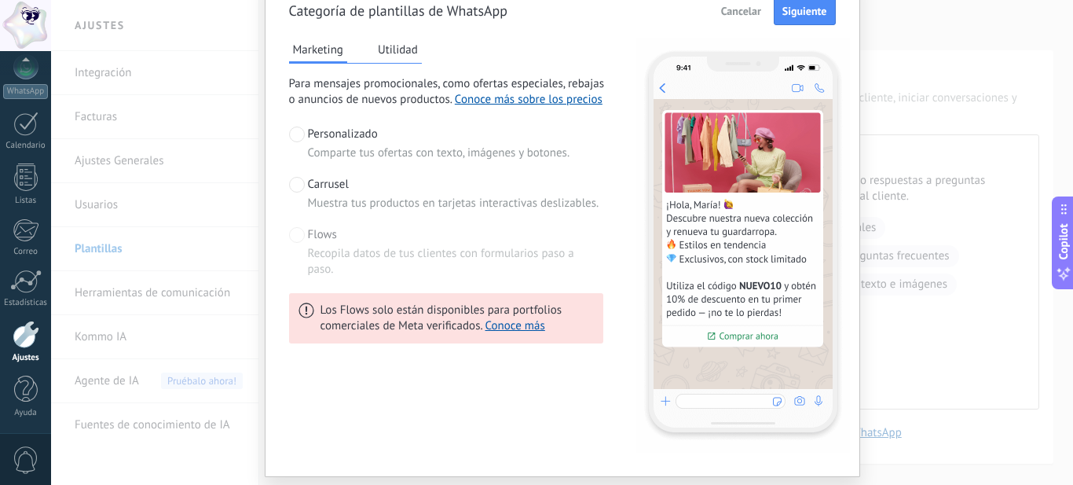
click at [295, 178] on span at bounding box center [297, 185] width 16 height 16
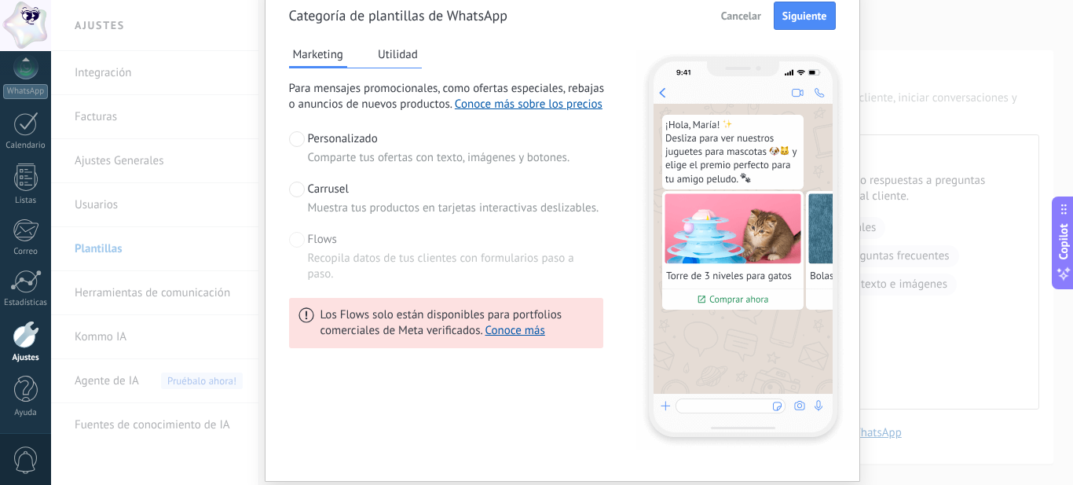
scroll to position [0, 0]
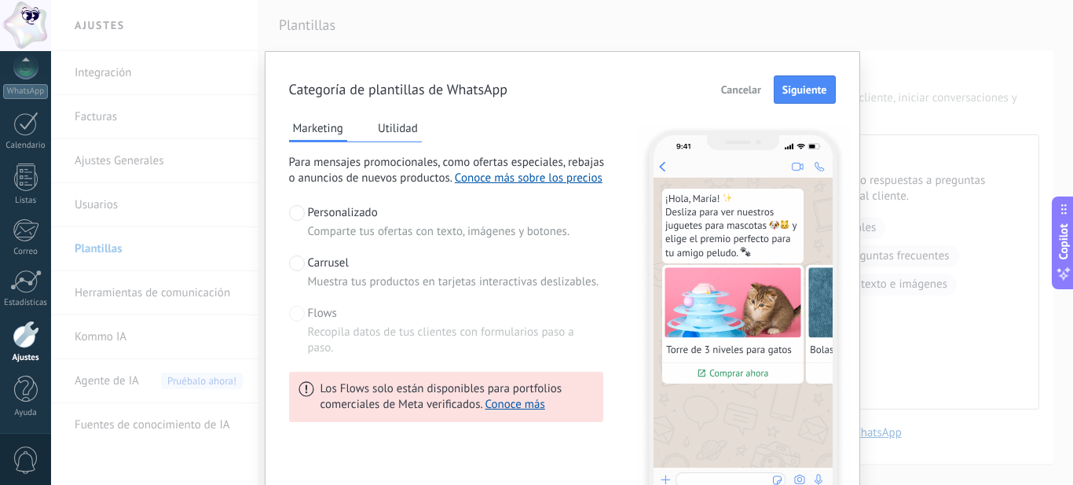
click at [299, 210] on span at bounding box center [297, 213] width 16 height 16
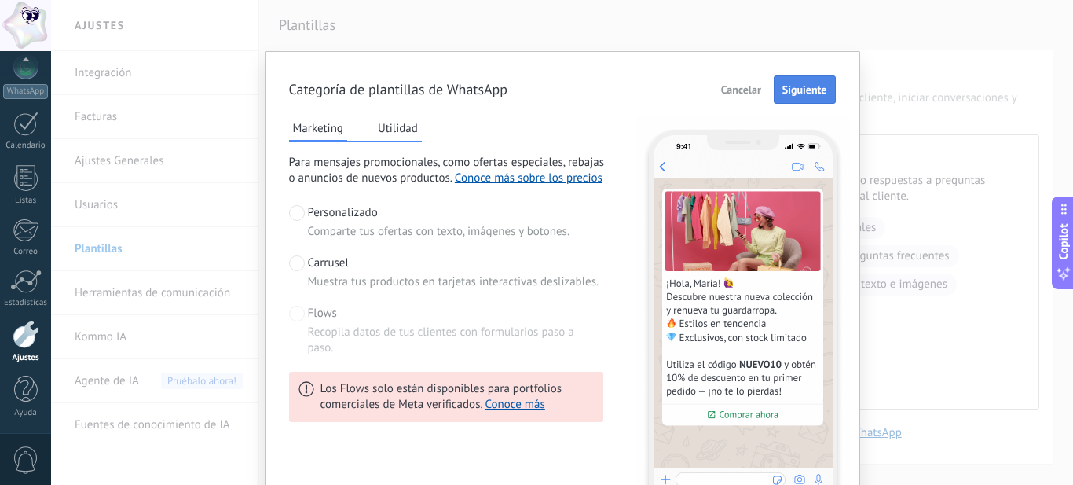
click at [785, 84] on span "Siguiente" at bounding box center [804, 89] width 45 height 11
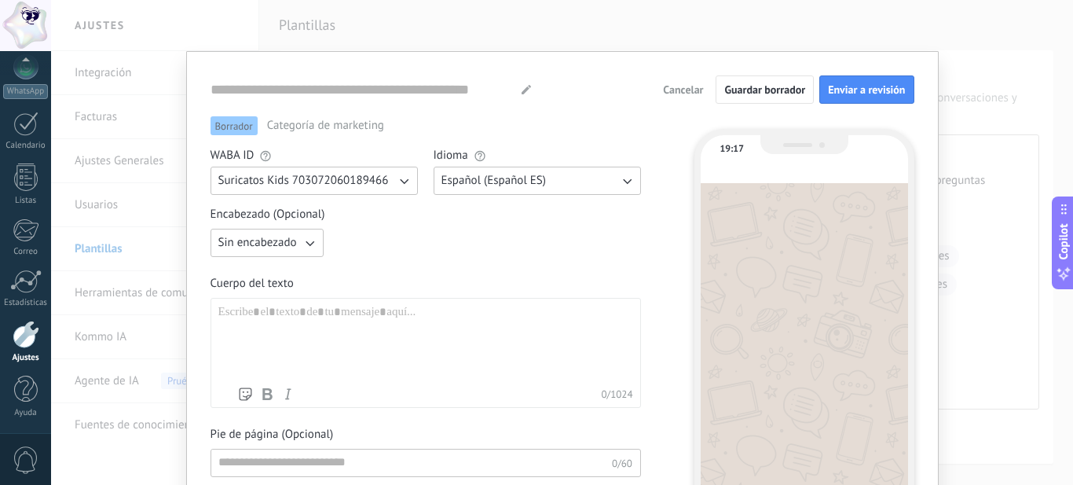
type input "**********"
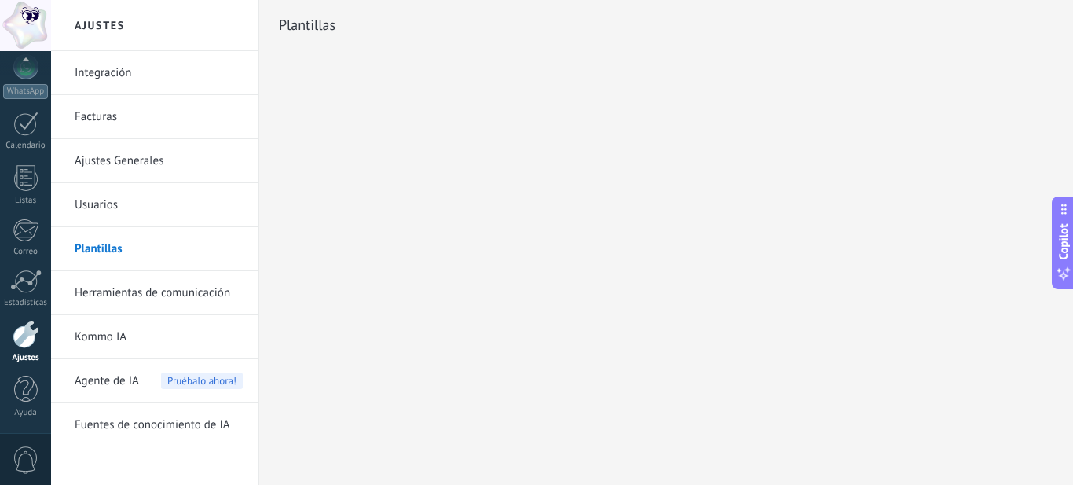
click at [412, 305] on div "Ajustes Integración Facturas Ajustes Generales Usuarios Plantillas Herramientas…" at bounding box center [562, 242] width 1022 height 485
click at [429, 92] on div "Plantillas" at bounding box center [666, 50] width 814 height 101
click at [167, 244] on link "Plantillas" at bounding box center [159, 249] width 168 height 44
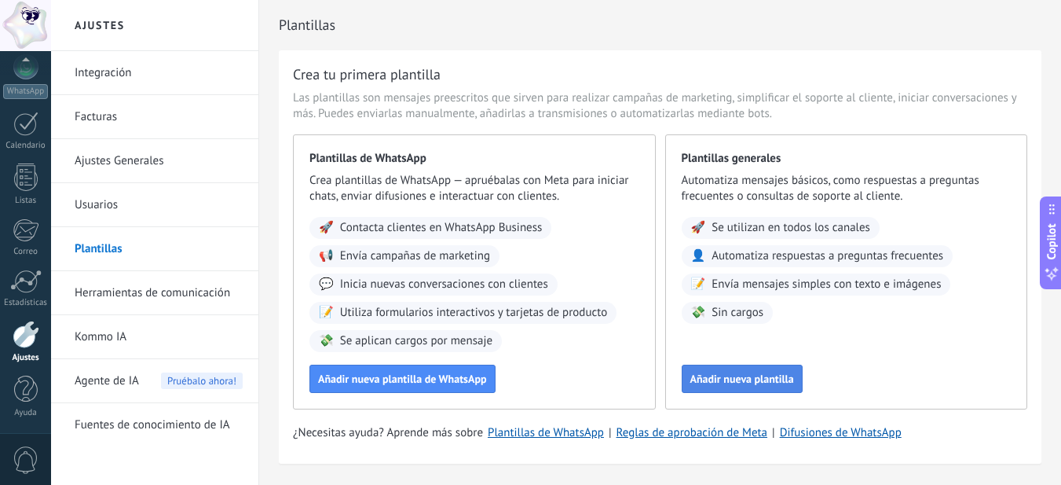
click at [733, 375] on span "Añadir nueva plantilla" at bounding box center [742, 378] width 104 height 11
click at [731, 373] on span "Añadir nueva plantilla" at bounding box center [742, 378] width 104 height 11
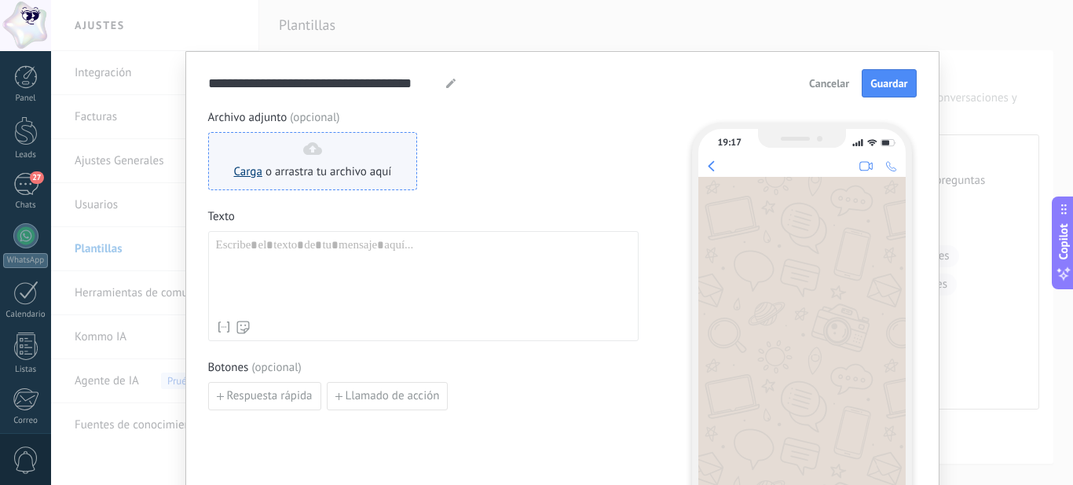
click at [257, 176] on link "Carga" at bounding box center [248, 171] width 28 height 15
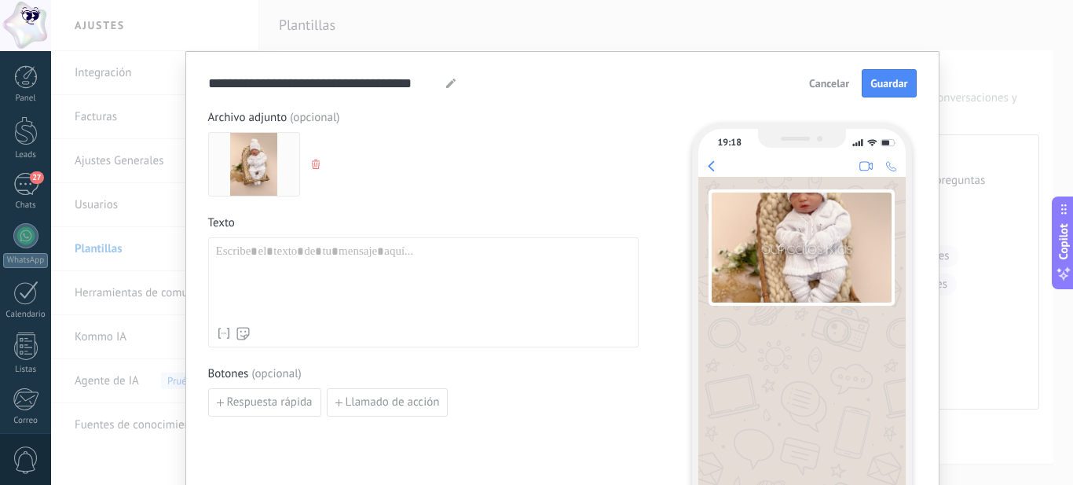
click at [282, 283] on div at bounding box center [423, 281] width 415 height 75
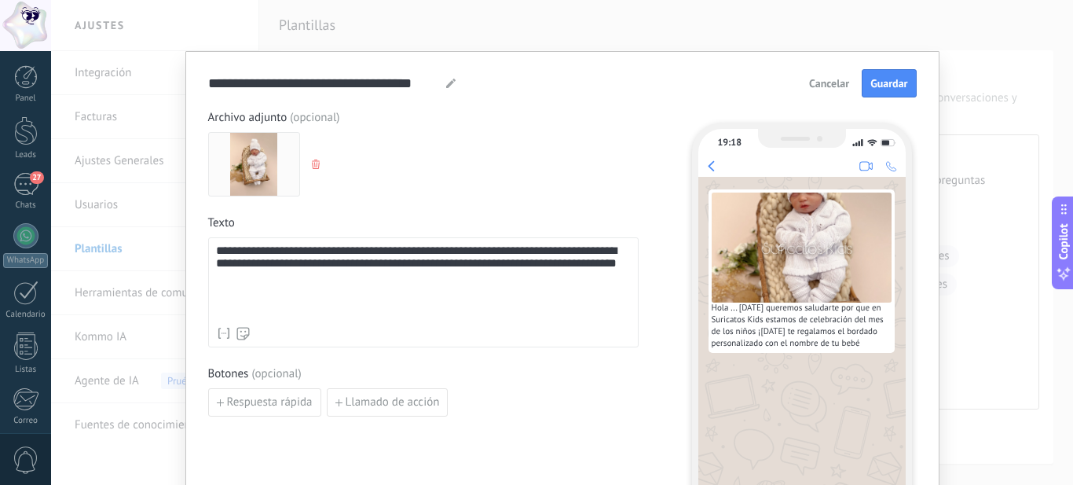
click at [276, 281] on div "**********" at bounding box center [423, 281] width 415 height 75
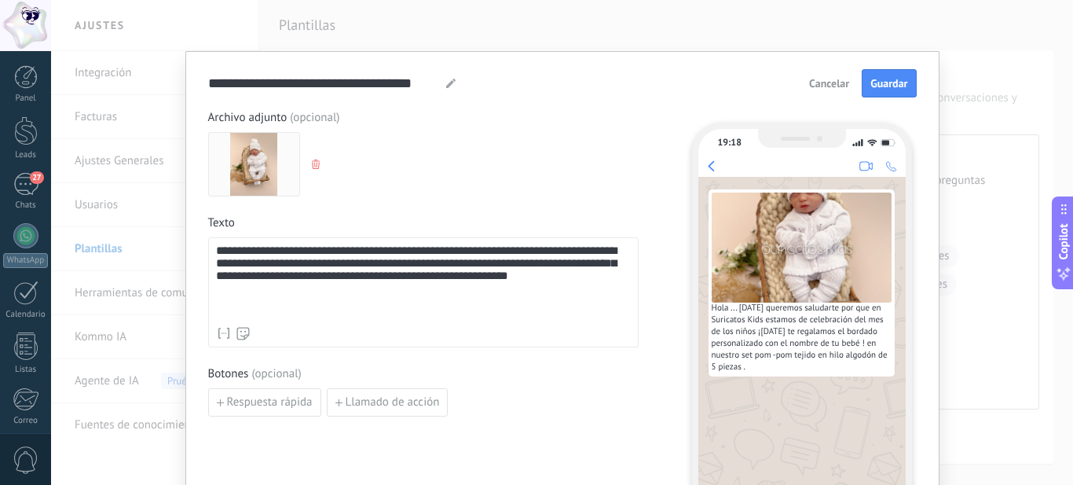
scroll to position [79, 0]
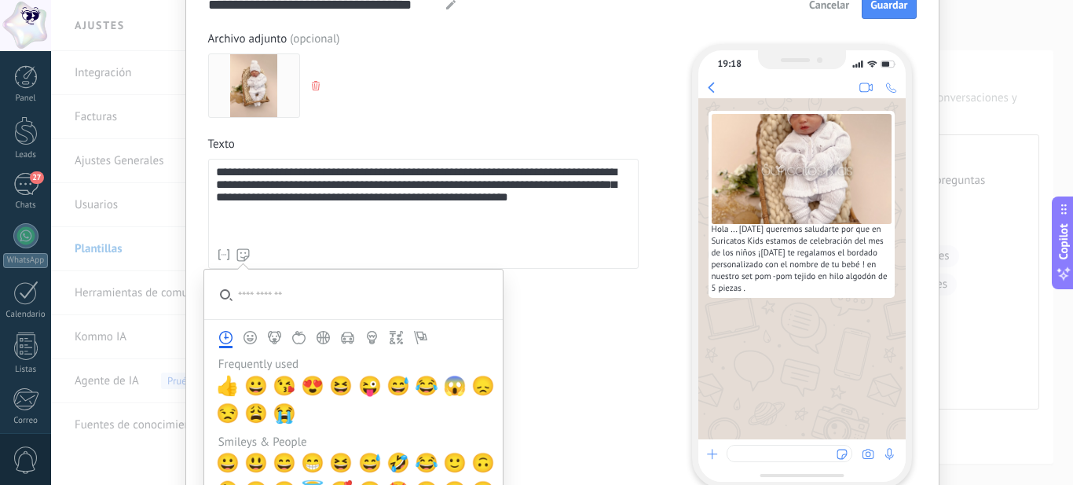
click at [245, 255] on use at bounding box center [243, 254] width 13 height 13
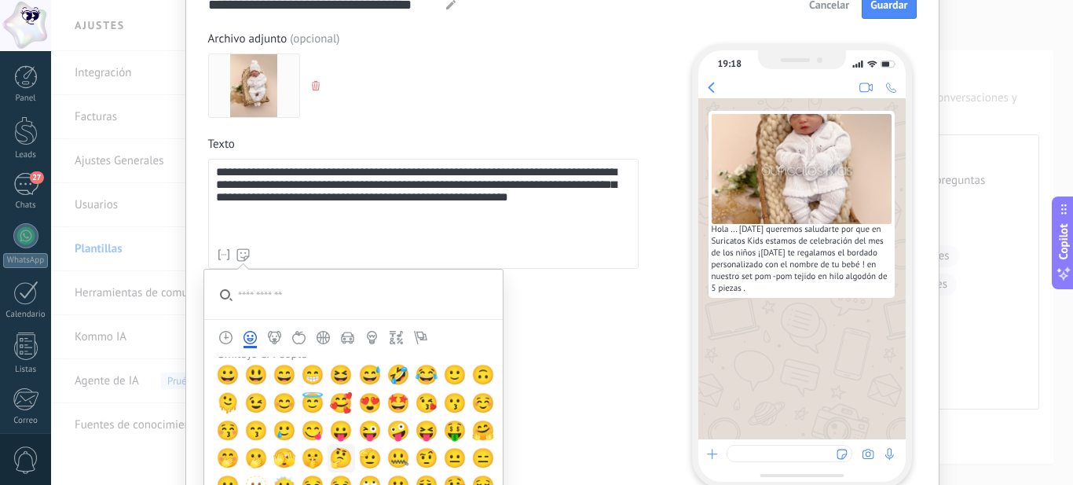
scroll to position [157, 0]
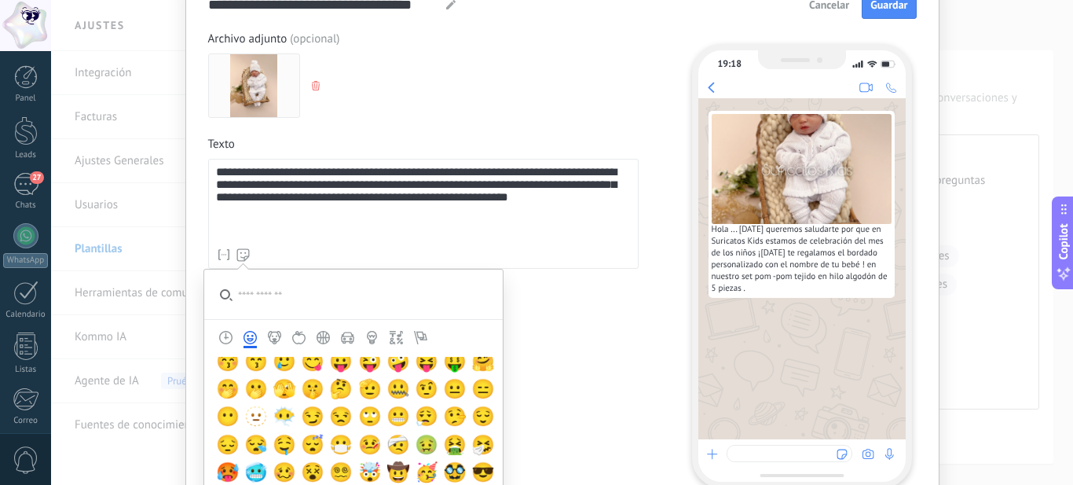
click at [273, 334] on icon "Animals & Nature" at bounding box center [274, 337] width 13 height 13
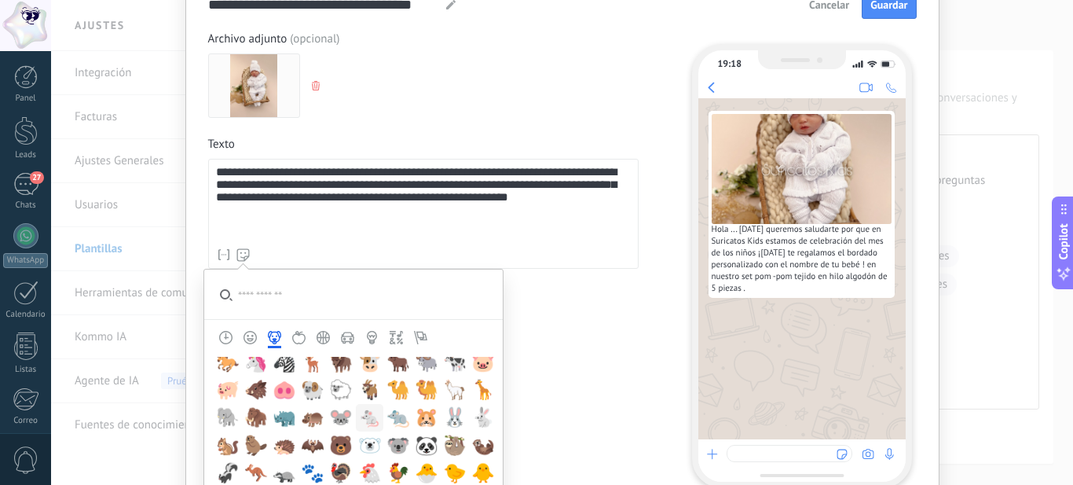
scroll to position [1805, 0]
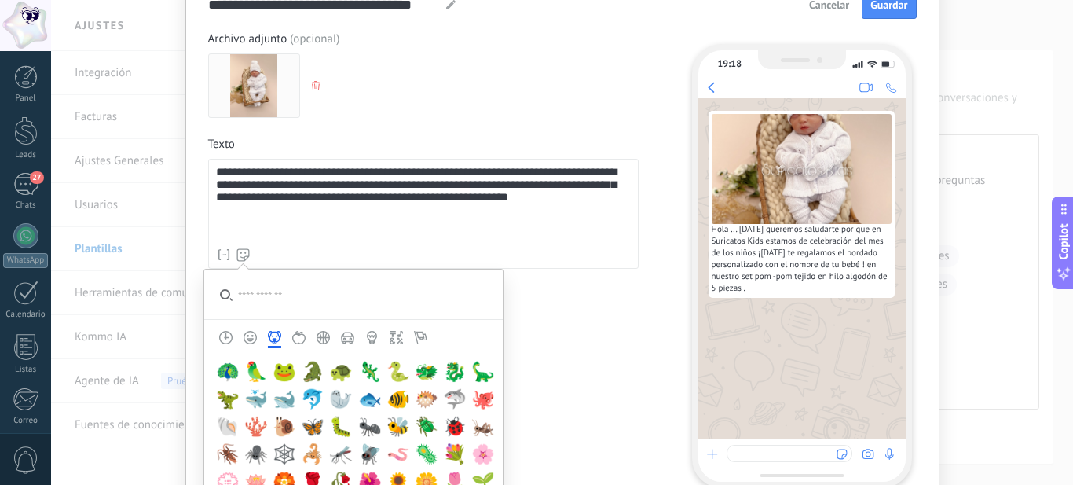
click at [320, 335] on icon "Activity (emoji control)" at bounding box center [323, 337] width 13 height 13
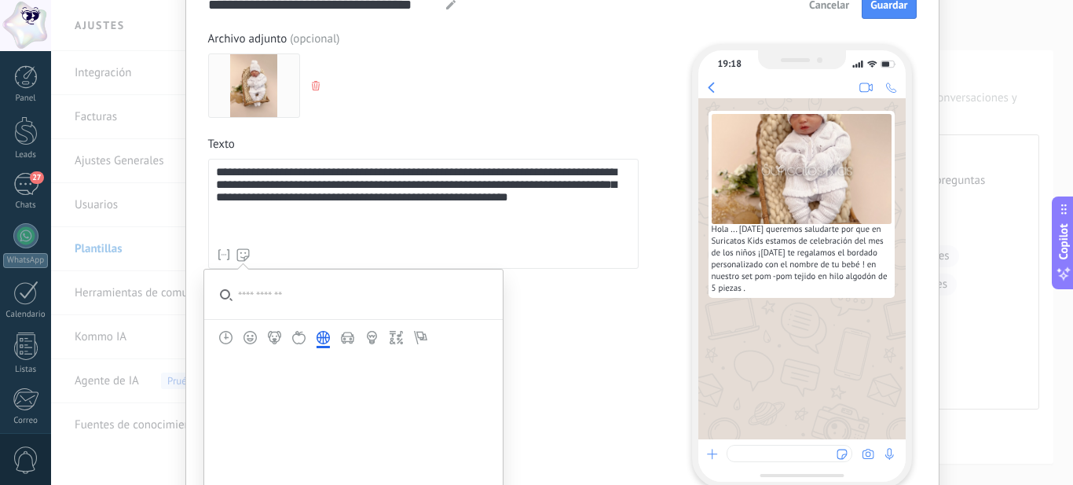
scroll to position [2418, 0]
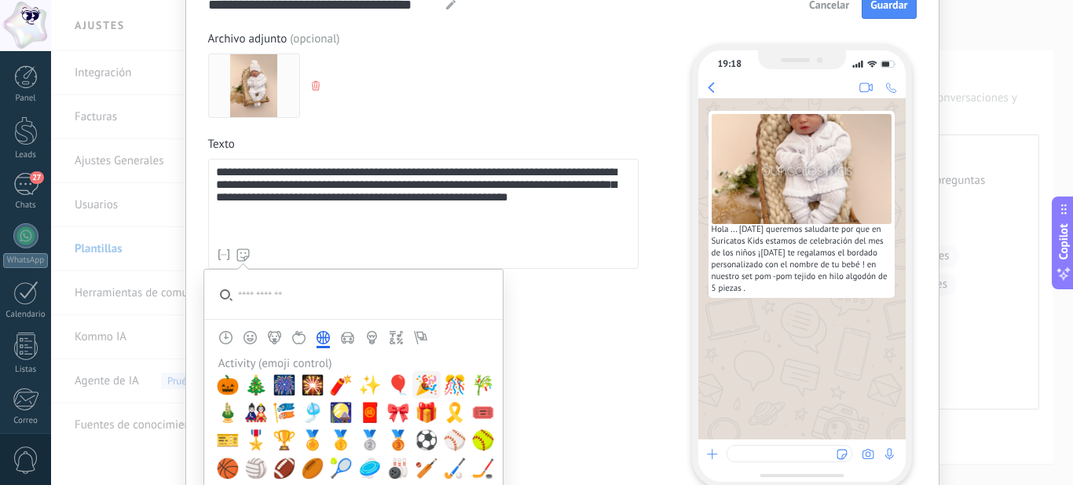
click at [415, 387] on span "🎉" at bounding box center [427, 385] width 24 height 22
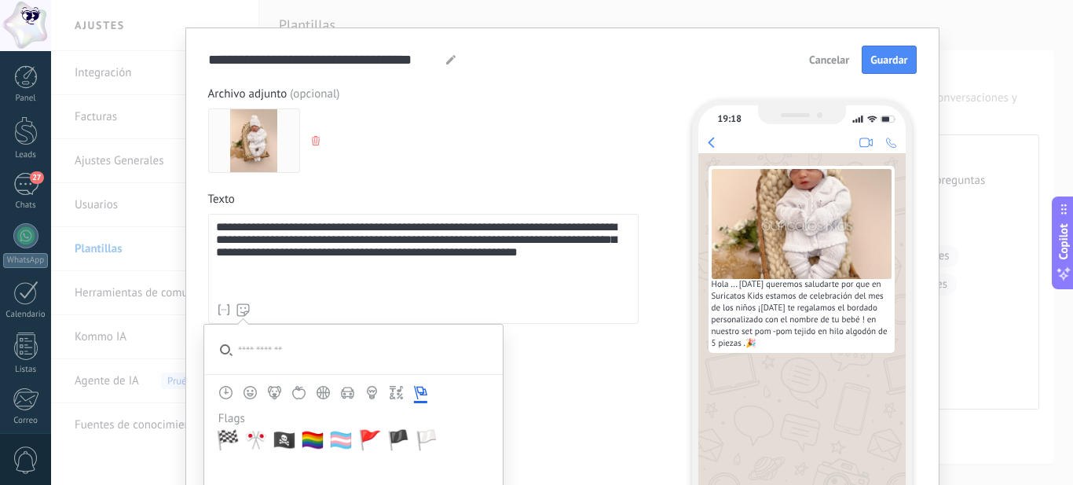
scroll to position [0, 0]
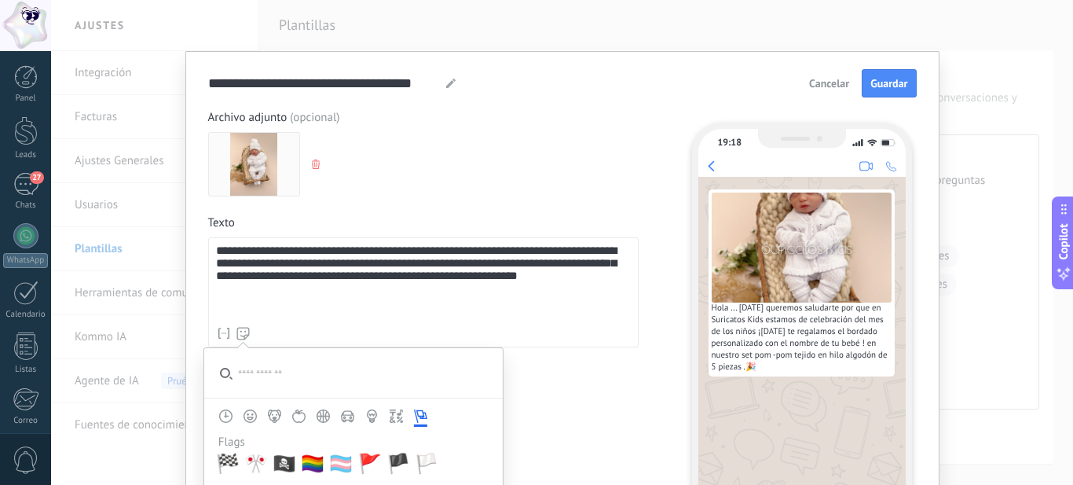
click at [386, 416] on button "Simbolos" at bounding box center [396, 415] width 24 height 13
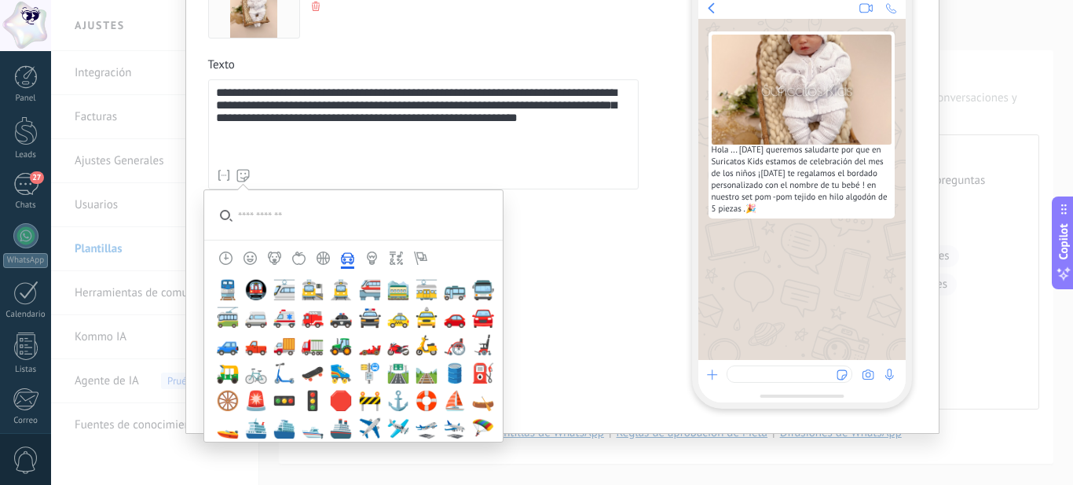
scroll to position [2839, 0]
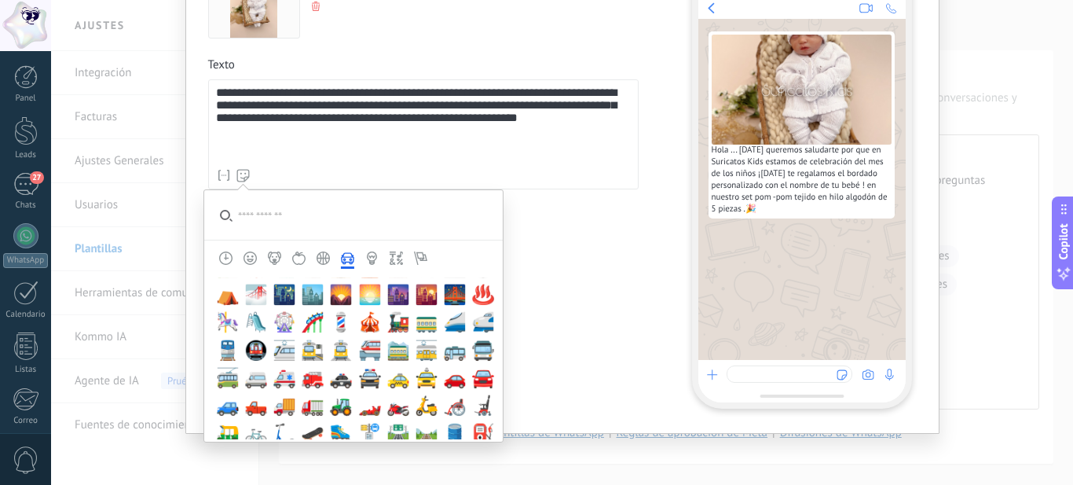
click at [317, 253] on icon "Activity (emoji control)" at bounding box center [323, 257] width 13 height 13
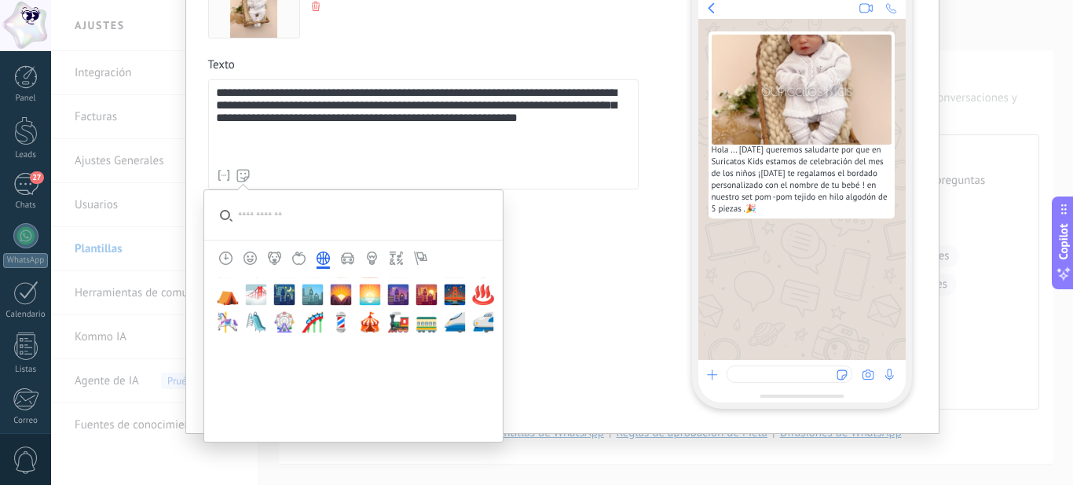
scroll to position [2418, 0]
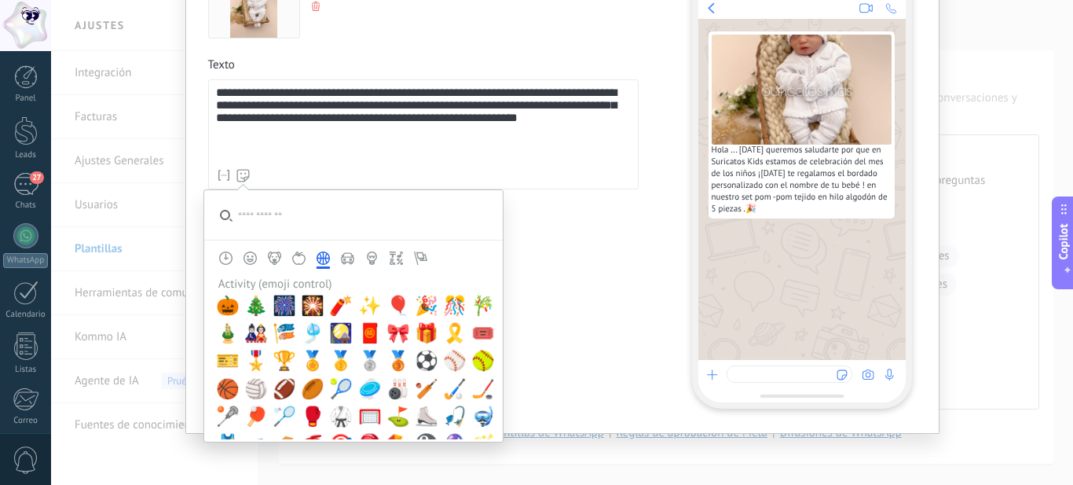
click at [297, 263] on icon "Food & Drink" at bounding box center [298, 257] width 13 height 13
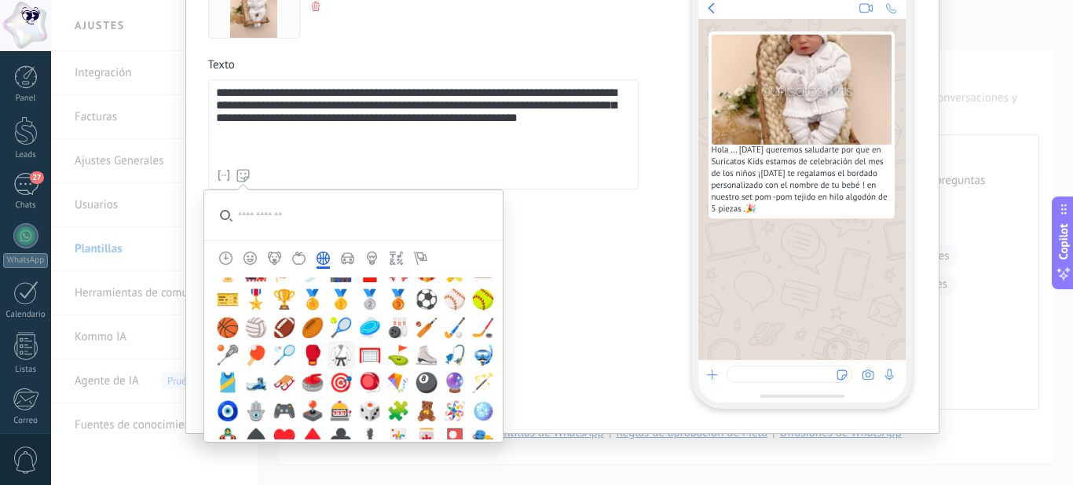
scroll to position [2636, 0]
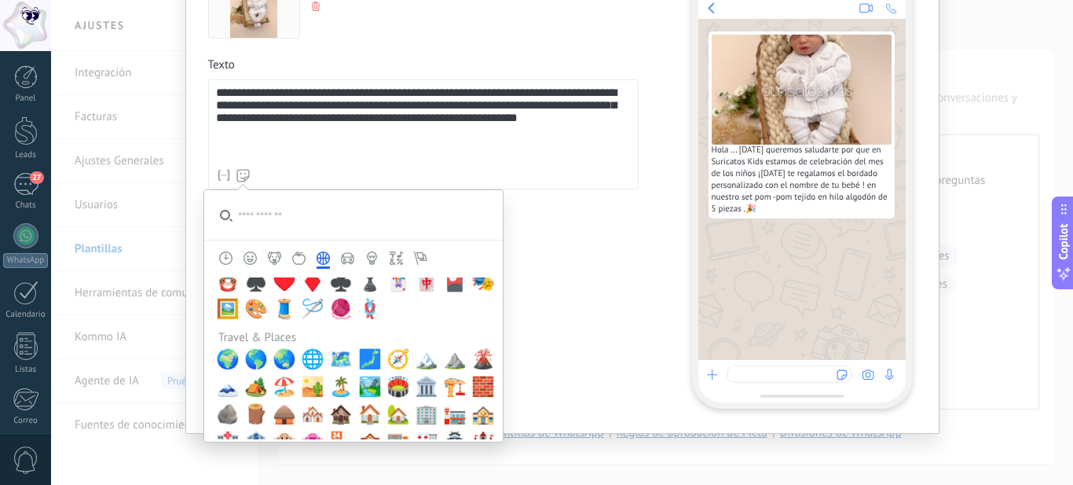
click at [244, 258] on icon "Smileys & People" at bounding box center [250, 257] width 13 height 13
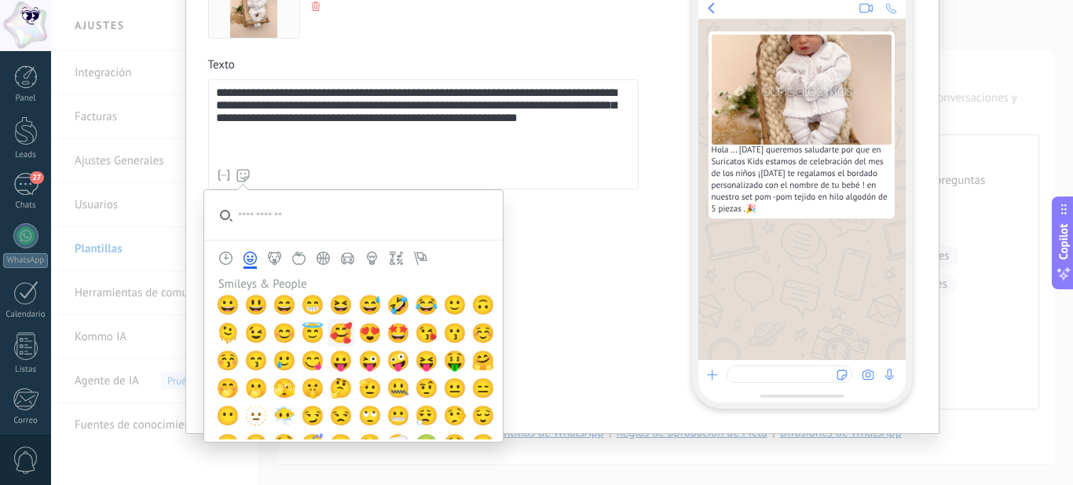
click at [339, 330] on span "🥰" at bounding box center [341, 333] width 24 height 22
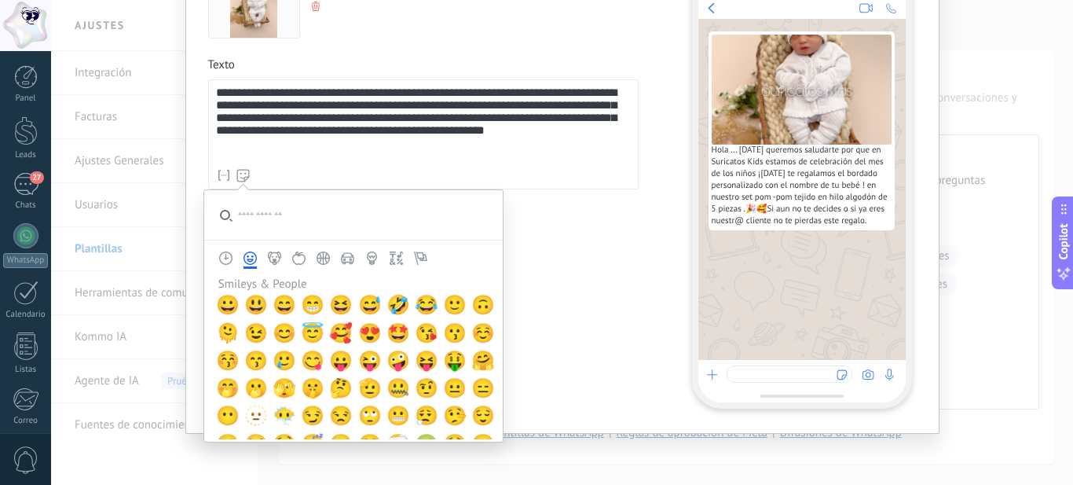
click at [396, 174] on div "Nombre del contacto Nombre Apellido Contacto ID Contacto usuario responsable Co…" at bounding box center [423, 175] width 415 height 16
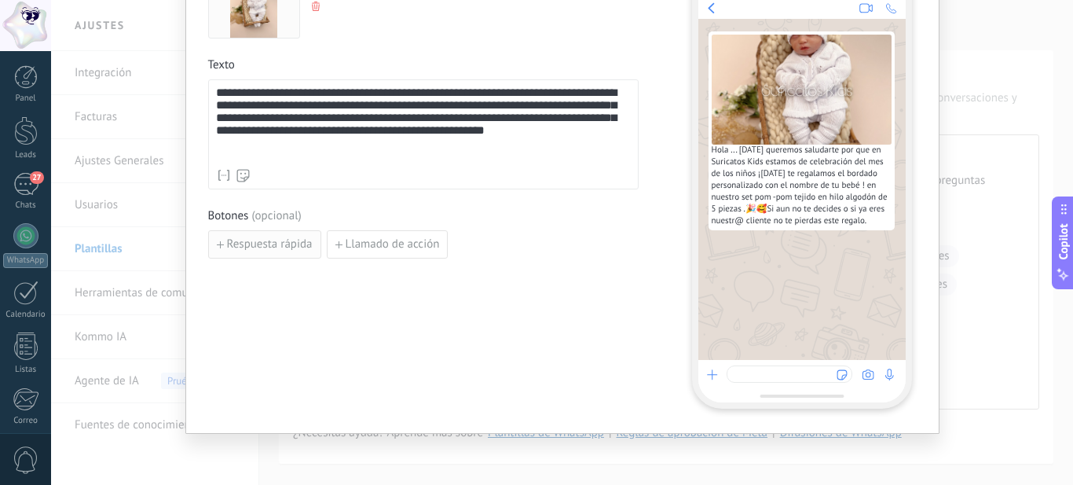
click at [265, 248] on span "Respuesta rápida" at bounding box center [270, 244] width 86 height 11
click at [269, 244] on input at bounding box center [292, 243] width 167 height 25
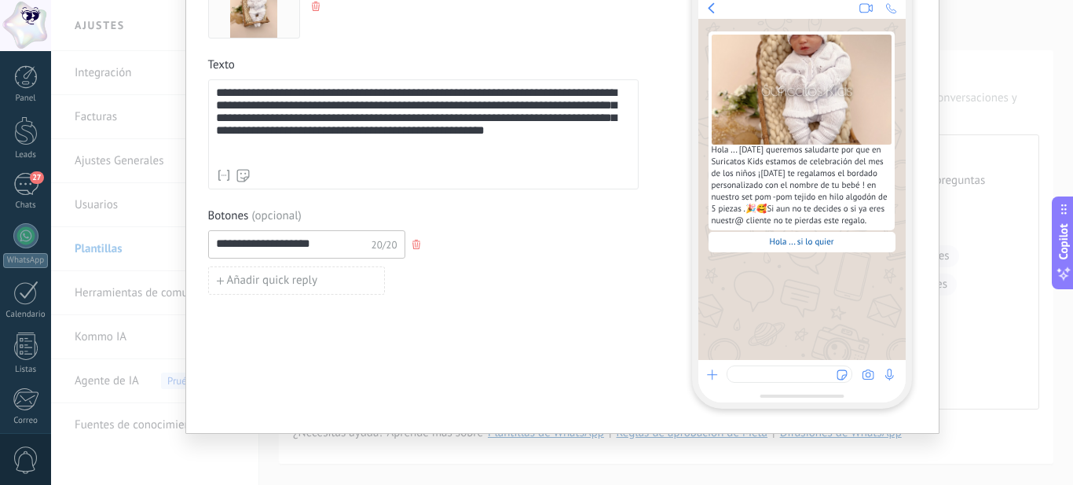
click at [328, 242] on input "**********" at bounding box center [292, 243] width 167 height 25
drag, startPoint x: 348, startPoint y: 346, endPoint x: 351, endPoint y: 294, distance: 51.9
click at [349, 347] on div "**********" at bounding box center [423, 180] width 430 height 456
click at [313, 243] on input "**********" at bounding box center [292, 243] width 167 height 25
type input "*"
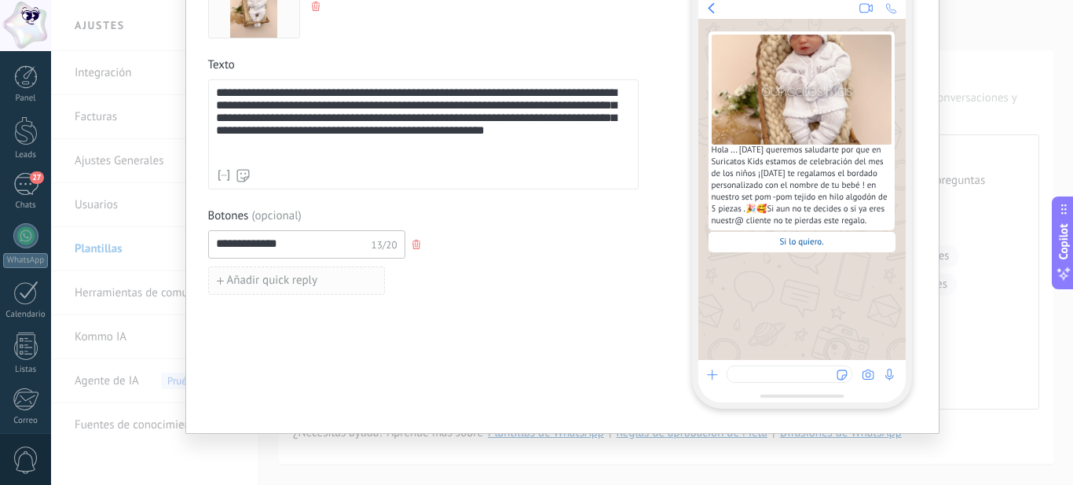
type input "**********"
click at [325, 276] on button "Añadir quick reply" at bounding box center [296, 280] width 177 height 28
click button "Añadir quick reply" at bounding box center [296, 316] width 177 height 28
click at [325, 277] on input at bounding box center [292, 279] width 167 height 25
type input "*"
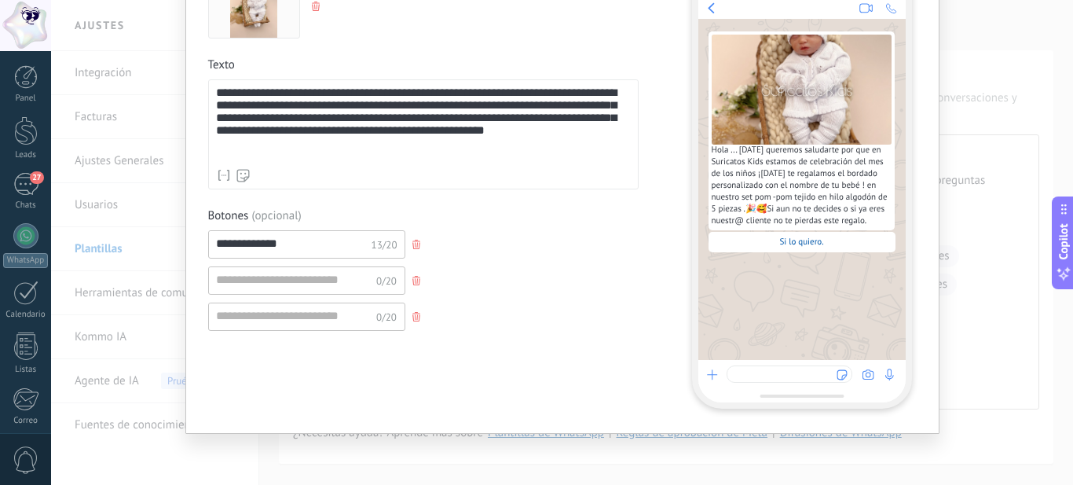
click at [561, 306] on div "0/20" at bounding box center [423, 316] width 430 height 28
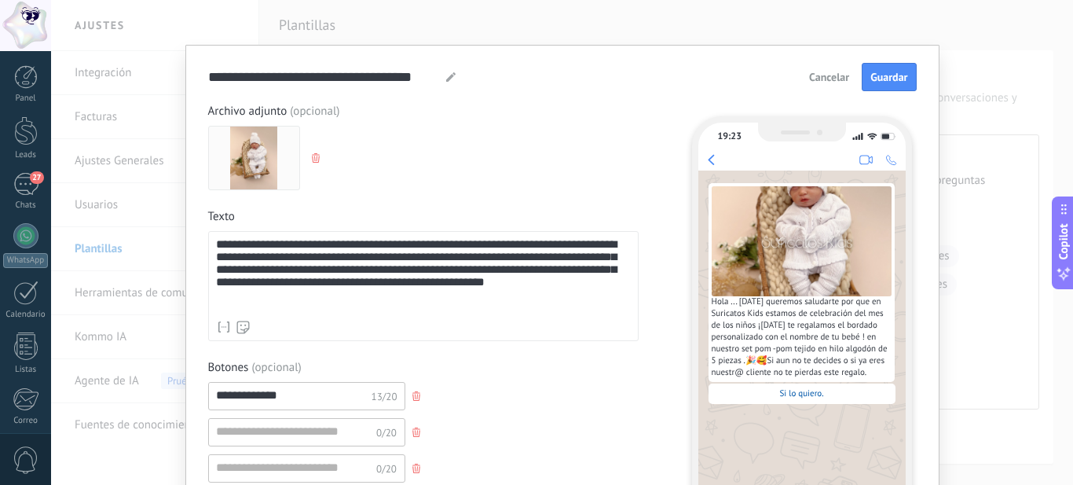
scroll to position [0, 0]
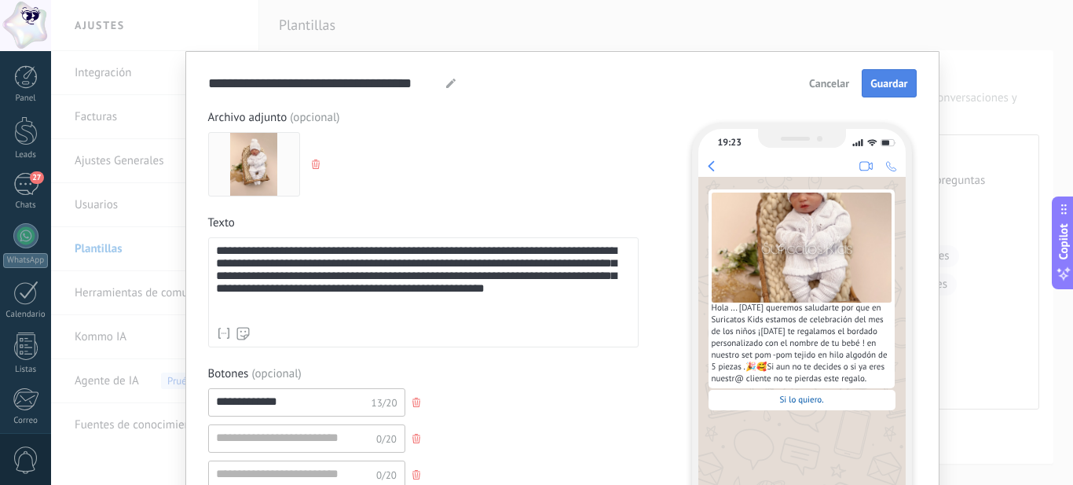
click at [883, 86] on span "Guardar" at bounding box center [888, 83] width 37 height 11
click at [888, 85] on span "Guardar" at bounding box center [888, 83] width 37 height 11
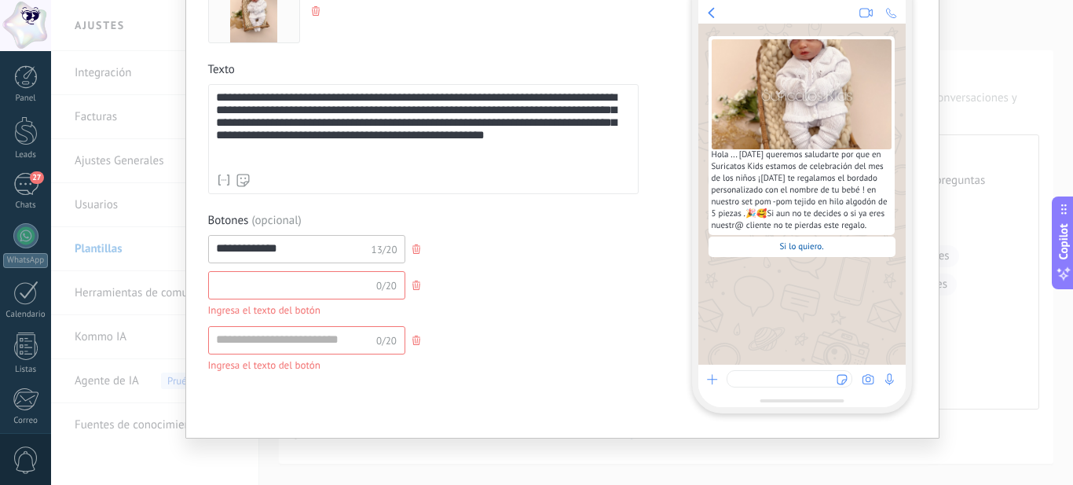
scroll to position [158, 0]
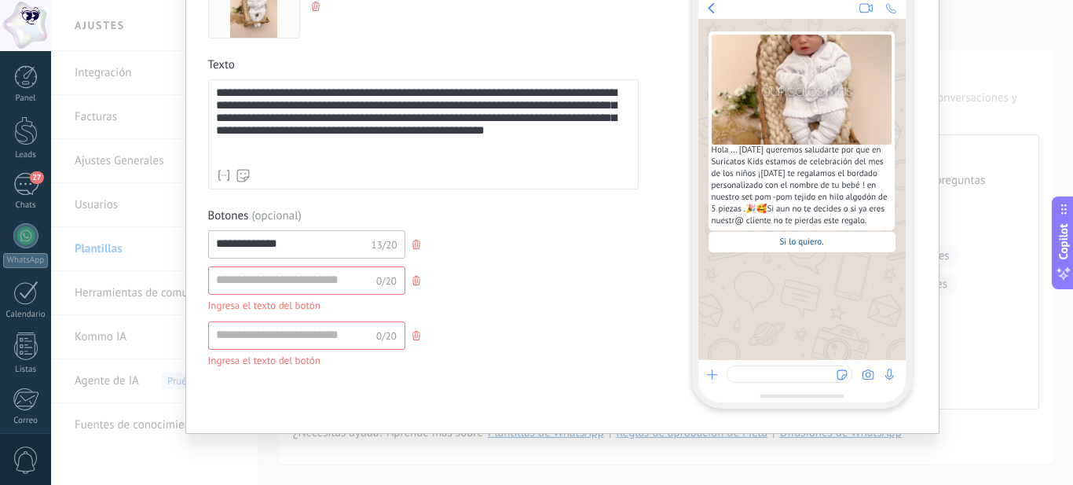
click at [416, 285] on button "button" at bounding box center [417, 281] width 25 height 24
click at [412, 276] on use "button" at bounding box center [416, 280] width 8 height 9
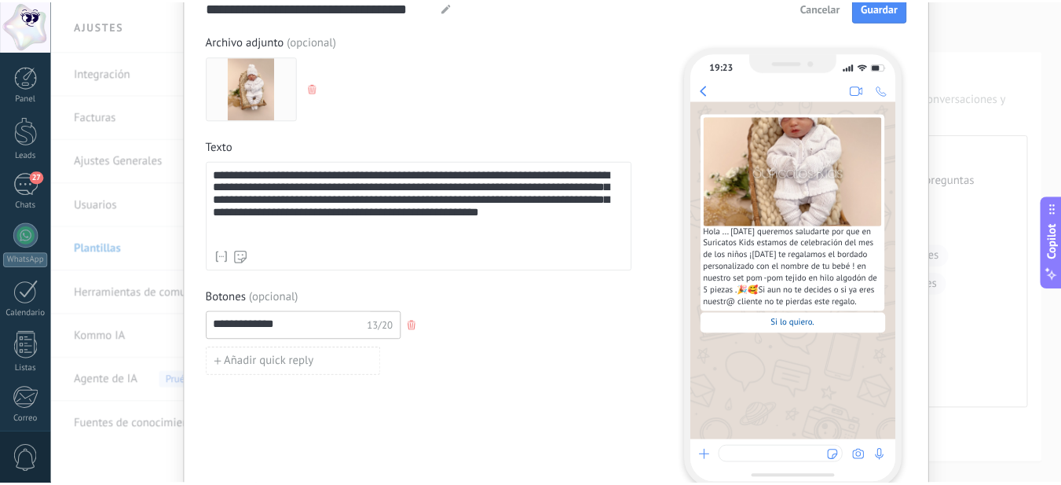
scroll to position [0, 0]
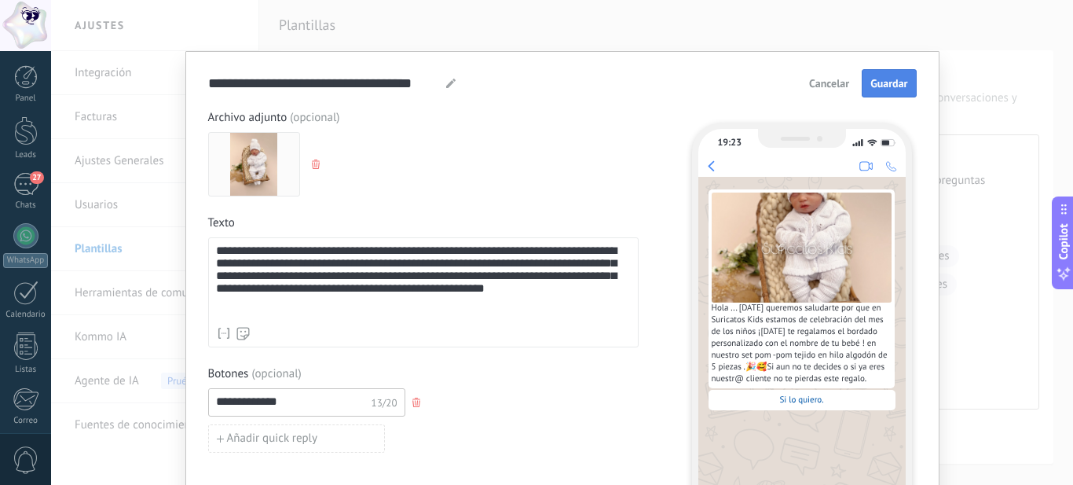
click at [904, 75] on button "Guardar" at bounding box center [889, 83] width 54 height 28
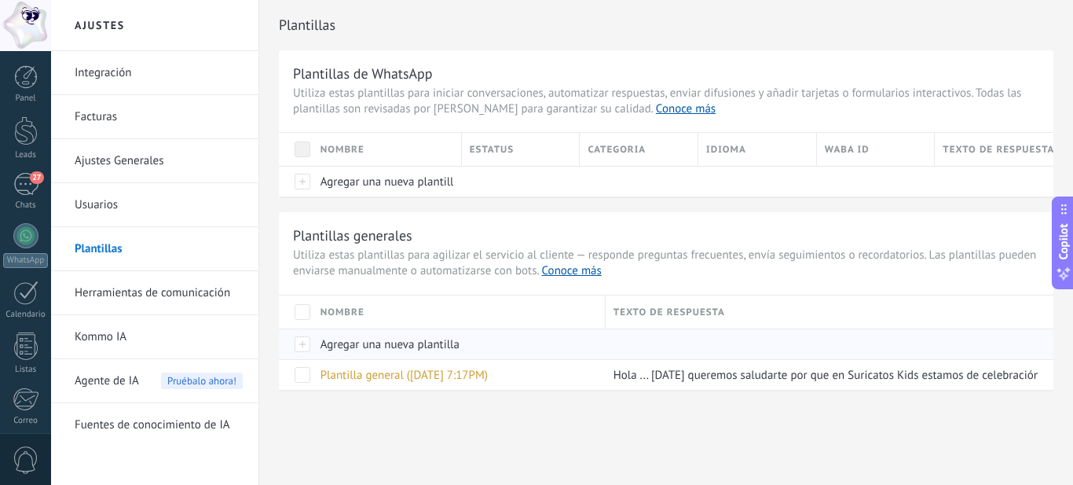
click at [313, 350] on div "Agregar una nueva plantilla" at bounding box center [455, 344] width 285 height 30
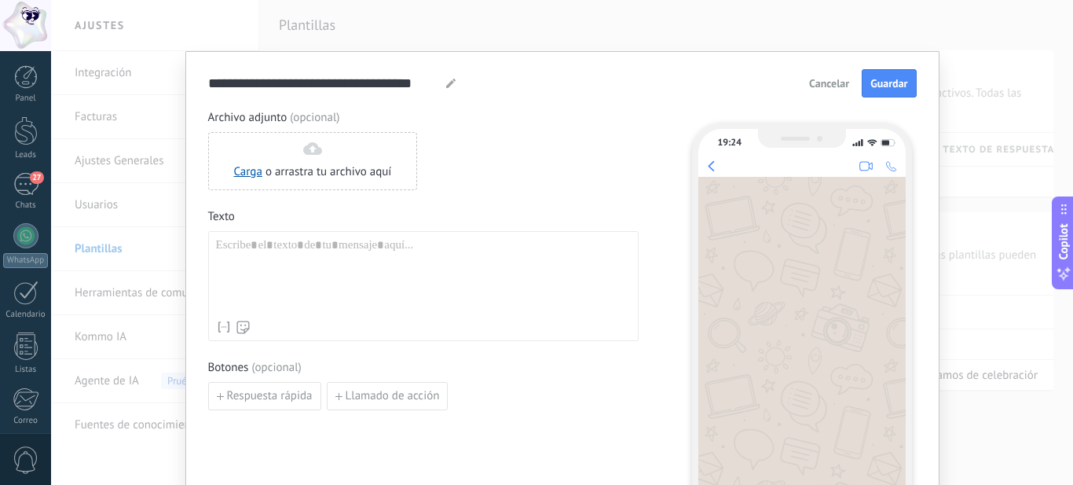
click at [823, 82] on span "Cancelar" at bounding box center [829, 83] width 40 height 11
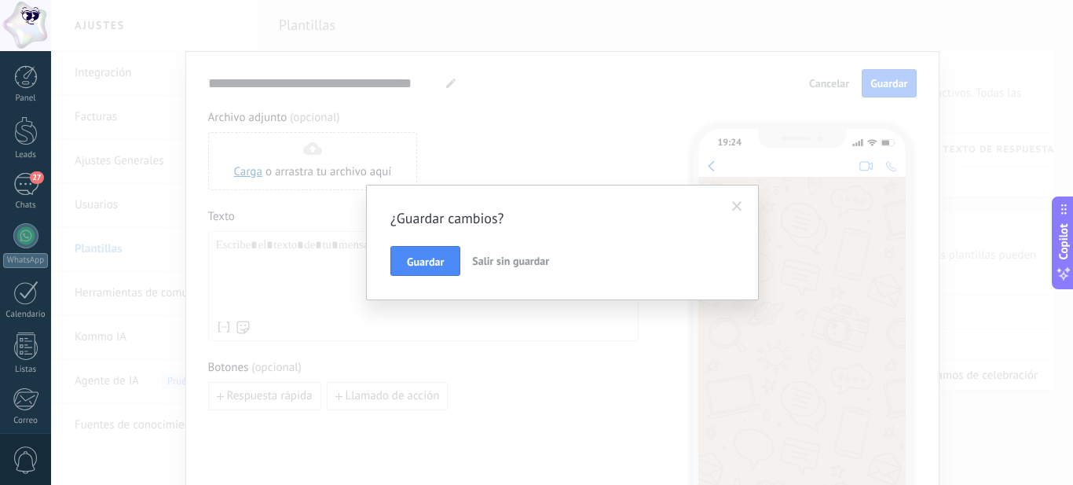
click at [518, 256] on span "Salir sin guardar" at bounding box center [510, 261] width 77 height 14
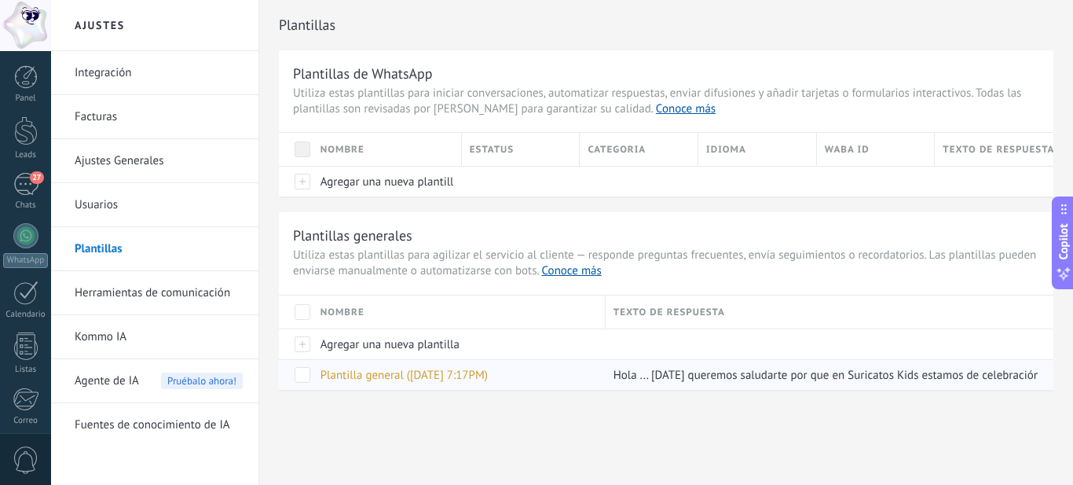
click at [296, 378] on span at bounding box center [303, 375] width 16 height 16
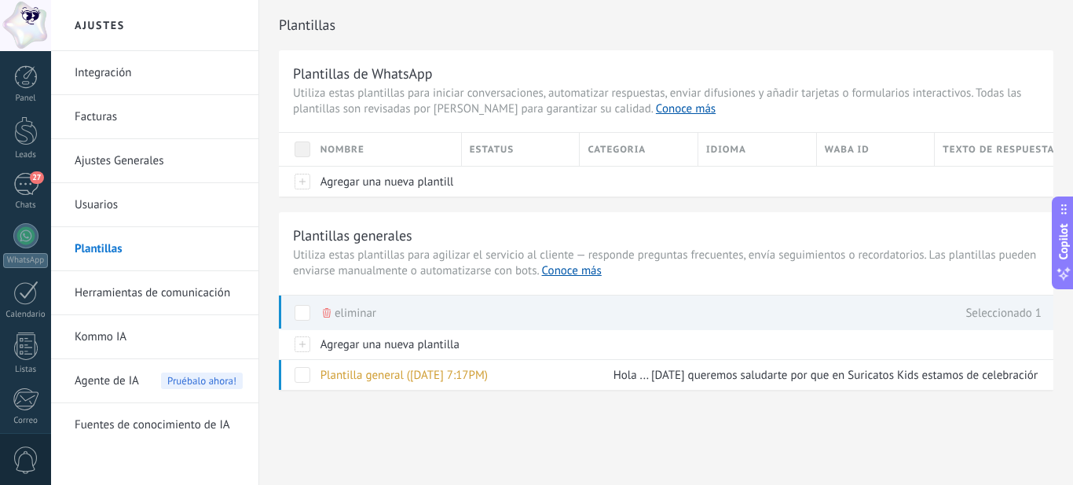
click at [485, 416] on div "Plantillas Plantillas de WhatsApp Utiliza estas plantillas para iniciar convers…" at bounding box center [666, 228] width 814 height 456
click at [116, 297] on link "Herramientas de comunicación" at bounding box center [159, 293] width 168 height 44
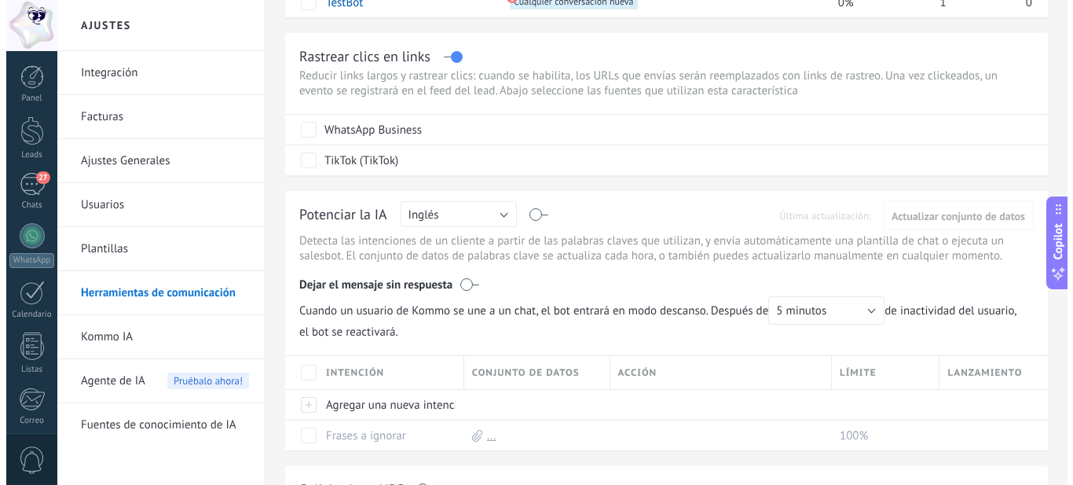
scroll to position [236, 0]
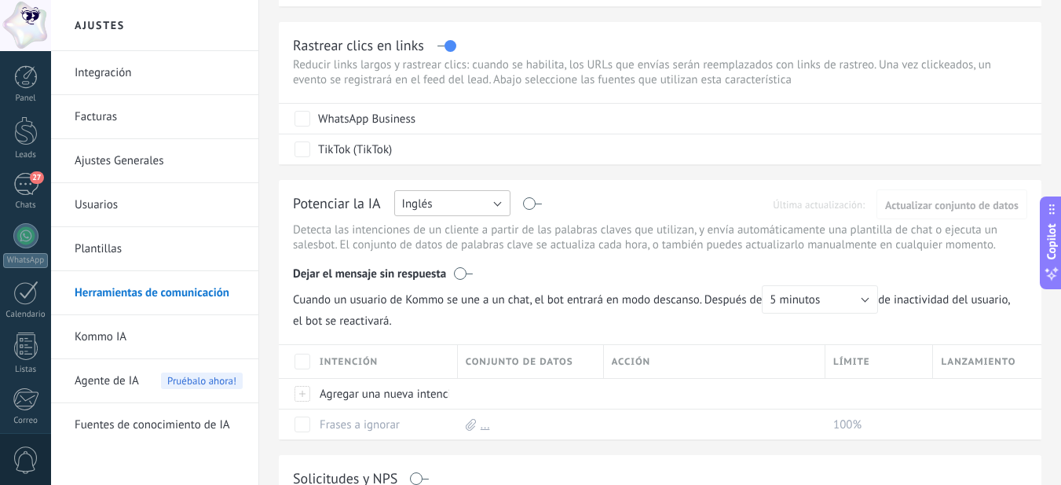
click at [482, 196] on button "Inglés" at bounding box center [452, 203] width 116 height 26
click at [422, 257] on span "Español" at bounding box center [445, 258] width 120 height 15
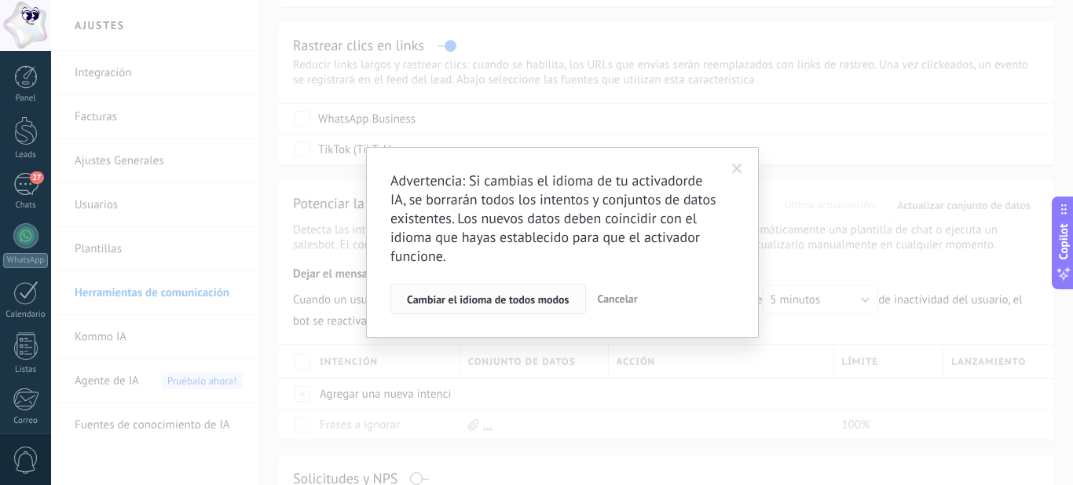
click at [551, 298] on span "Cambiar el idioma de todos modos" at bounding box center [488, 299] width 163 height 11
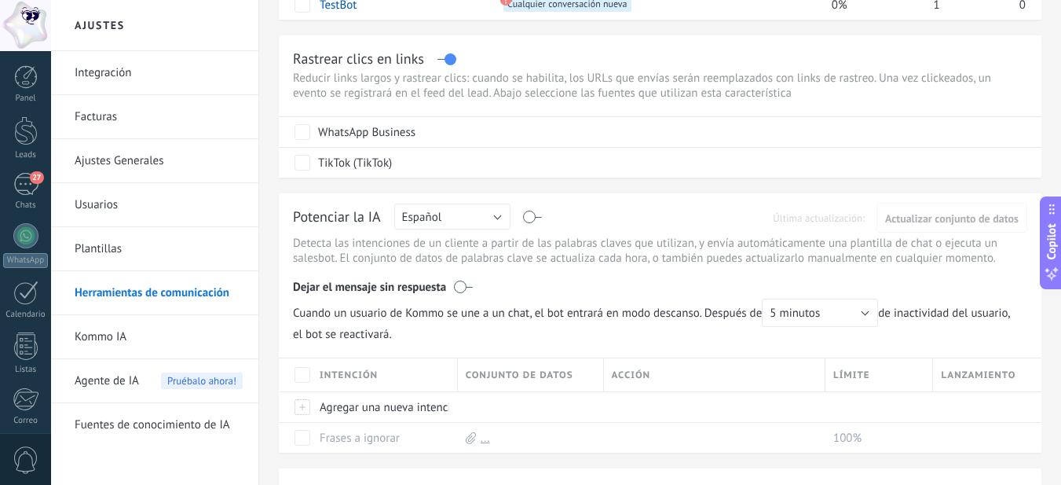
scroll to position [236, 0]
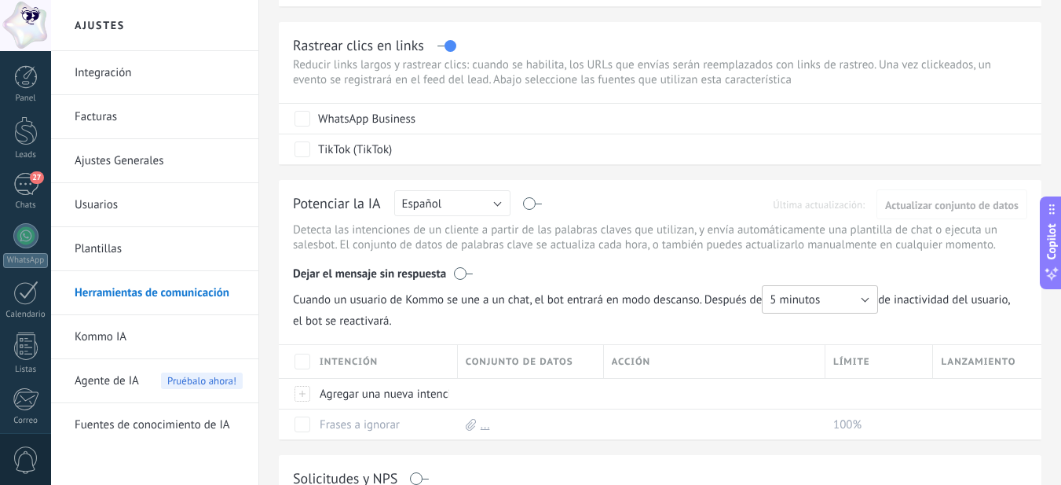
click at [811, 301] on span "5 minutos" at bounding box center [795, 299] width 50 height 15
click at [811, 301] on span "5 minutos" at bounding box center [813, 299] width 120 height 15
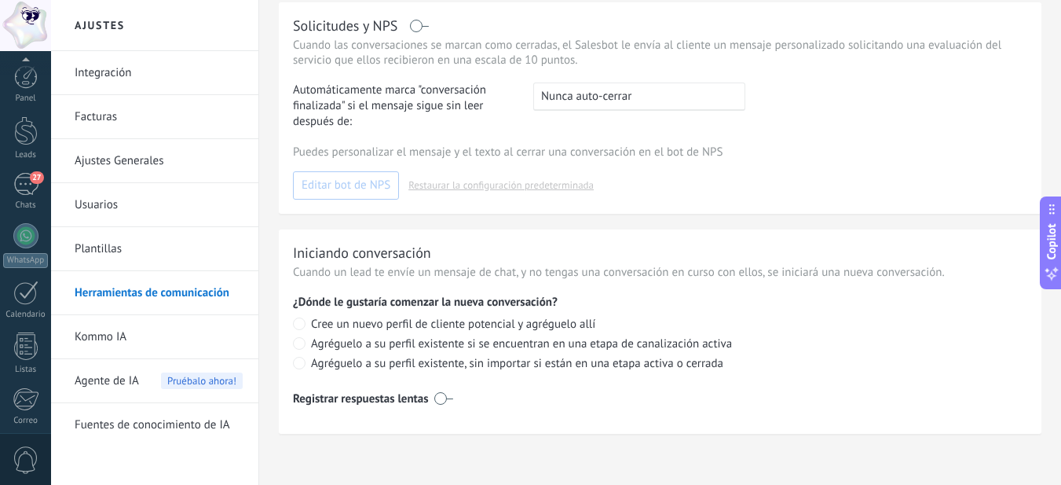
scroll to position [169, 0]
click at [134, 337] on link "Kommo IA" at bounding box center [159, 337] width 168 height 44
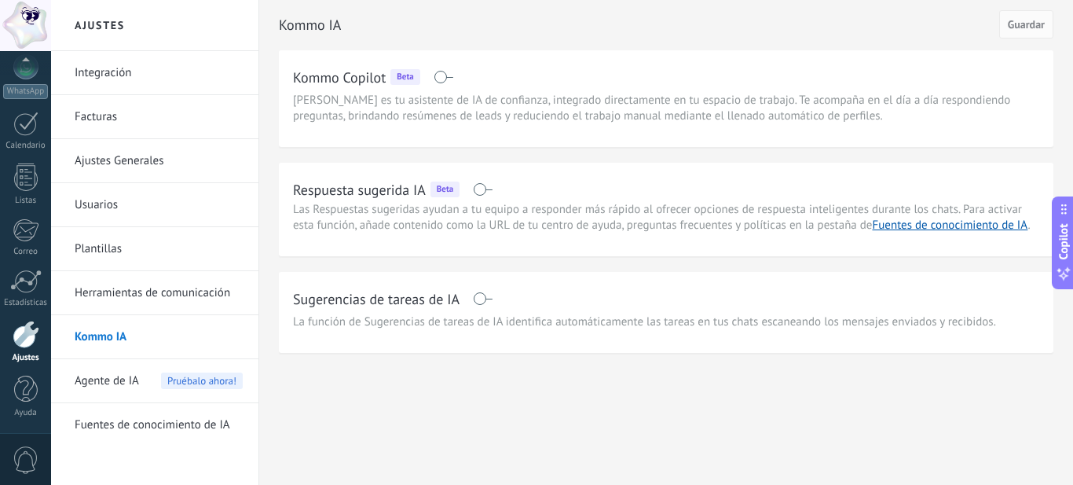
click at [491, 301] on span at bounding box center [483, 298] width 20 height 13
click at [485, 190] on span at bounding box center [483, 189] width 20 height 13
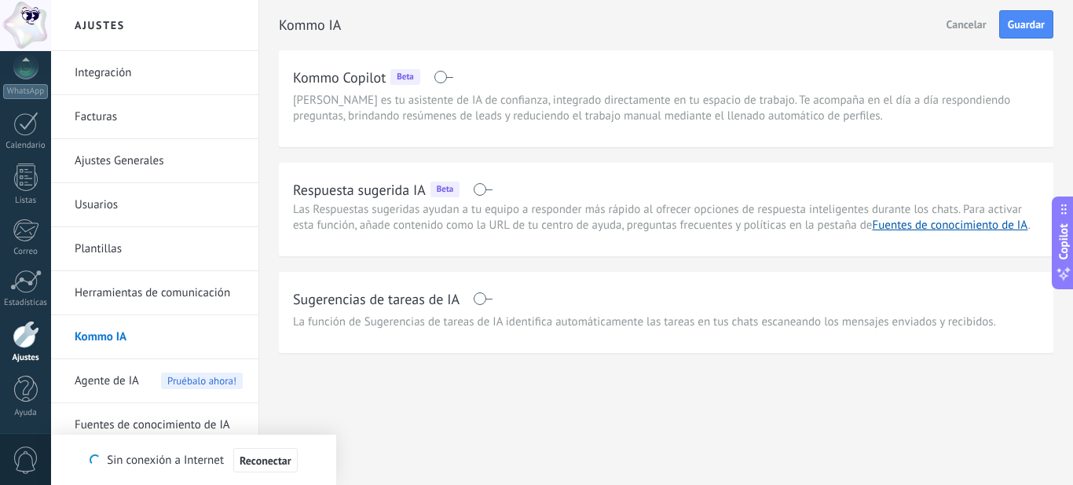
click at [99, 385] on span "Agente de IA" at bounding box center [107, 381] width 64 height 44
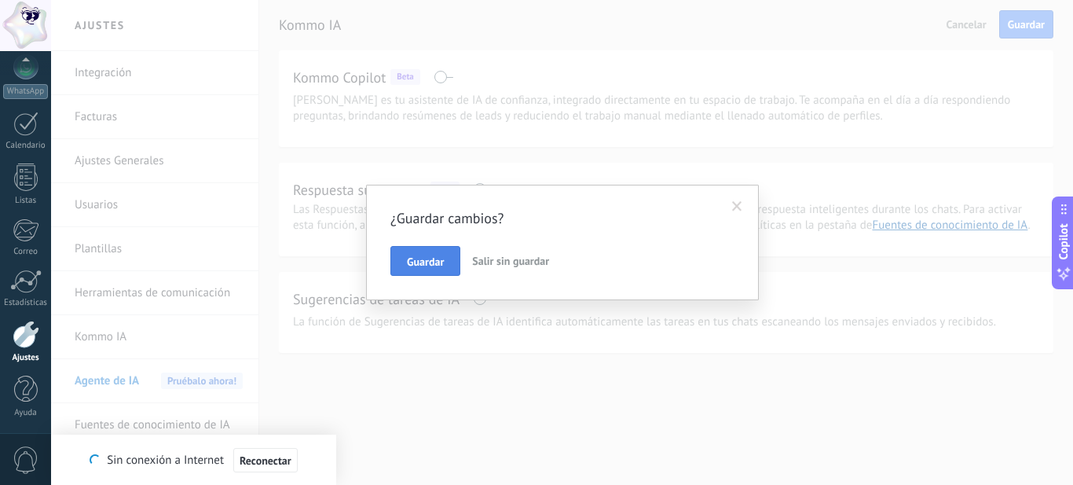
click at [418, 267] on span "Guardar" at bounding box center [425, 261] width 37 height 11
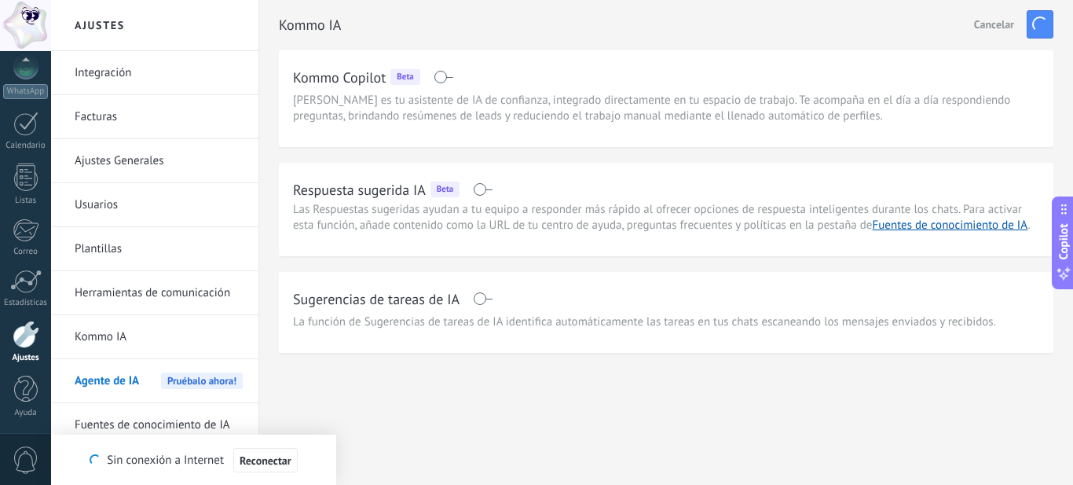
click at [97, 388] on span "Agente de IA" at bounding box center [107, 381] width 64 height 44
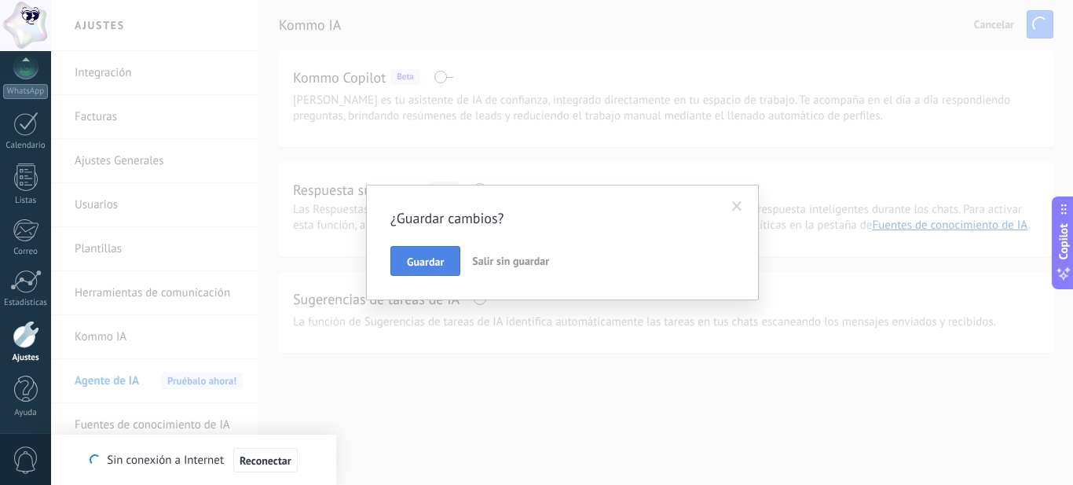
click at [426, 262] on span "Guardar" at bounding box center [425, 261] width 37 height 11
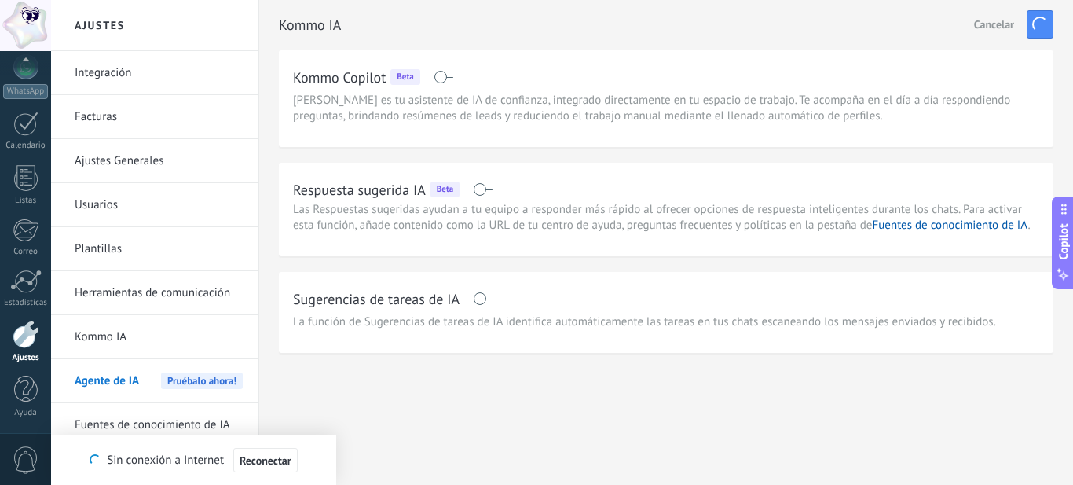
click at [24, 344] on div at bounding box center [26, 333] width 27 height 27
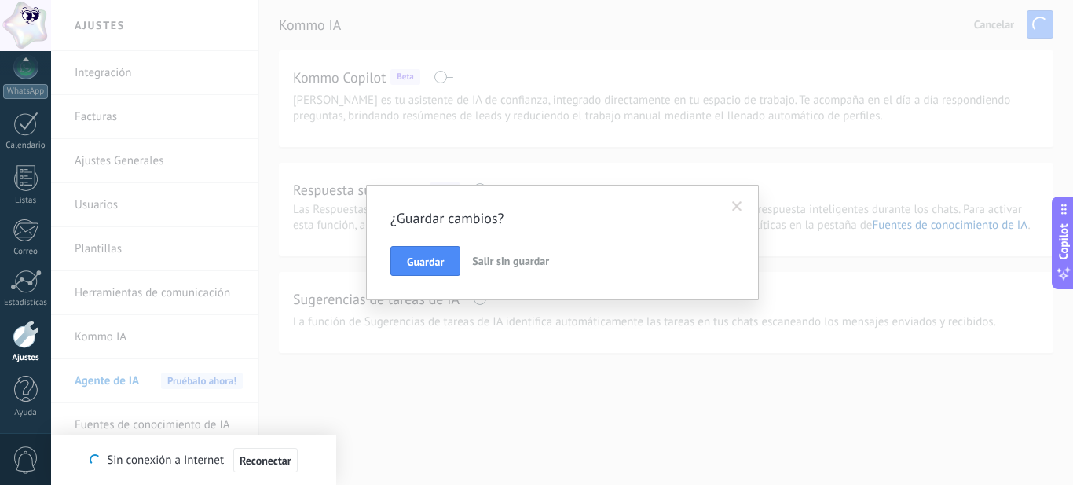
click at [529, 265] on span "Salir sin guardar" at bounding box center [510, 261] width 77 height 14
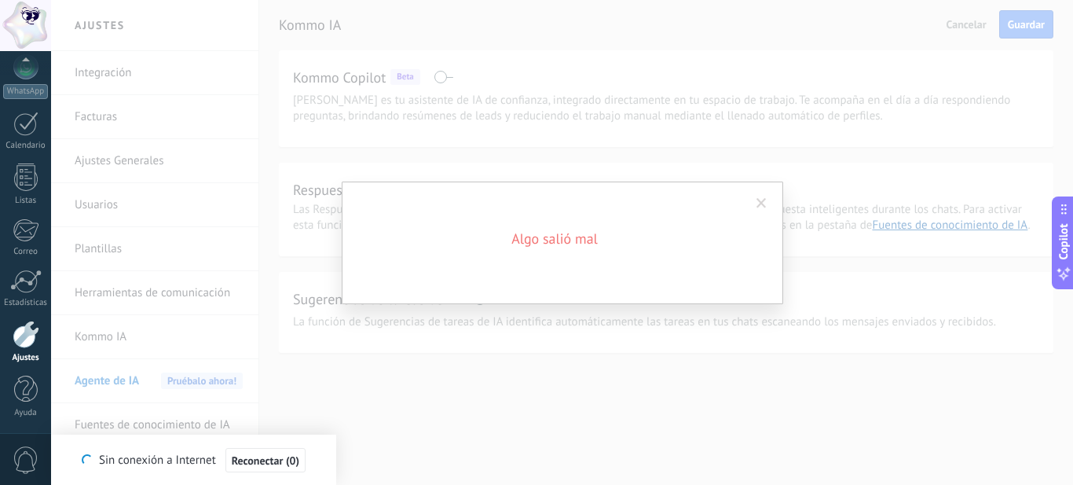
click at [760, 208] on span at bounding box center [761, 203] width 10 height 11
